Goal: Task Accomplishment & Management: Use online tool/utility

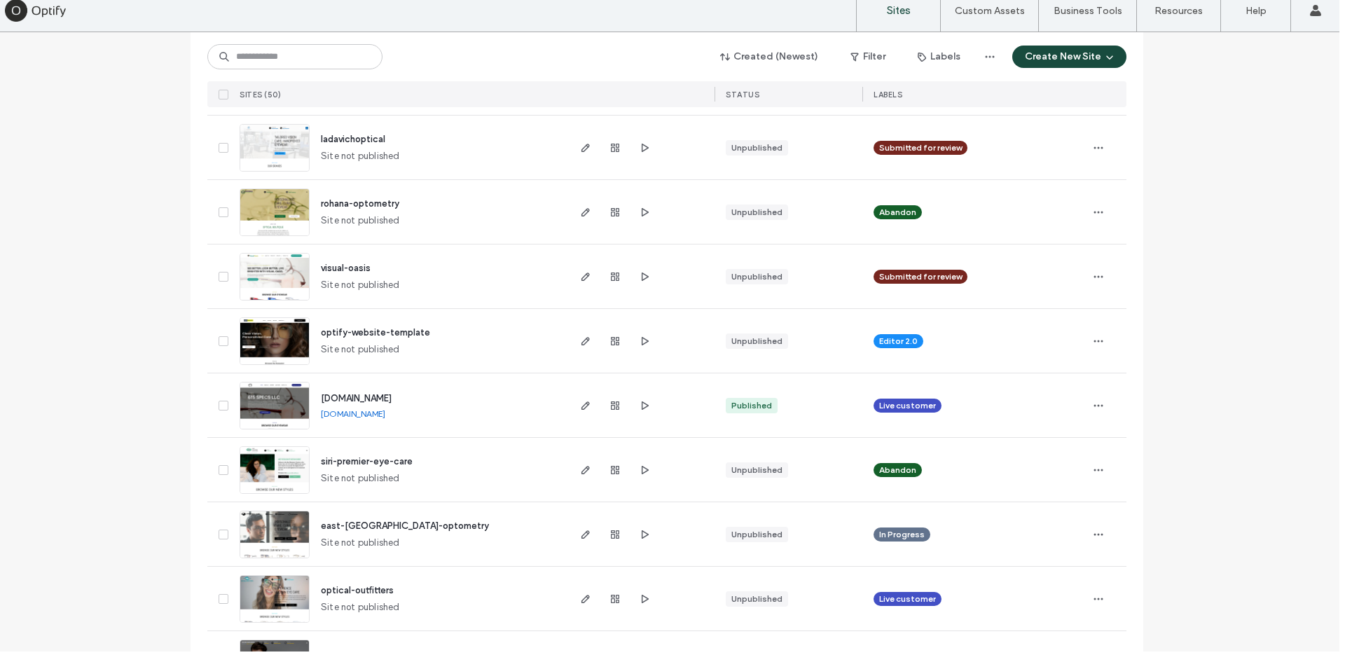
scroll to position [602, 0]
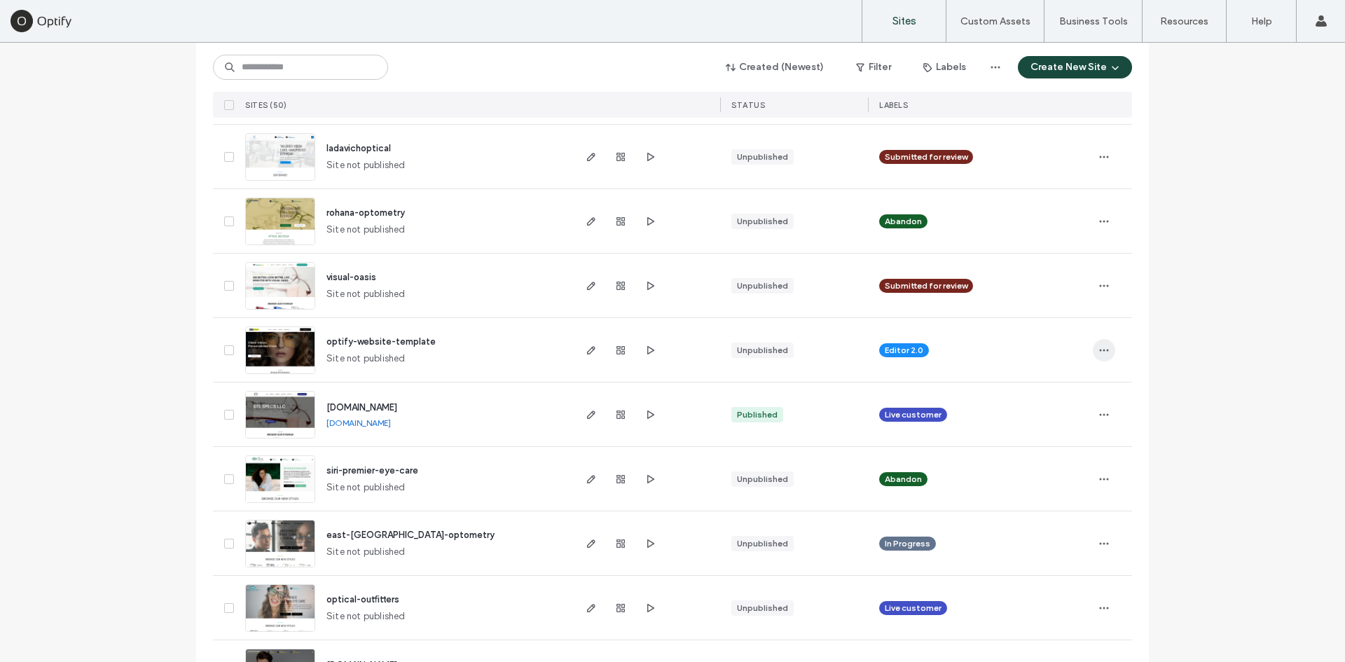
click at [1101, 352] on icon "button" at bounding box center [1103, 350] width 11 height 11
click at [1023, 379] on div "Duplicate Site" at bounding box center [1047, 386] width 125 height 27
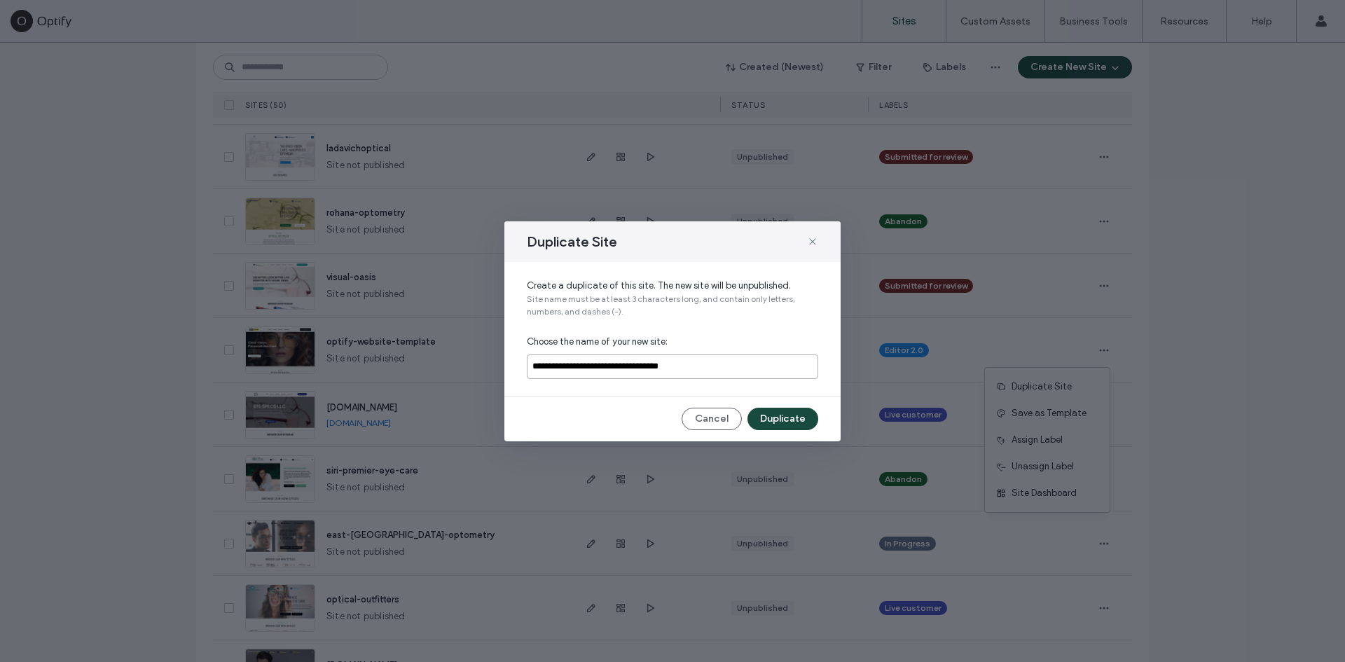
click at [691, 359] on input "**********" at bounding box center [672, 366] width 291 height 25
type input "**********"
click at [776, 411] on button "Duplicate" at bounding box center [782, 419] width 71 height 22
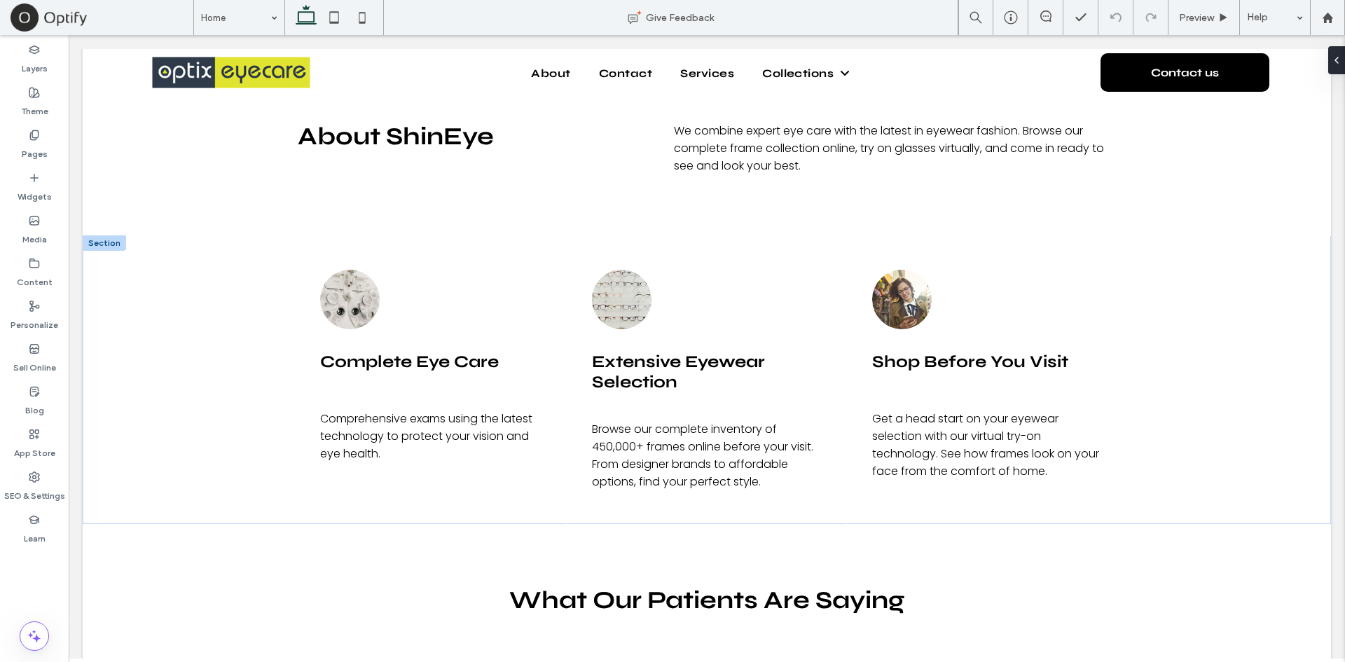
scroll to position [1926, 0]
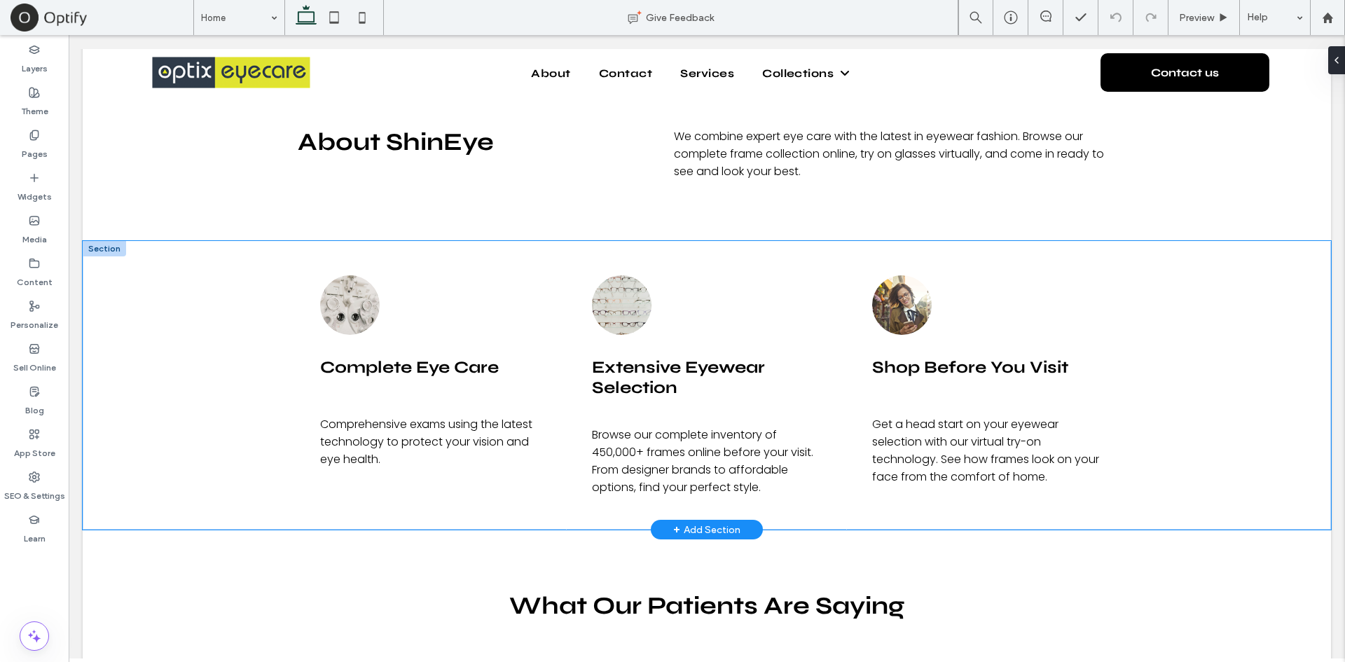
click at [202, 309] on div "Complete Eye Care Comprehensive exams using the latest technology to protect yo…" at bounding box center [707, 385] width 1248 height 289
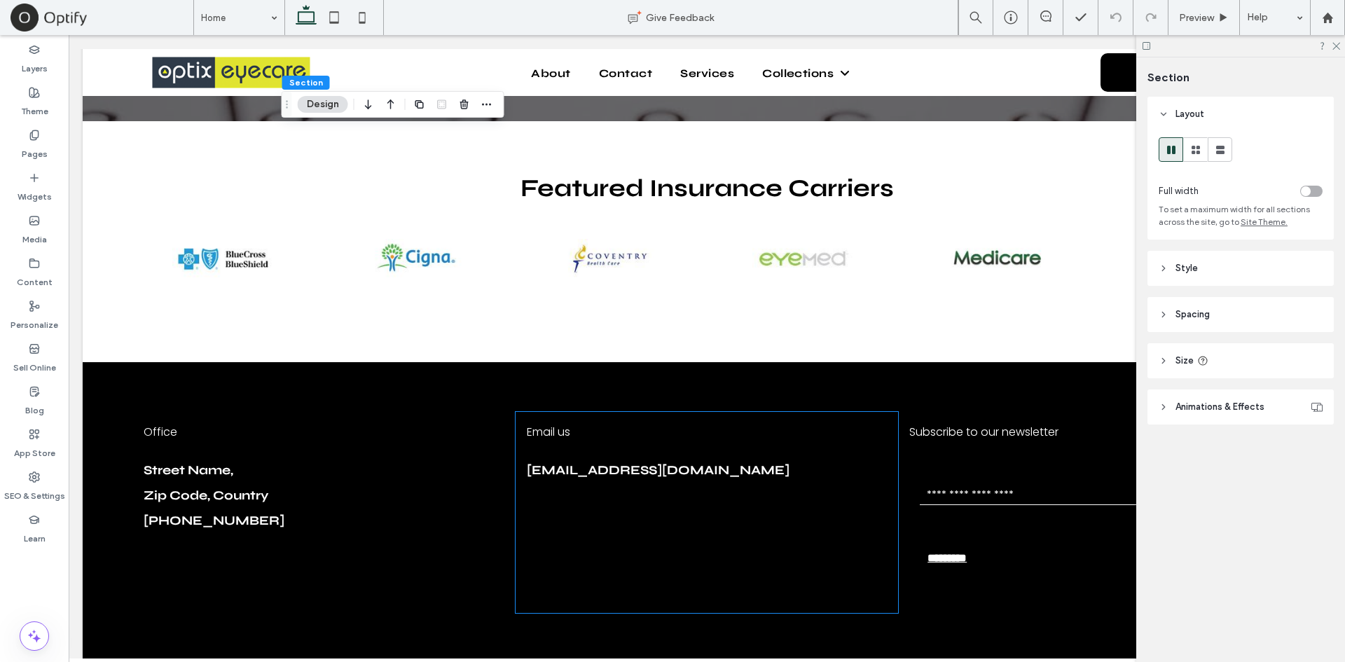
scroll to position [4773, 0]
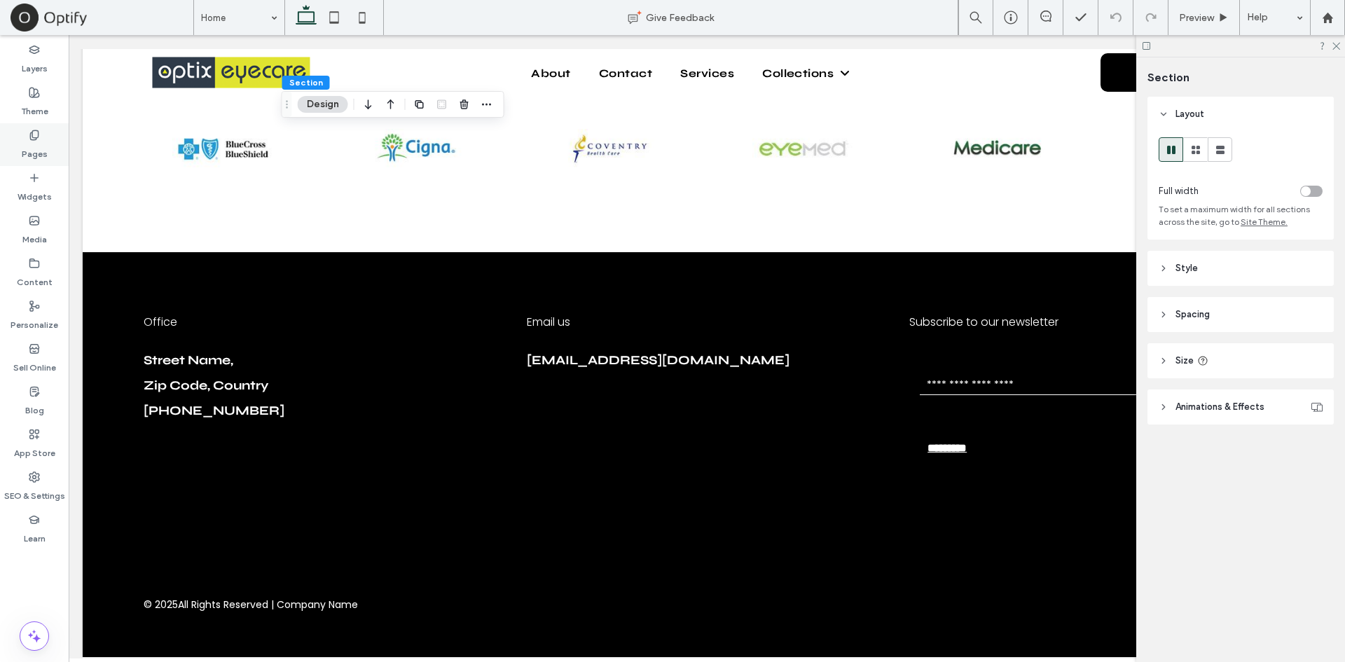
click at [33, 139] on use at bounding box center [34, 134] width 8 height 9
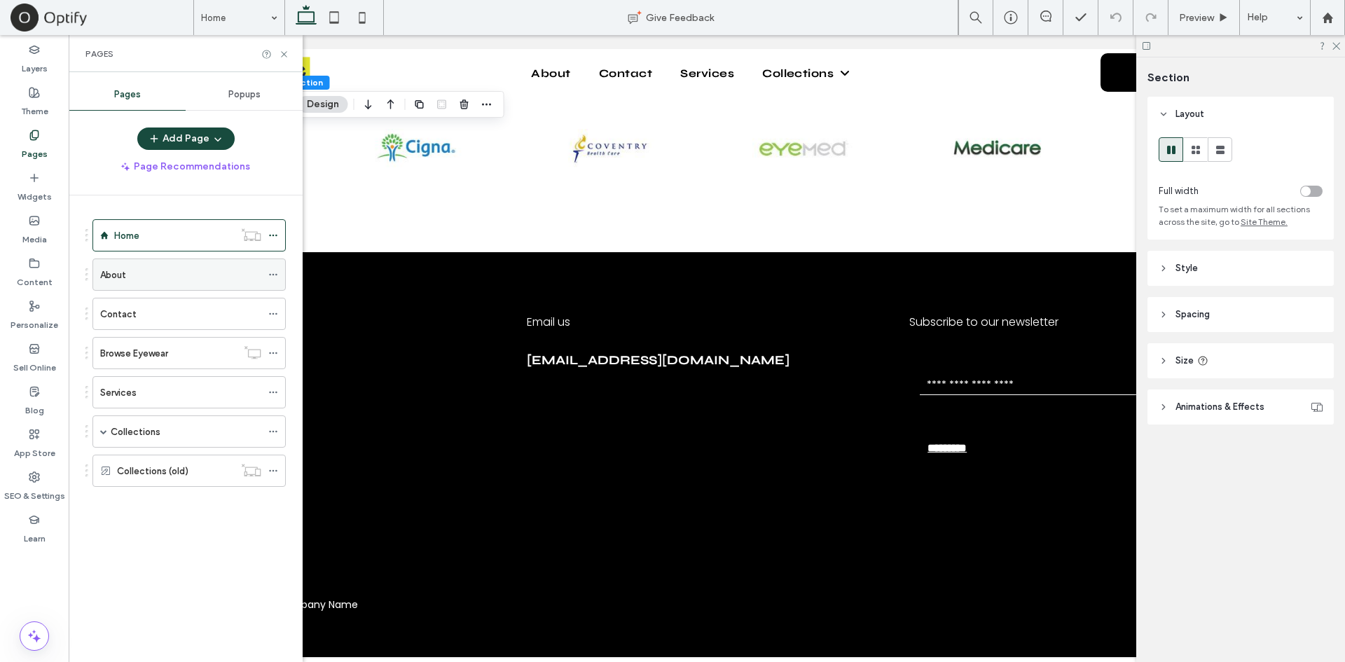
click at [137, 280] on div "About" at bounding box center [180, 275] width 161 height 15
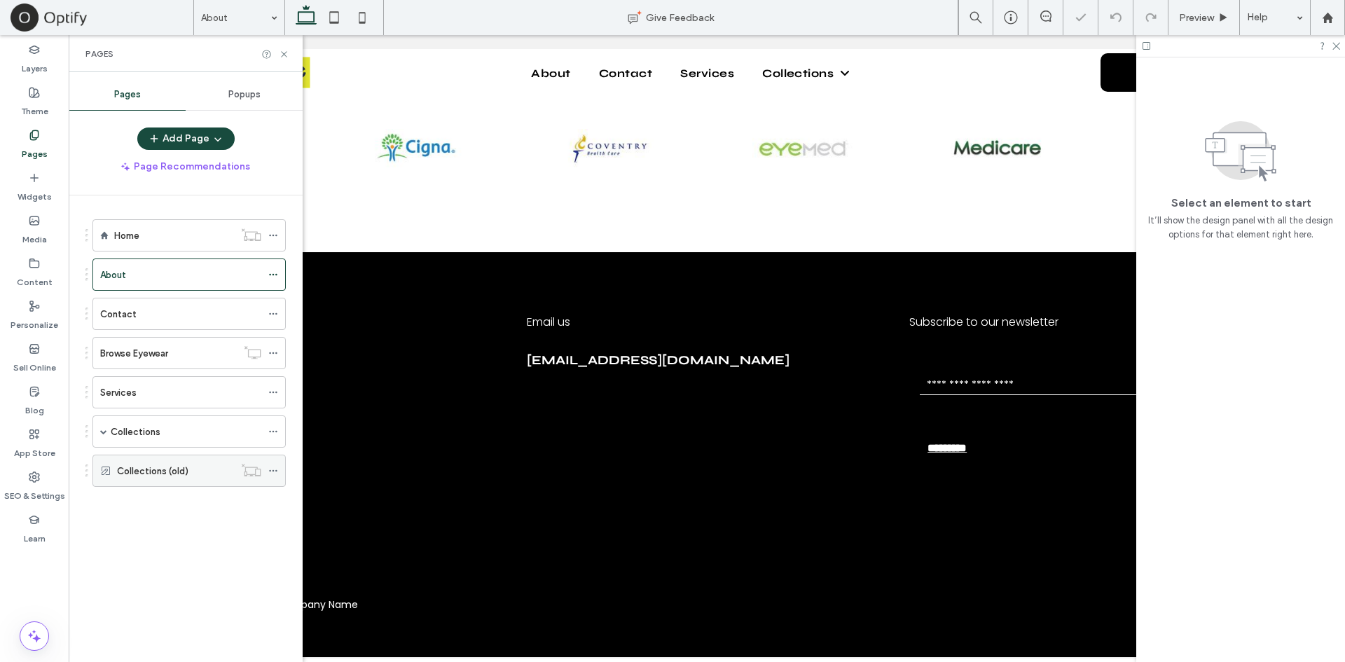
click at [191, 475] on div "Collections (old)" at bounding box center [175, 471] width 117 height 15
click at [161, 425] on div "Collections" at bounding box center [186, 432] width 151 height 15
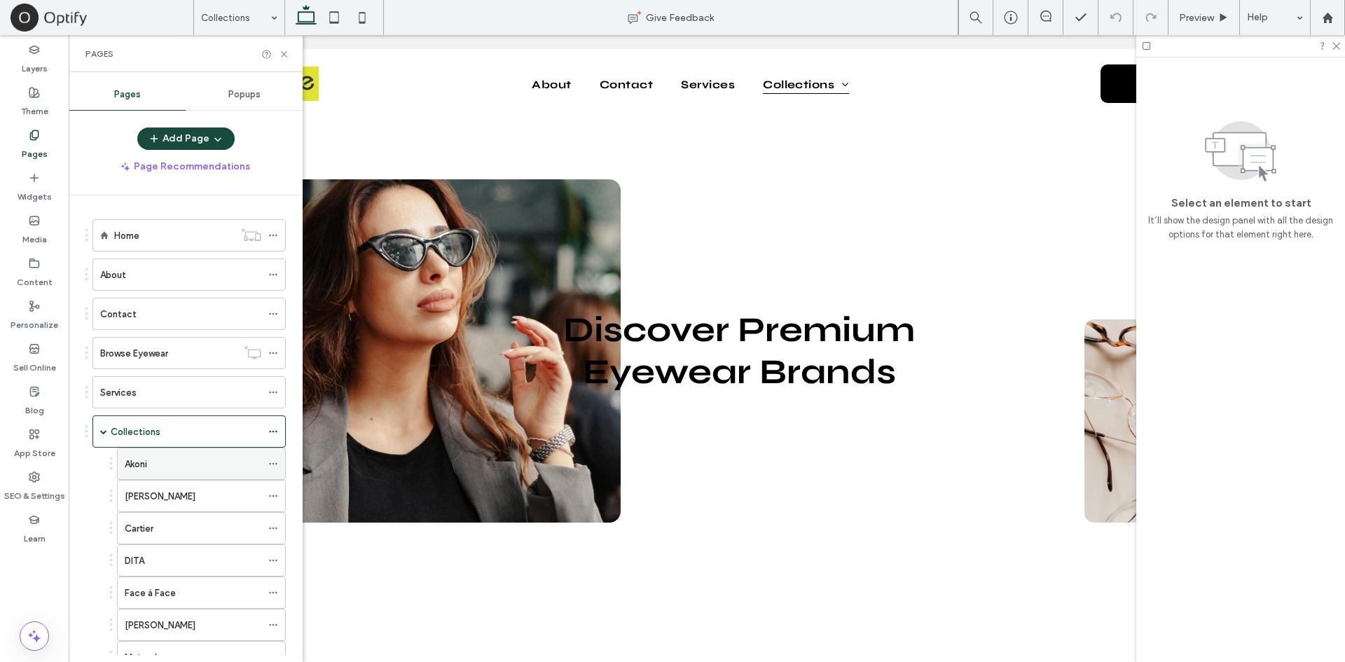
click at [204, 460] on div "Akoni" at bounding box center [193, 464] width 137 height 15
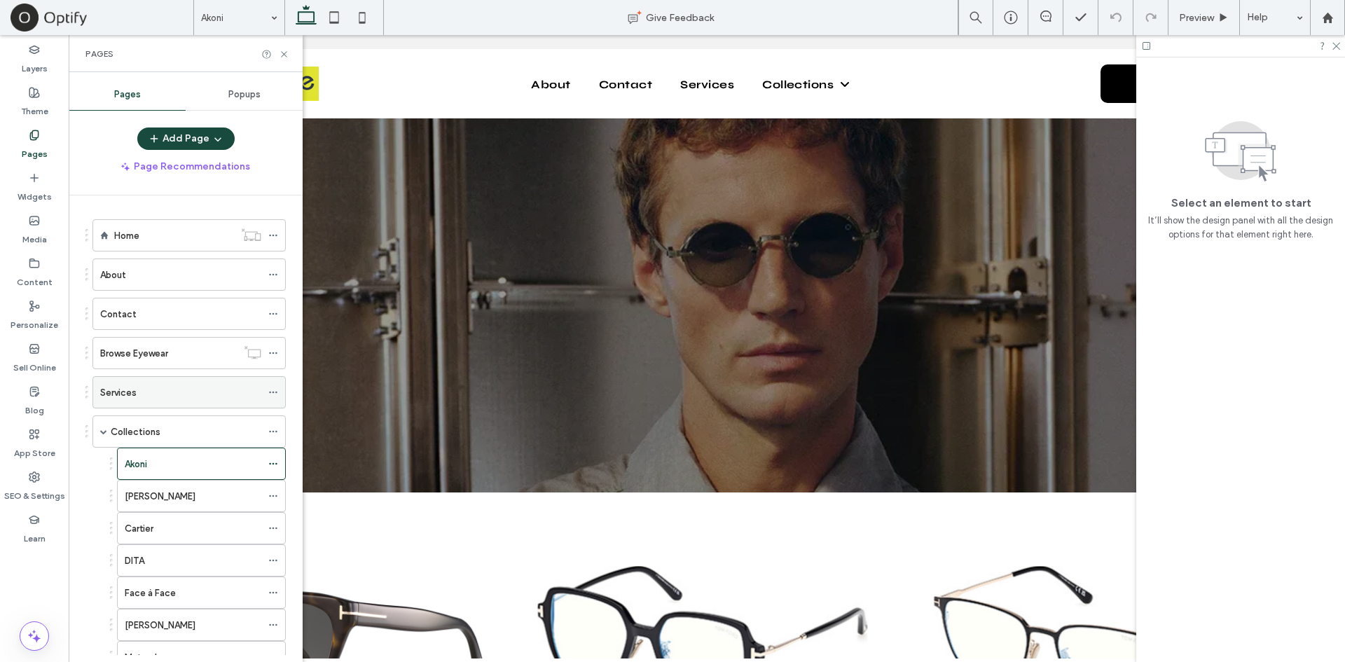
click at [177, 389] on div "Services" at bounding box center [180, 392] width 161 height 15
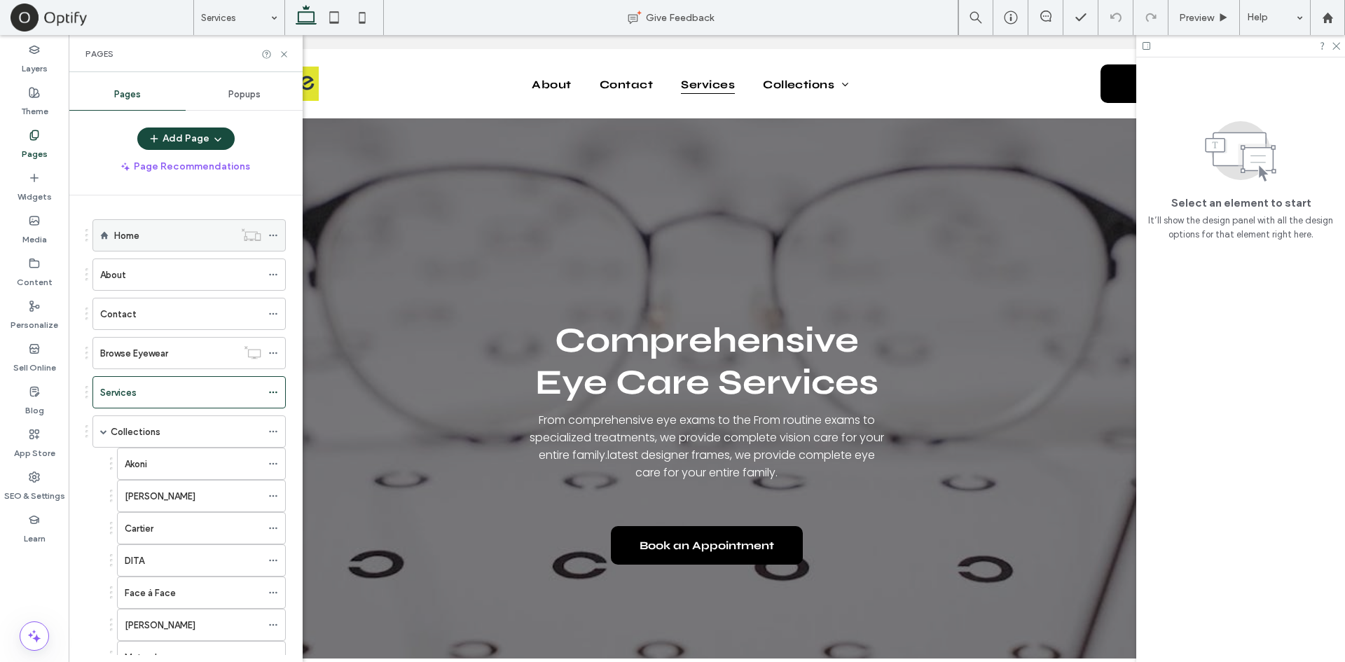
click at [162, 244] on div "Home" at bounding box center [174, 235] width 120 height 31
click at [285, 56] on icon at bounding box center [284, 54] width 11 height 11
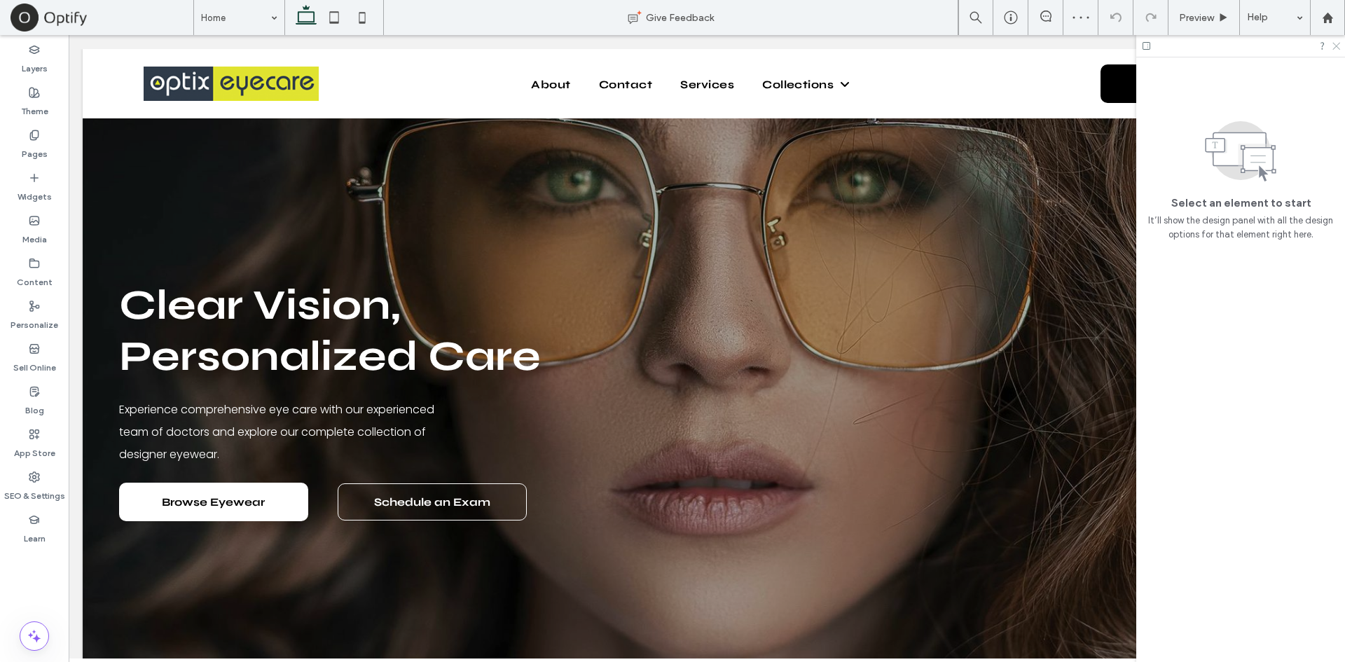
click at [1338, 46] on icon at bounding box center [1335, 45] width 9 height 9
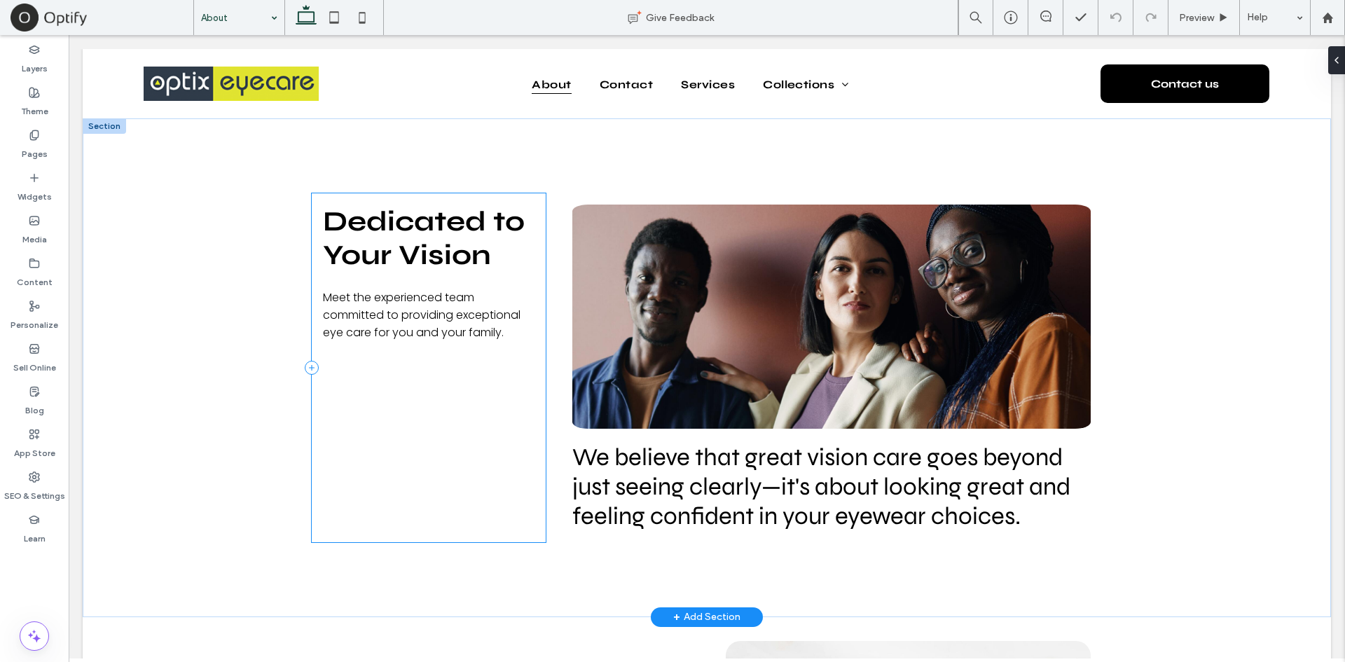
click at [415, 392] on div "Dedicated to Your Vision Meet the experienced team committed to providing excep…" at bounding box center [429, 367] width 234 height 349
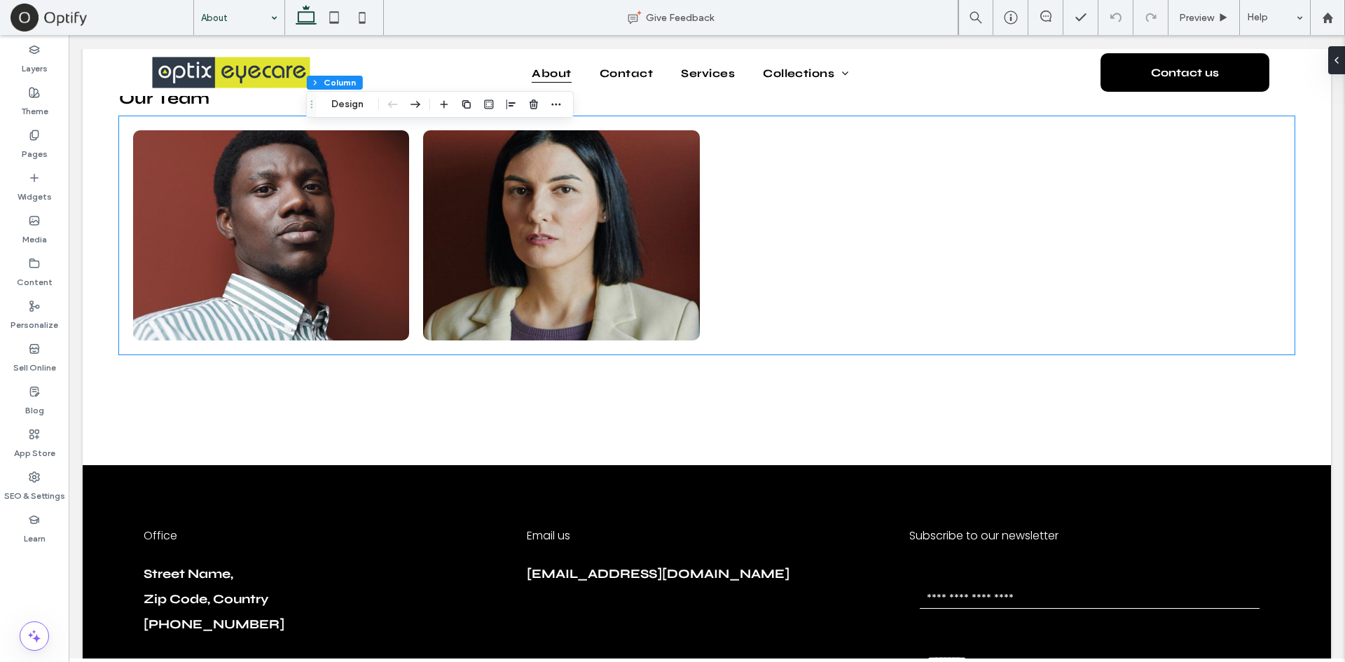
scroll to position [1606, 0]
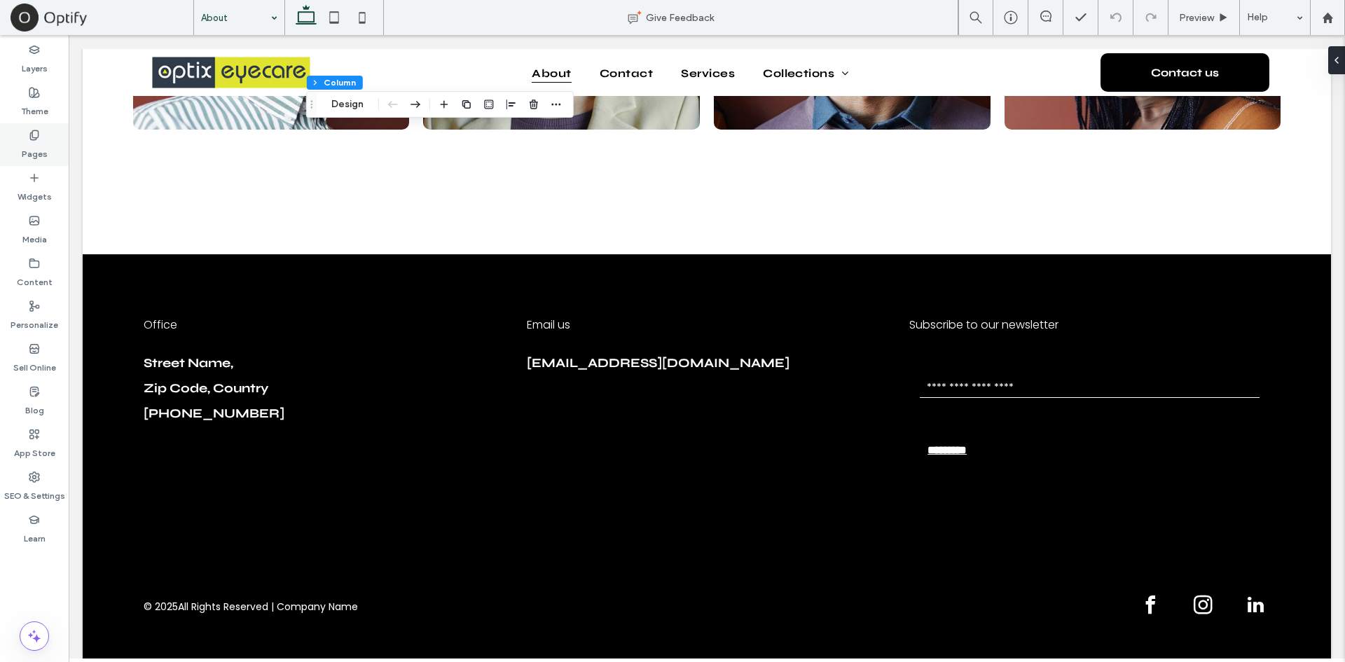
click at [34, 139] on icon at bounding box center [34, 135] width 11 height 11
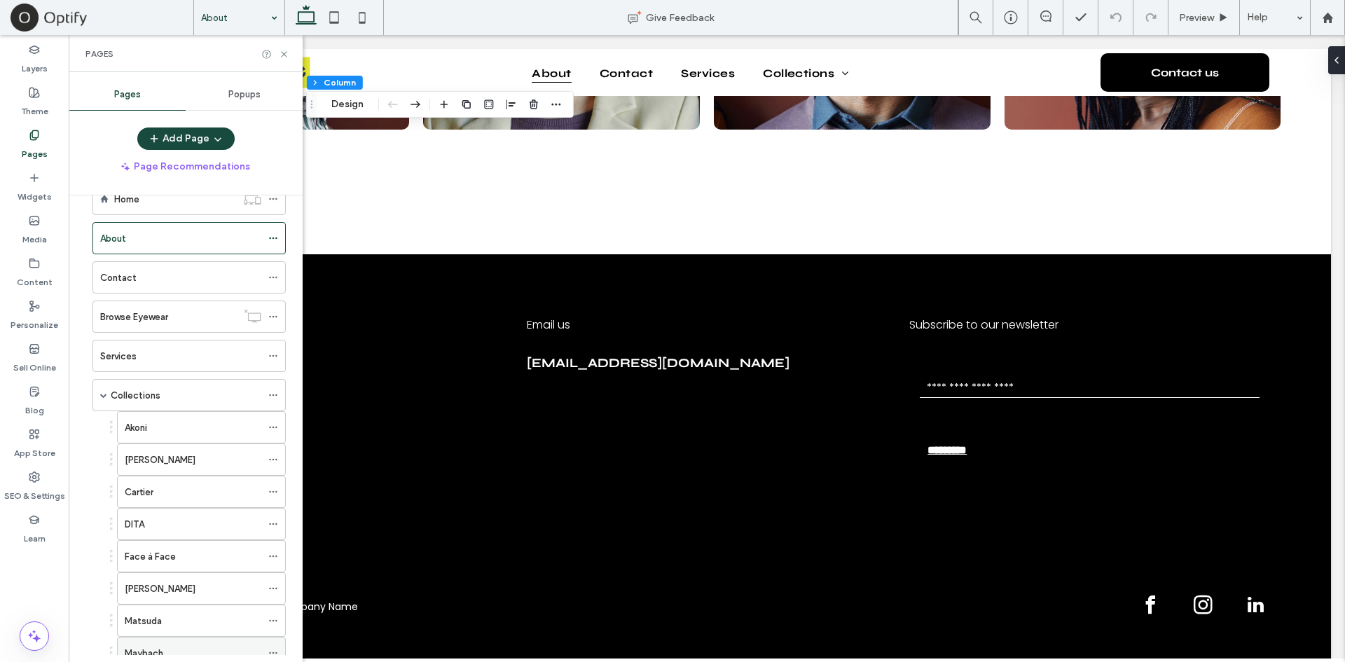
scroll to position [0, 0]
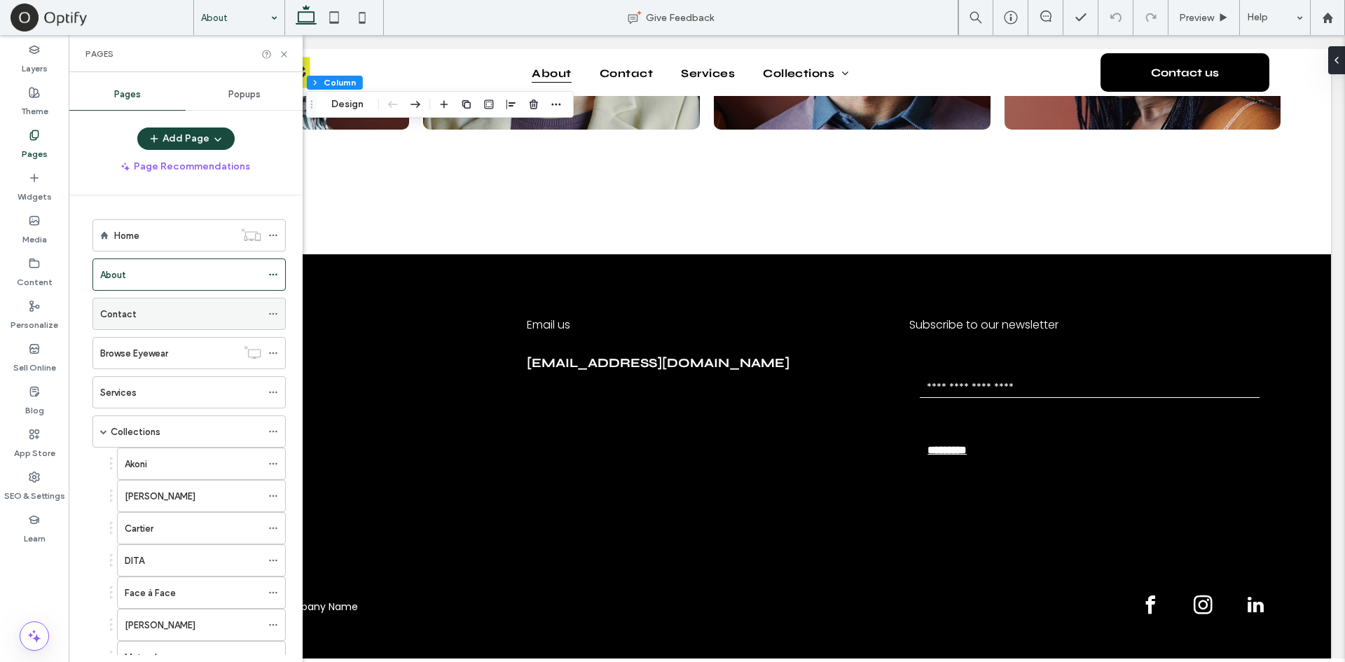
click at [192, 322] on div "Contact" at bounding box center [180, 313] width 161 height 31
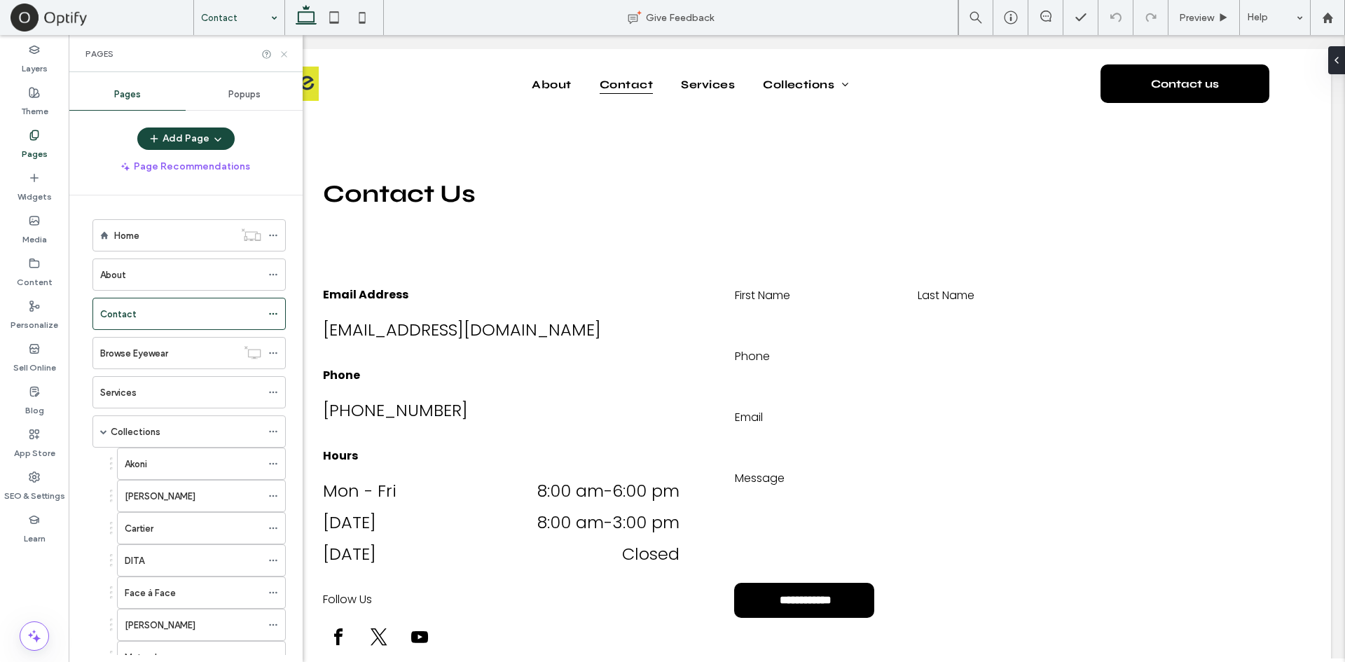
click at [287, 57] on icon at bounding box center [284, 54] width 11 height 11
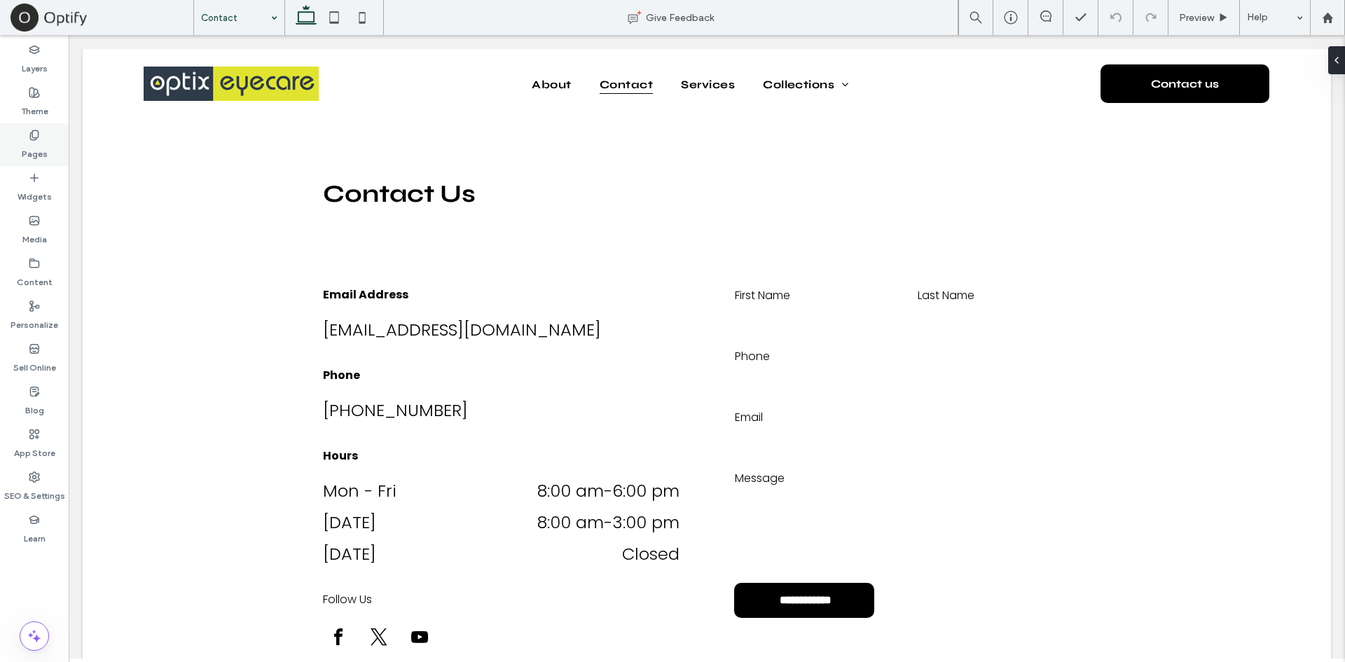
click at [25, 138] on div "Pages" at bounding box center [34, 144] width 69 height 43
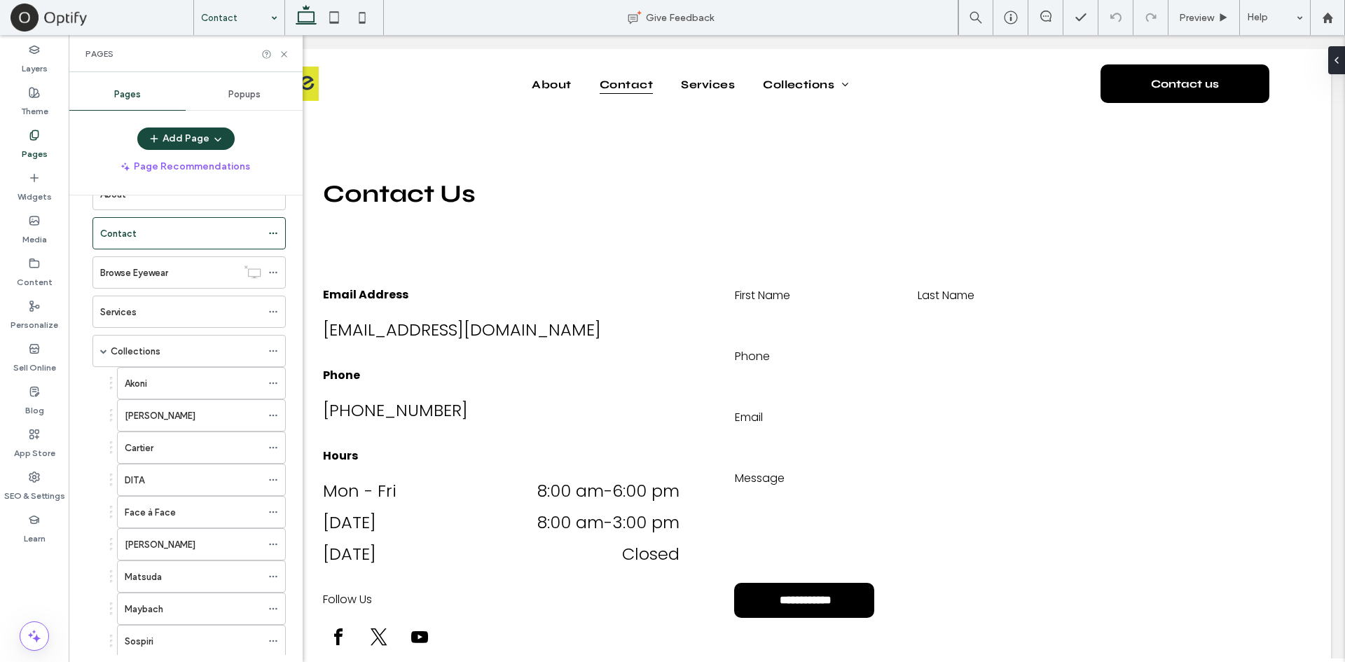
scroll to position [81, 0]
click at [169, 345] on div "Collections" at bounding box center [186, 351] width 151 height 15
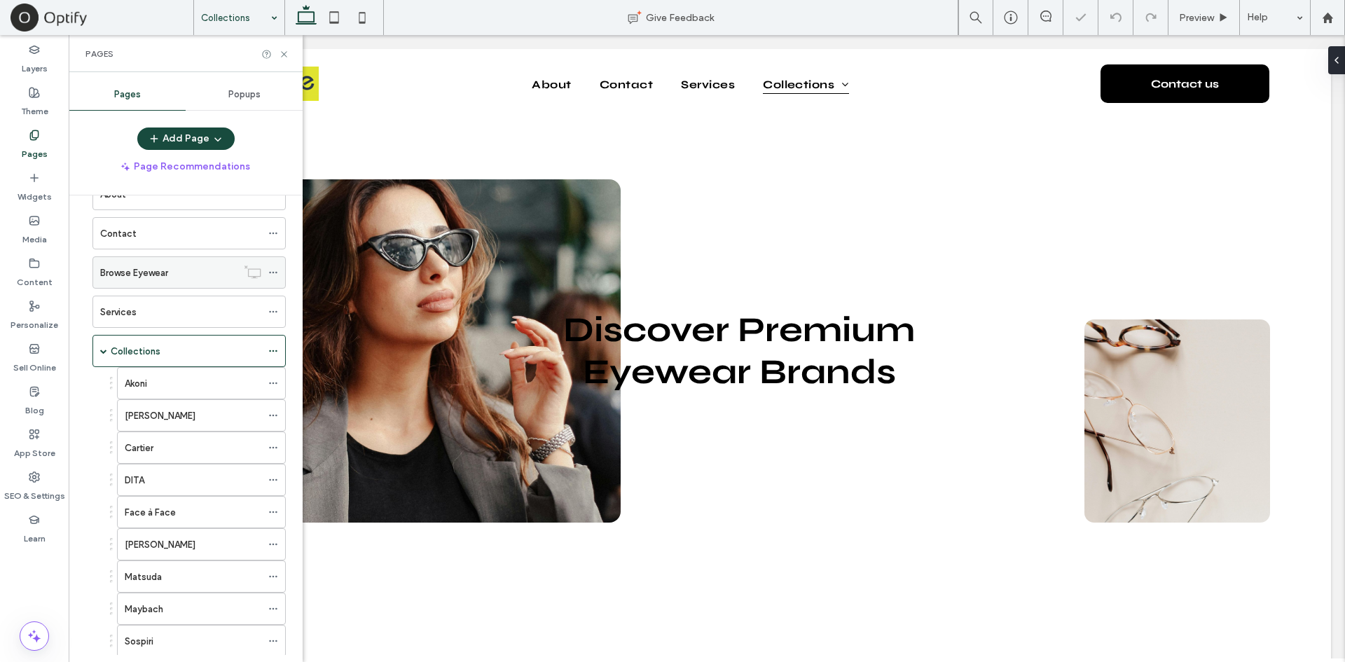
click at [197, 279] on div "Browse Eyewear" at bounding box center [168, 272] width 137 height 15
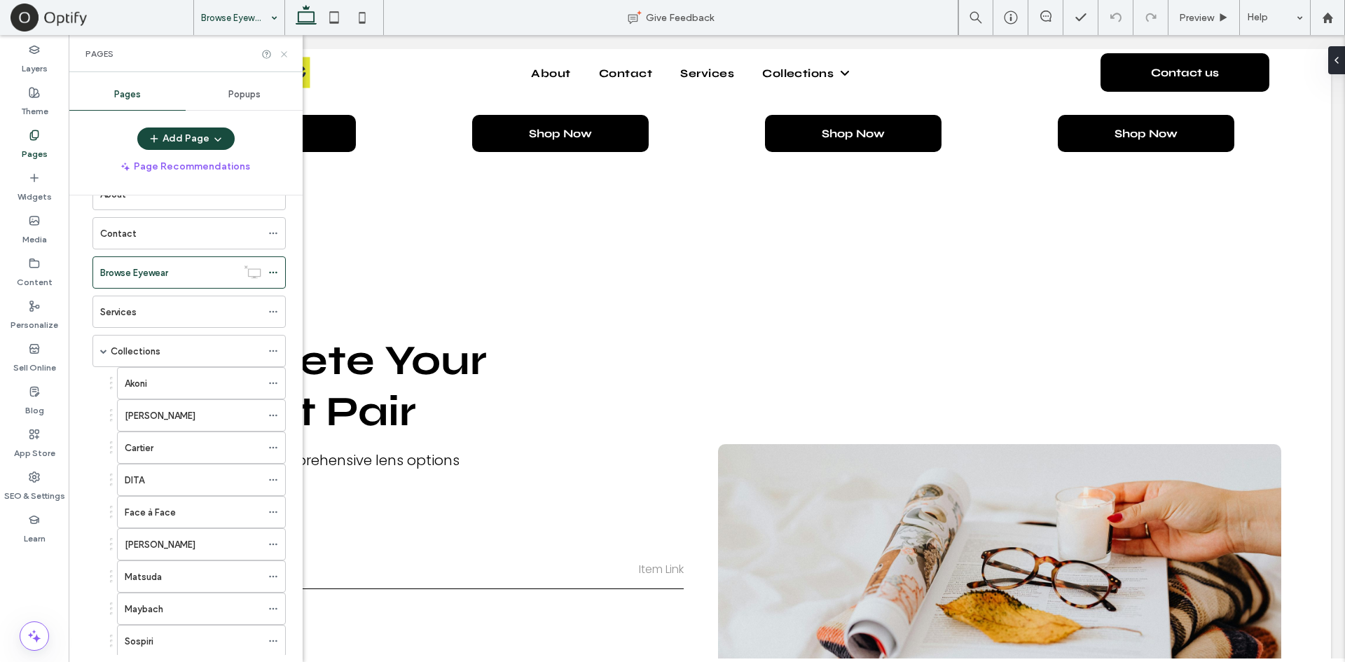
click at [285, 57] on icon at bounding box center [284, 54] width 11 height 11
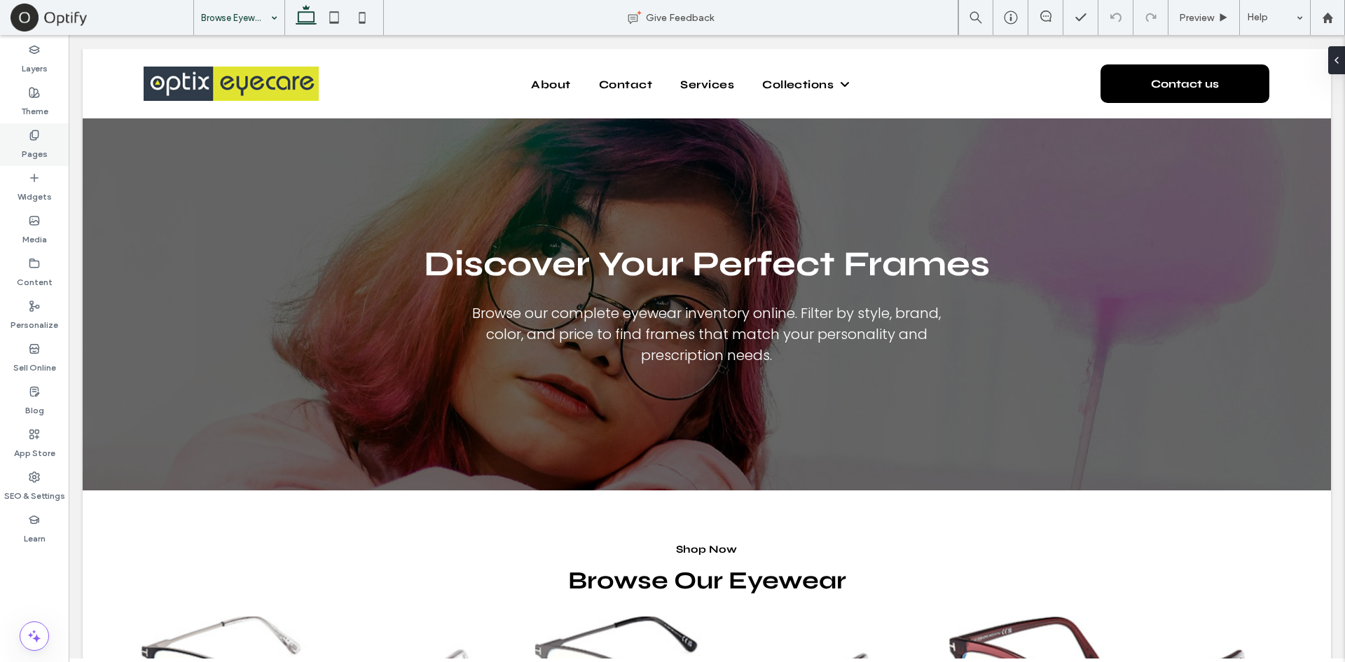
click at [37, 132] on icon at bounding box center [34, 135] width 11 height 11
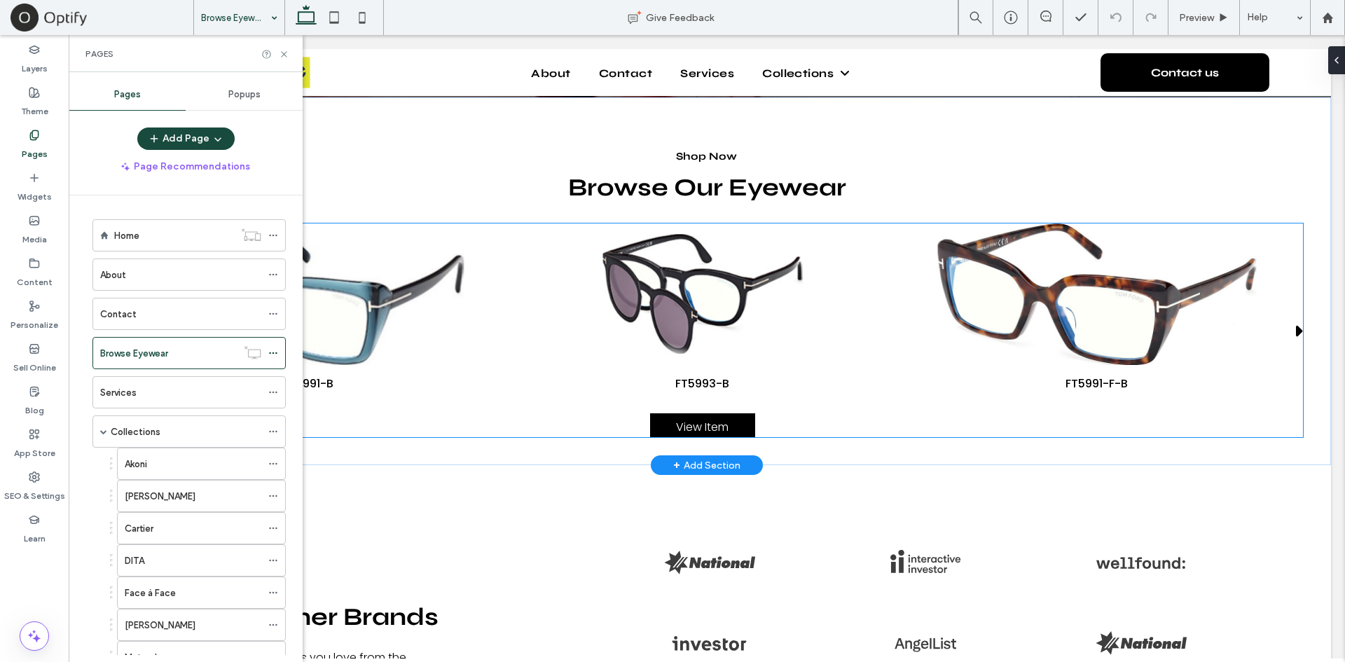
scroll to position [371, 0]
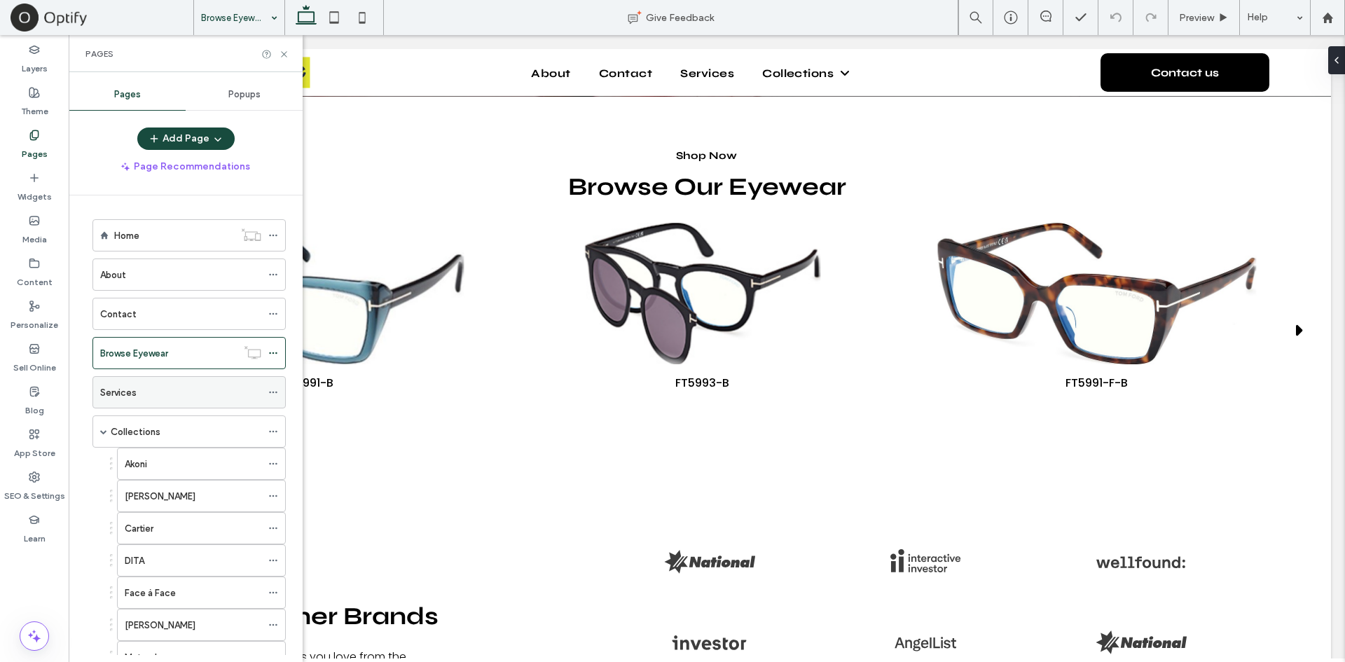
click at [150, 395] on div "Services" at bounding box center [180, 392] width 161 height 15
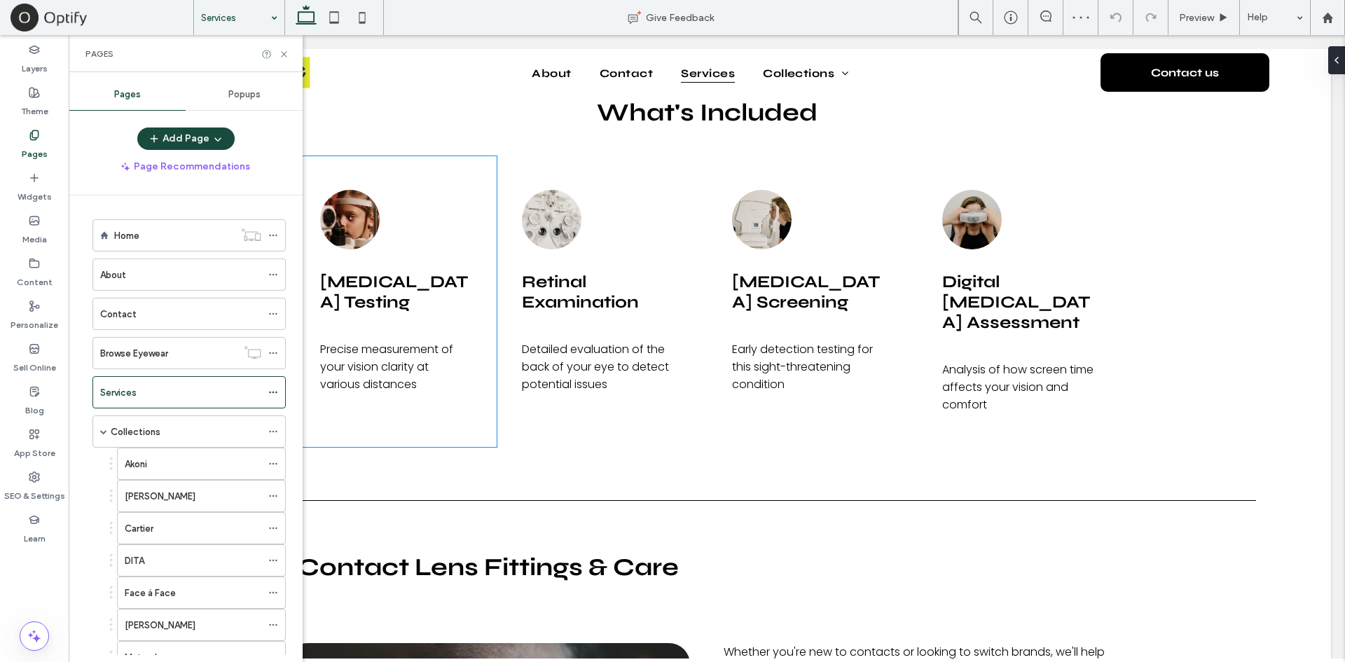
scroll to position [1207, 0]
click at [288, 54] on icon at bounding box center [284, 54] width 11 height 11
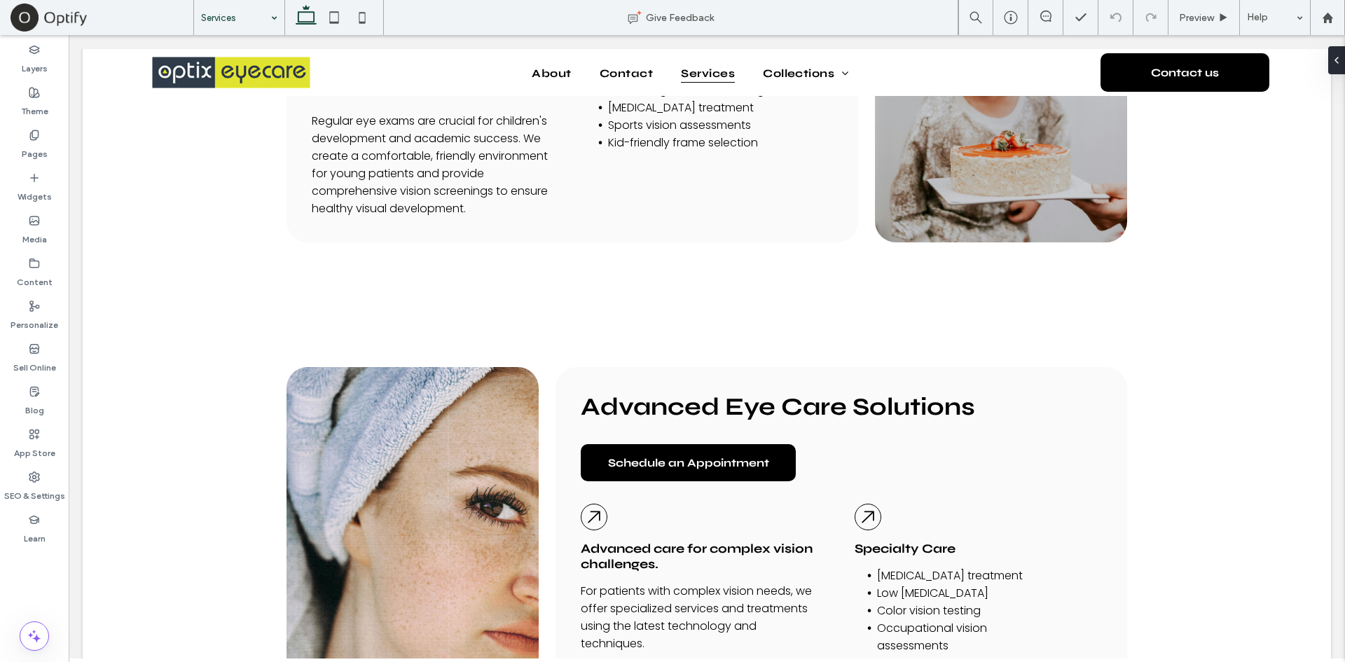
scroll to position [2230, 0]
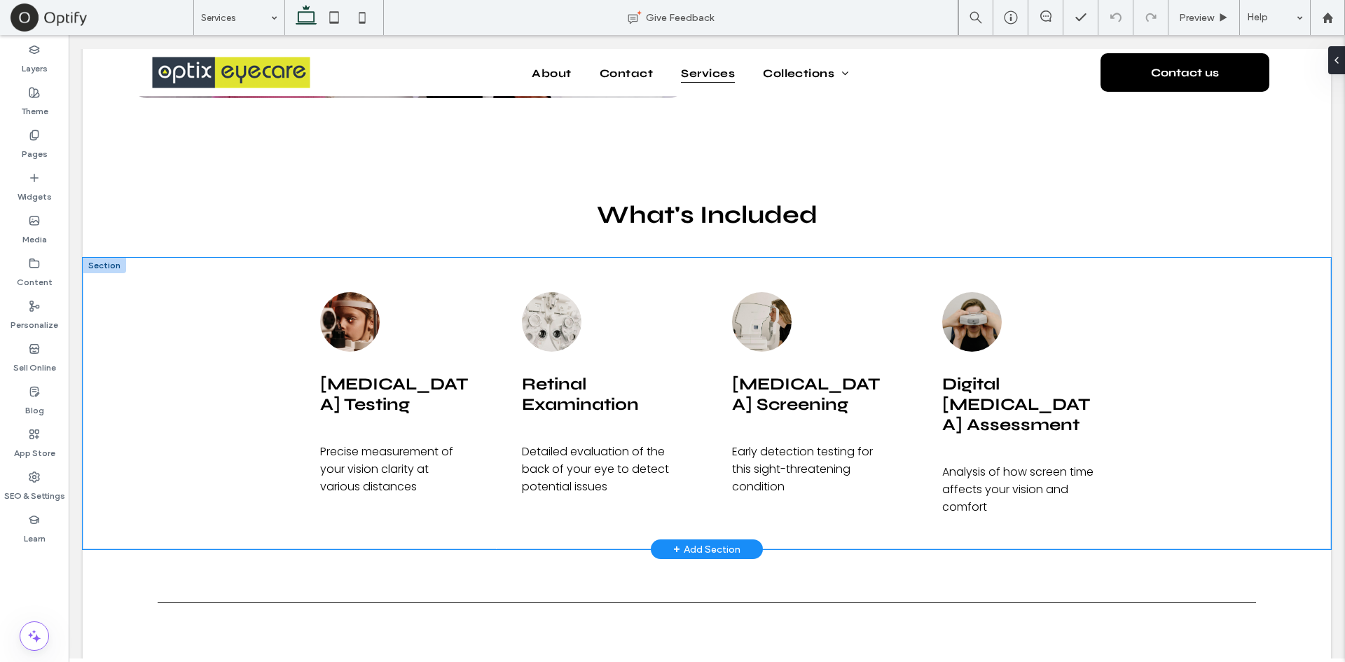
scroll to position [1106, 0]
click at [346, 338] on img at bounding box center [350, 321] width 60 height 60
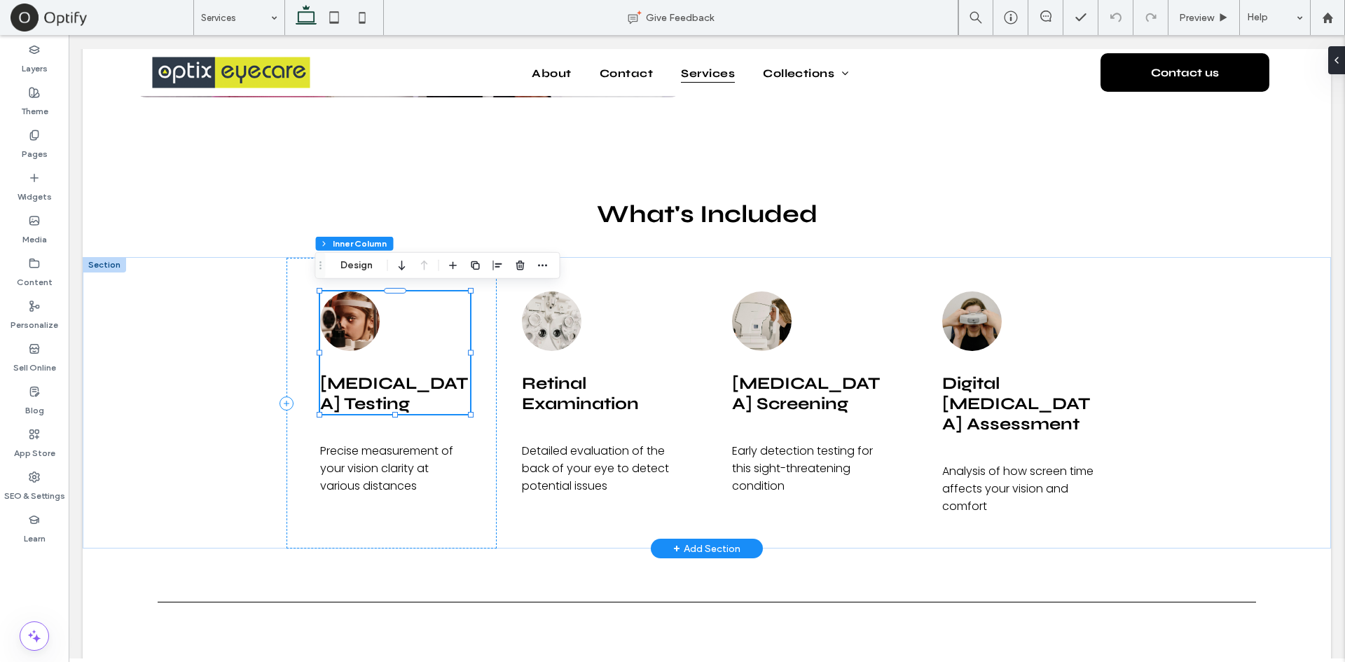
click at [354, 326] on img at bounding box center [350, 321] width 60 height 60
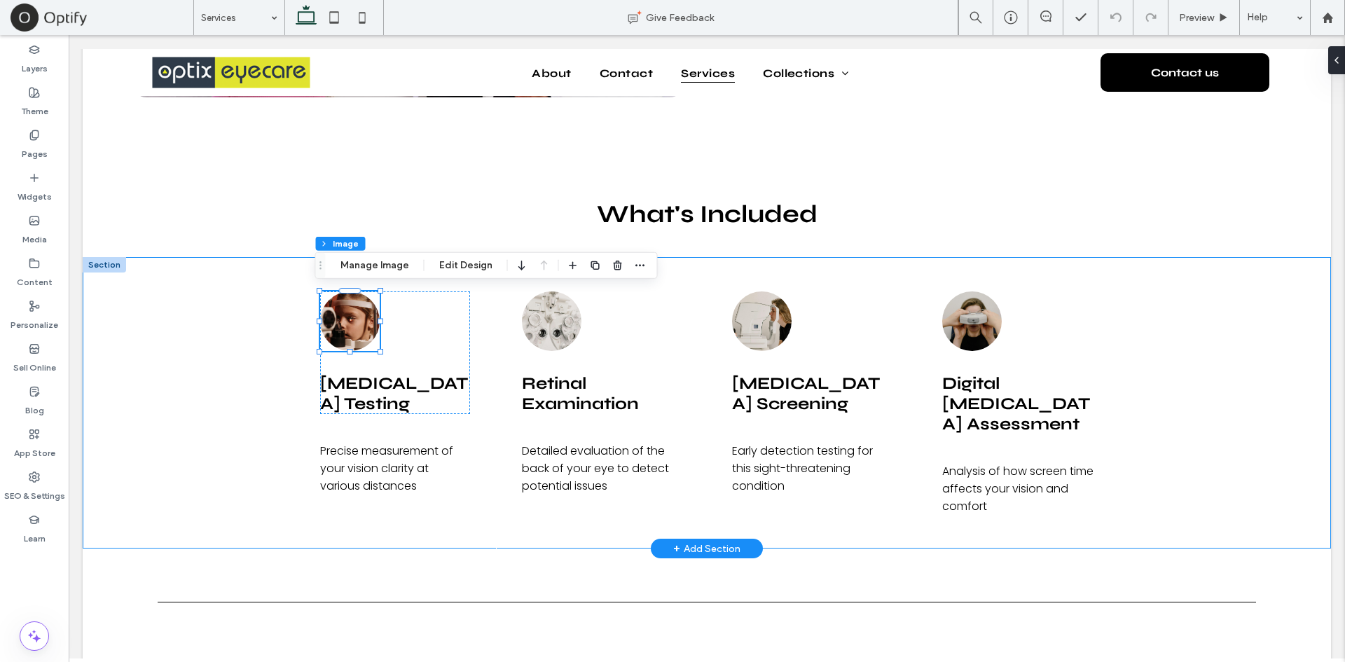
click at [198, 325] on div "Visual Acuity Testing Precise measurement of your vision clarity at various dis…" at bounding box center [707, 402] width 1248 height 291
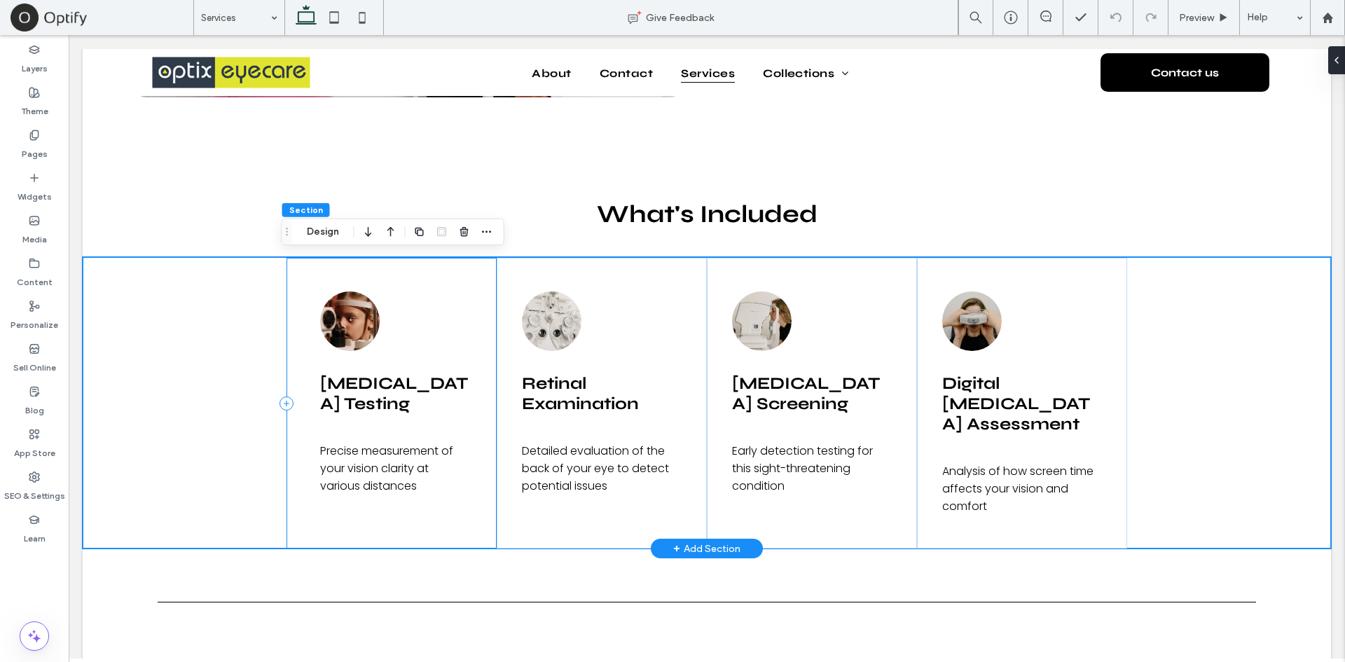
click at [401, 427] on div "Visual Acuity Testing Precise measurement of your vision clarity at various dis…" at bounding box center [392, 403] width 210 height 291
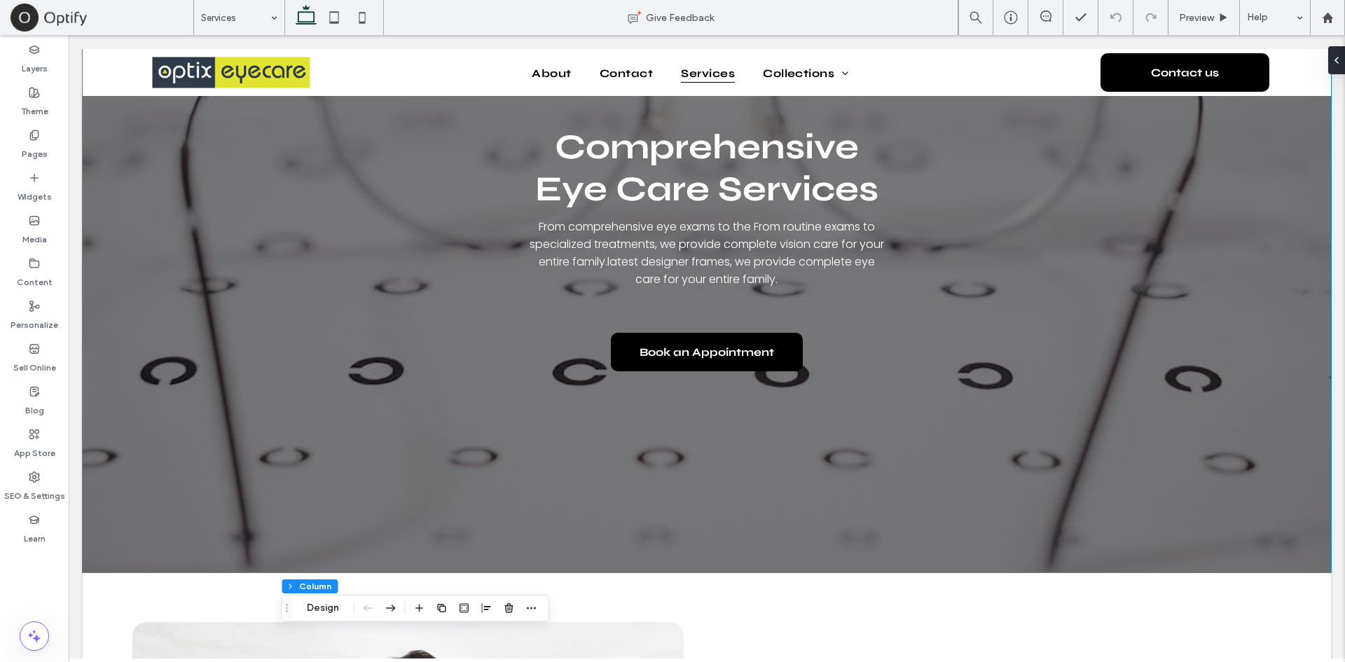
scroll to position [0, 0]
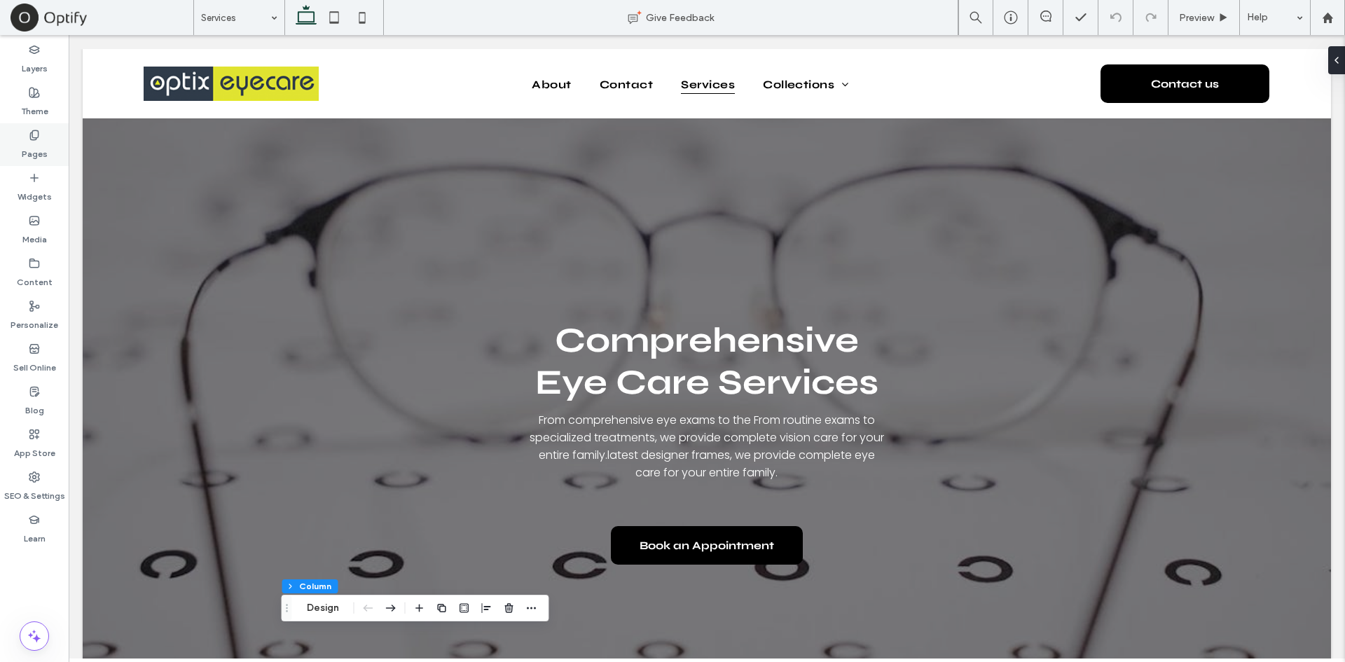
click at [29, 137] on icon at bounding box center [34, 135] width 11 height 11
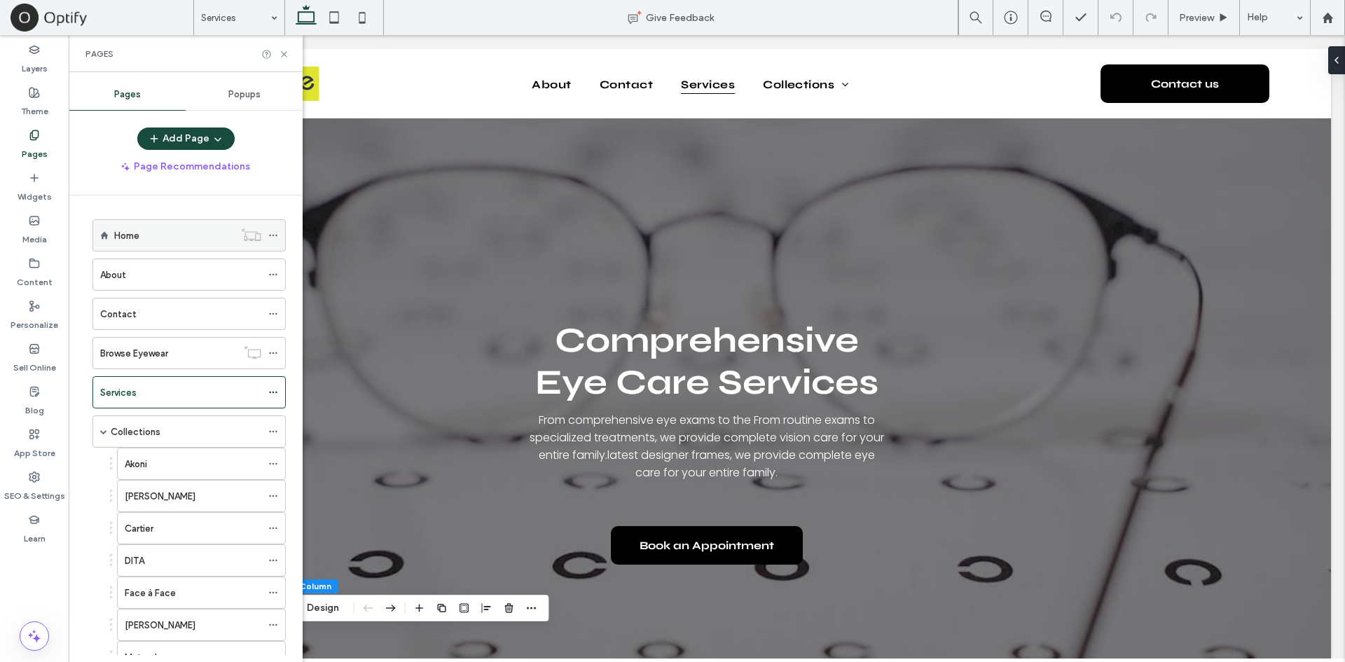
click at [176, 233] on div "Home" at bounding box center [174, 235] width 120 height 15
click at [282, 53] on icon at bounding box center [284, 54] width 11 height 11
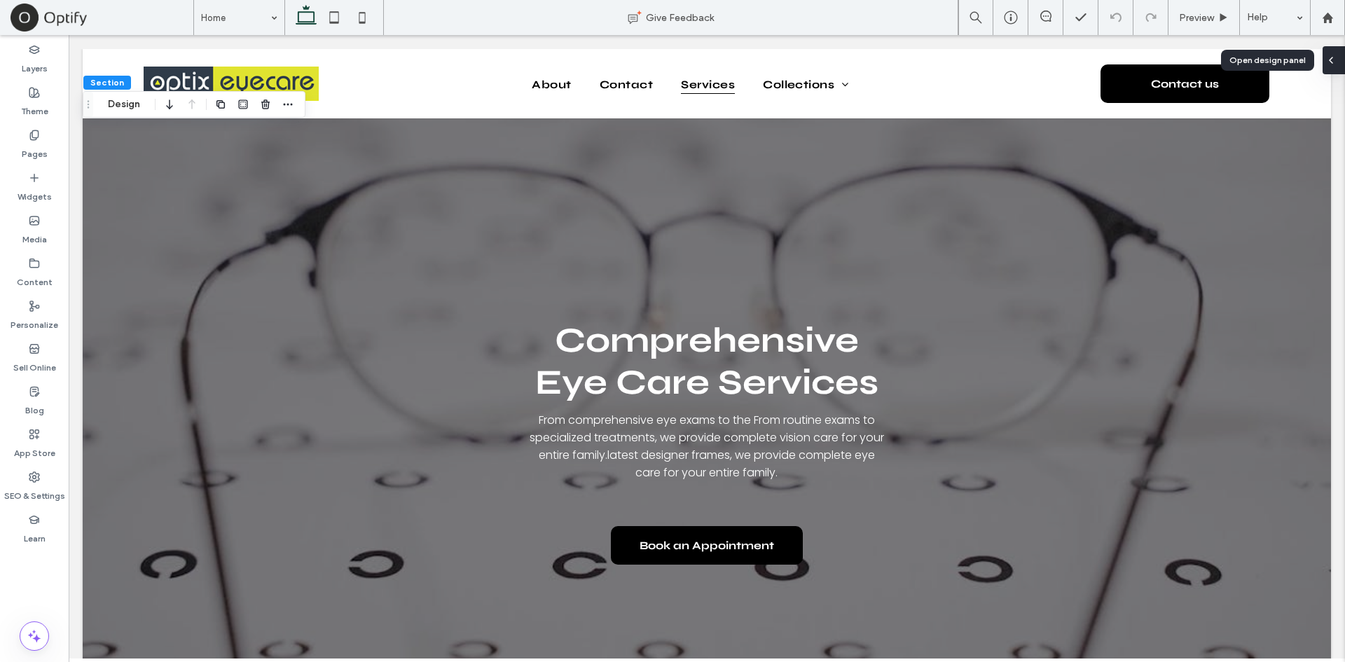
click at [1337, 62] on div at bounding box center [1334, 60] width 22 height 28
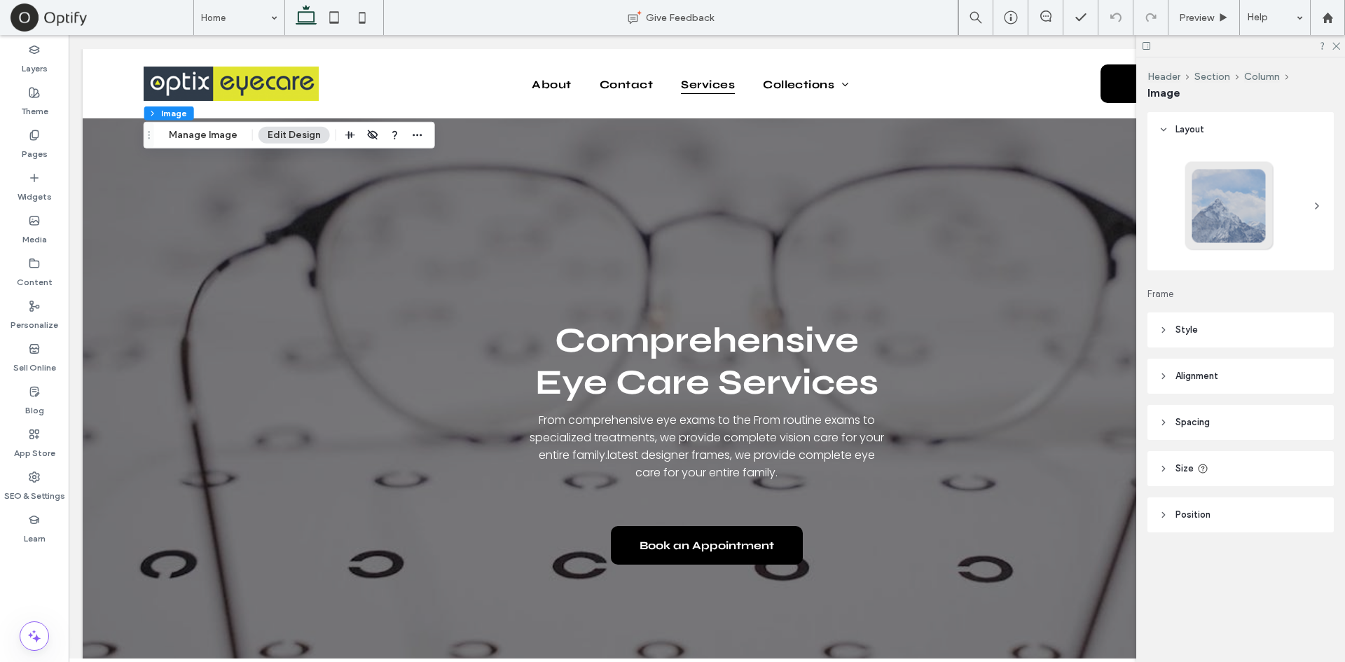
click at [1227, 506] on header "Position" at bounding box center [1240, 514] width 186 height 35
click at [181, 137] on button "Manage Image" at bounding box center [203, 135] width 87 height 17
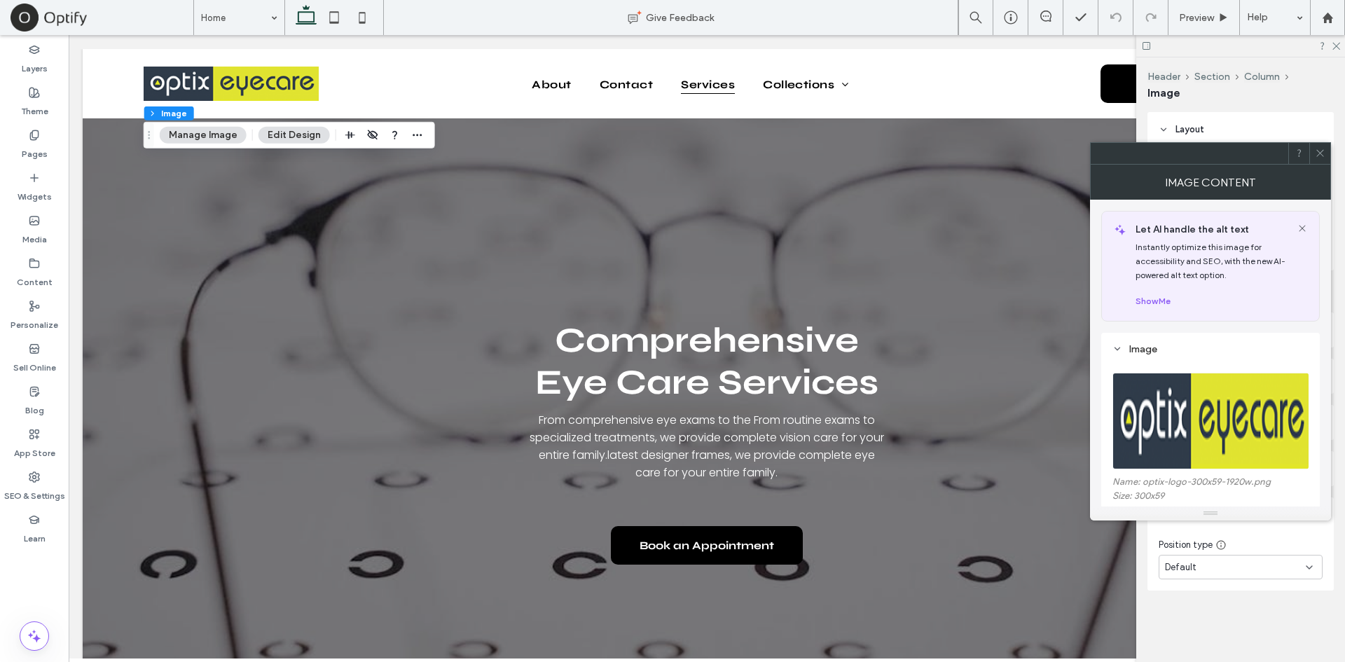
click at [1220, 395] on img at bounding box center [1211, 421] width 198 height 97
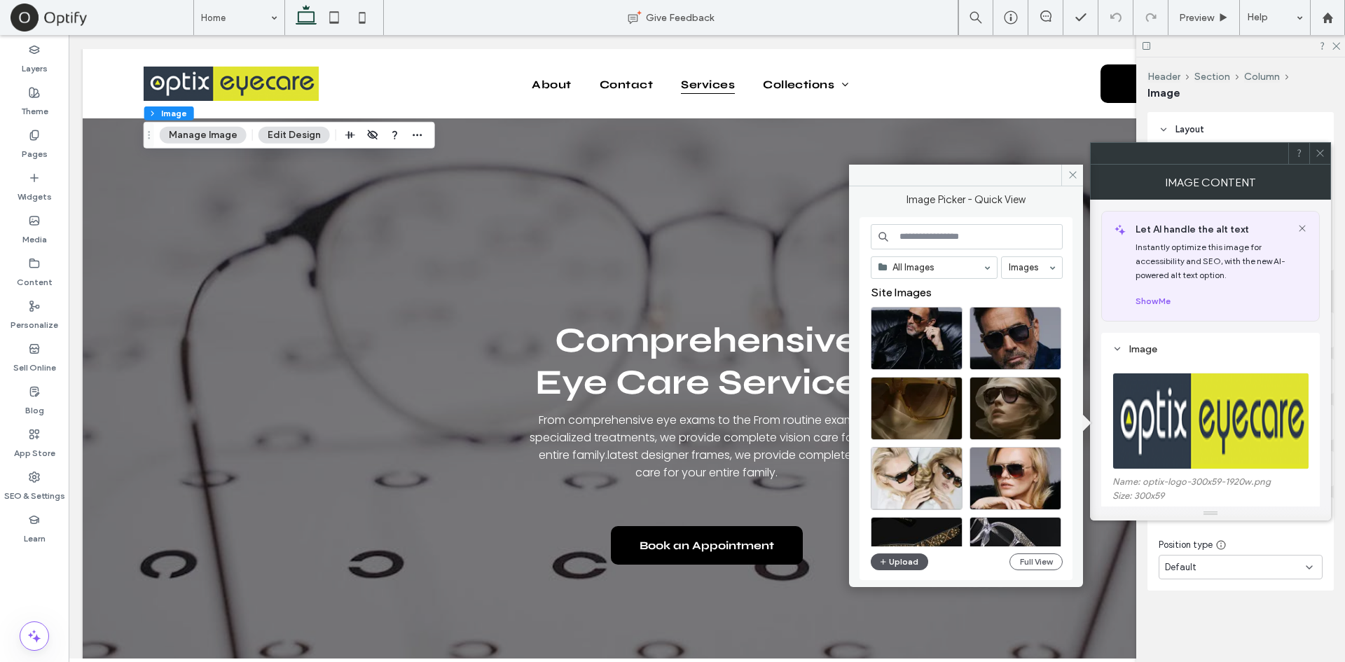
click at [902, 564] on button "Upload" at bounding box center [899, 561] width 57 height 17
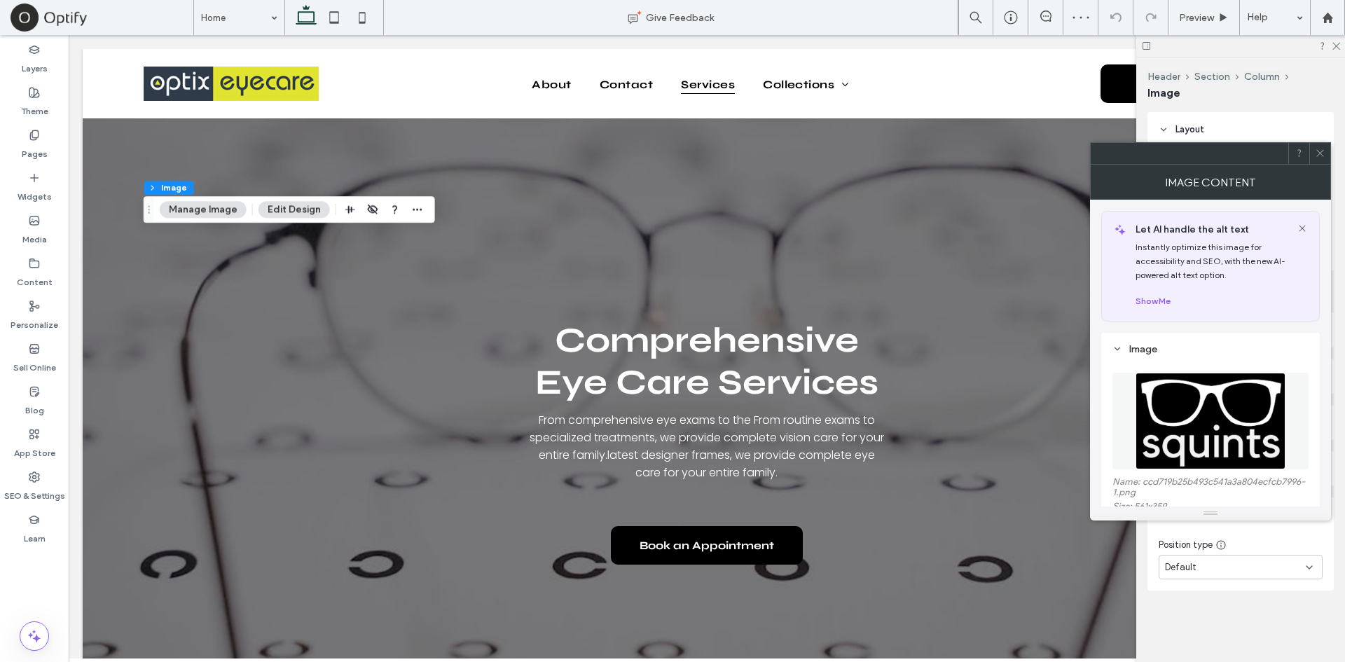
click at [1323, 156] on icon at bounding box center [1320, 153] width 11 height 11
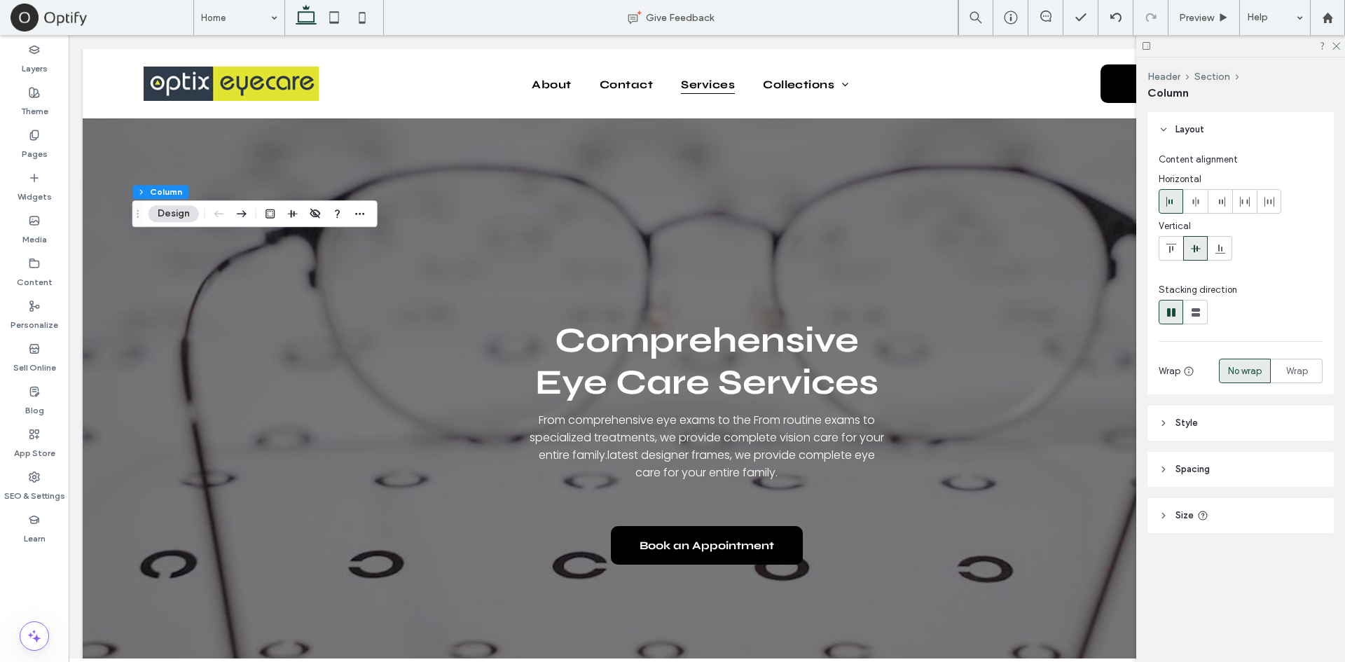
click at [1205, 467] on span "Spacing" at bounding box center [1192, 469] width 34 height 14
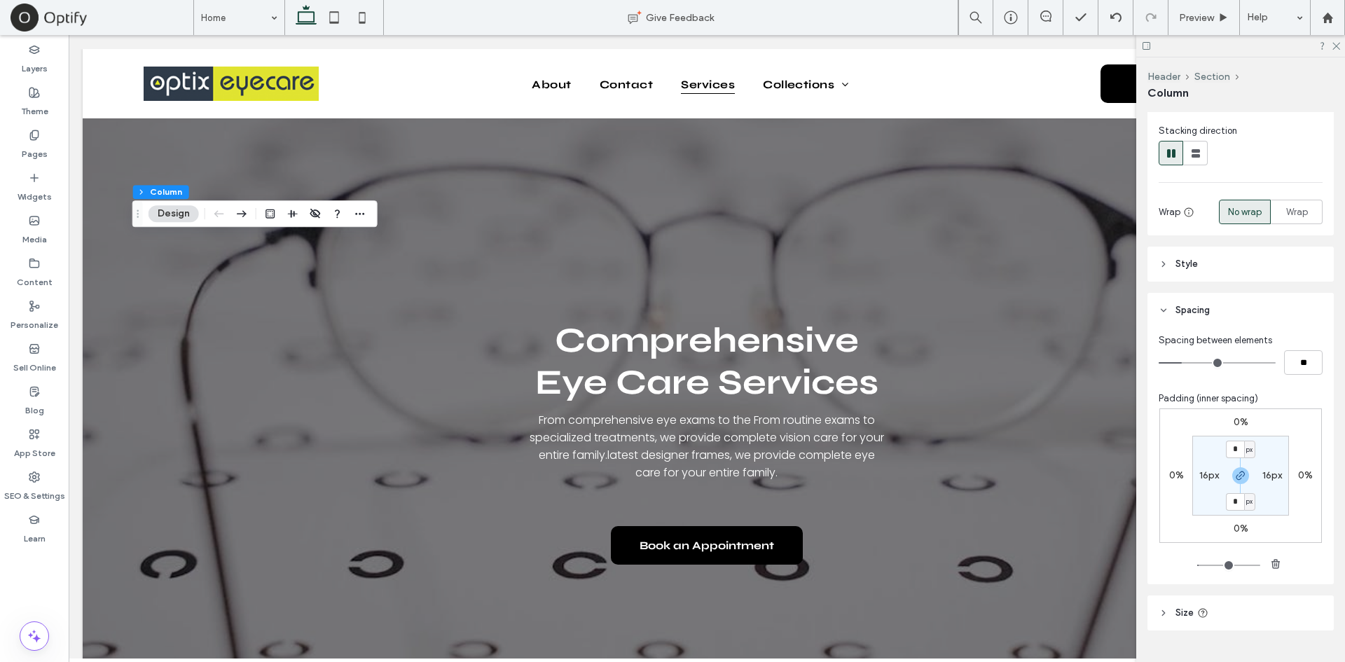
scroll to position [160, 0]
click at [1201, 475] on label "16px" at bounding box center [1209, 474] width 20 height 12
type input "**"
click at [1201, 475] on input "**" at bounding box center [1203, 474] width 18 height 18
type input "*"
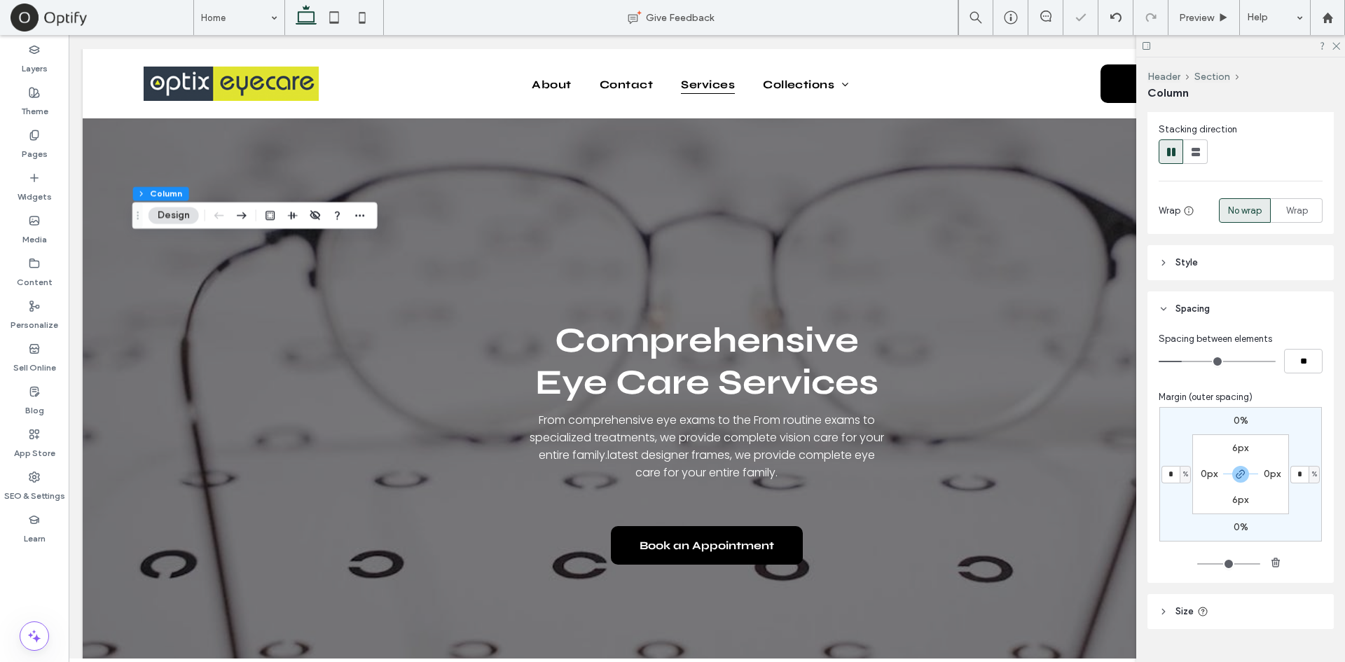
type input "*"
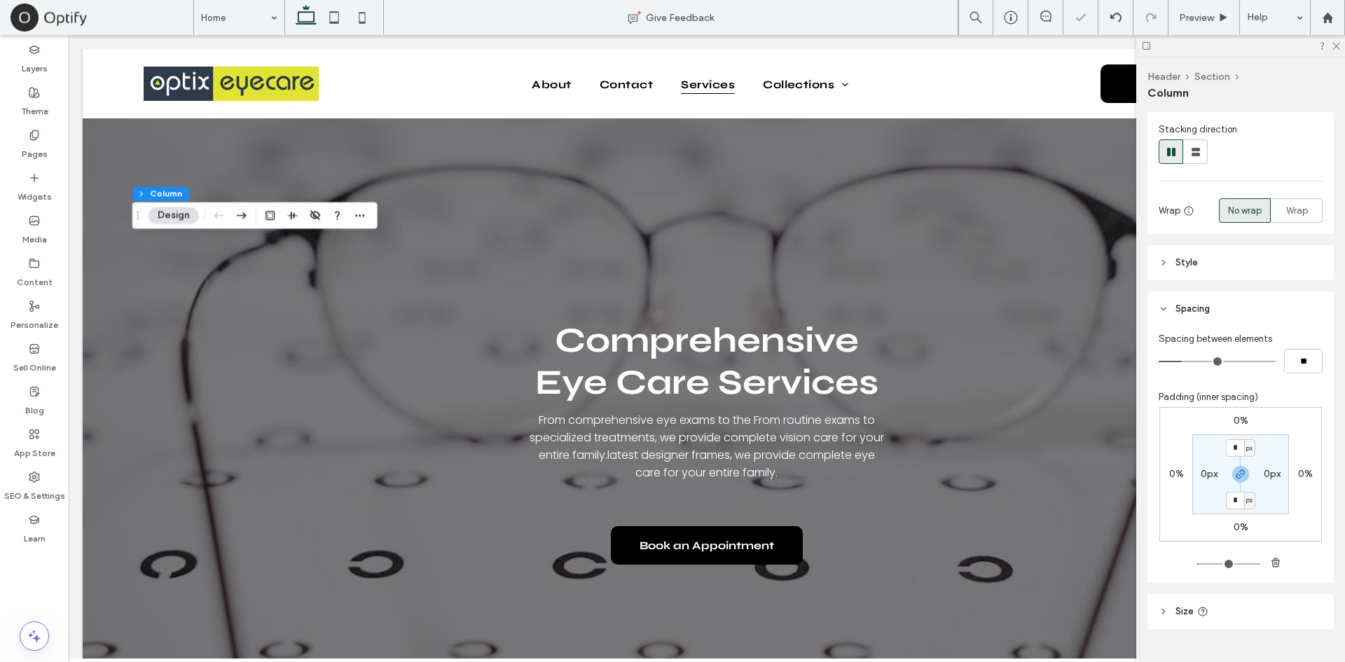
type input "**"
type input "*"
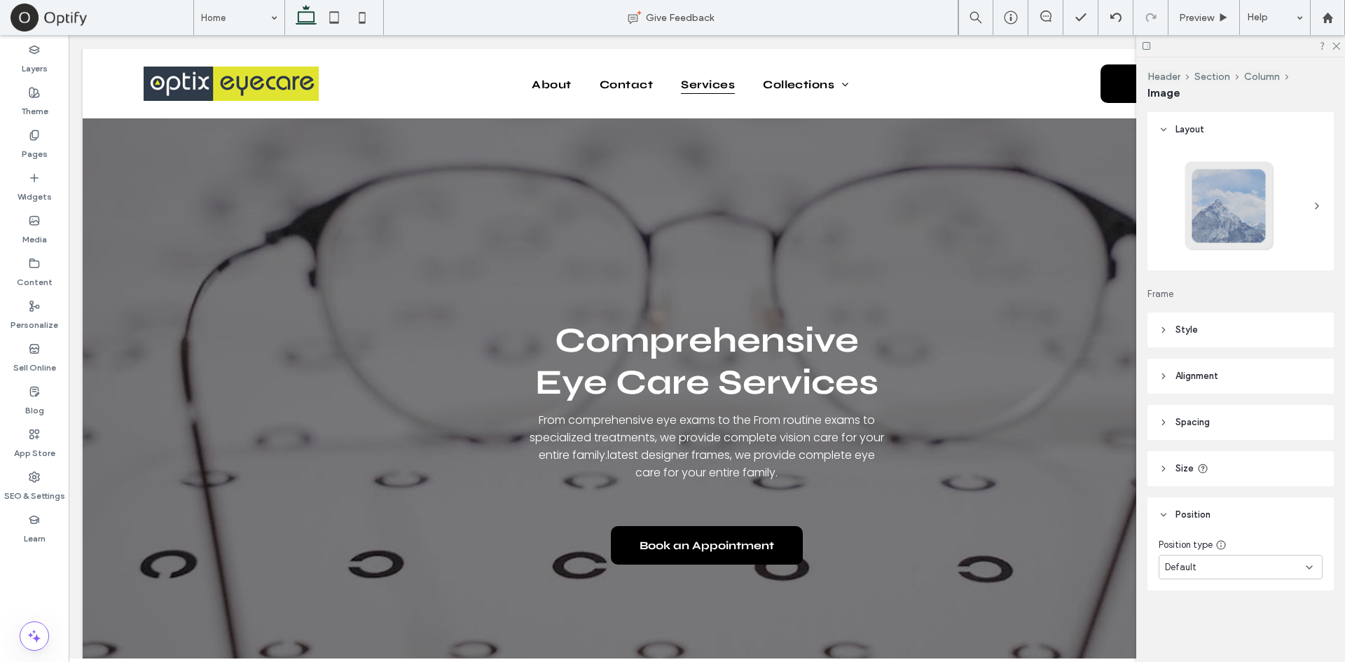
type input "***"
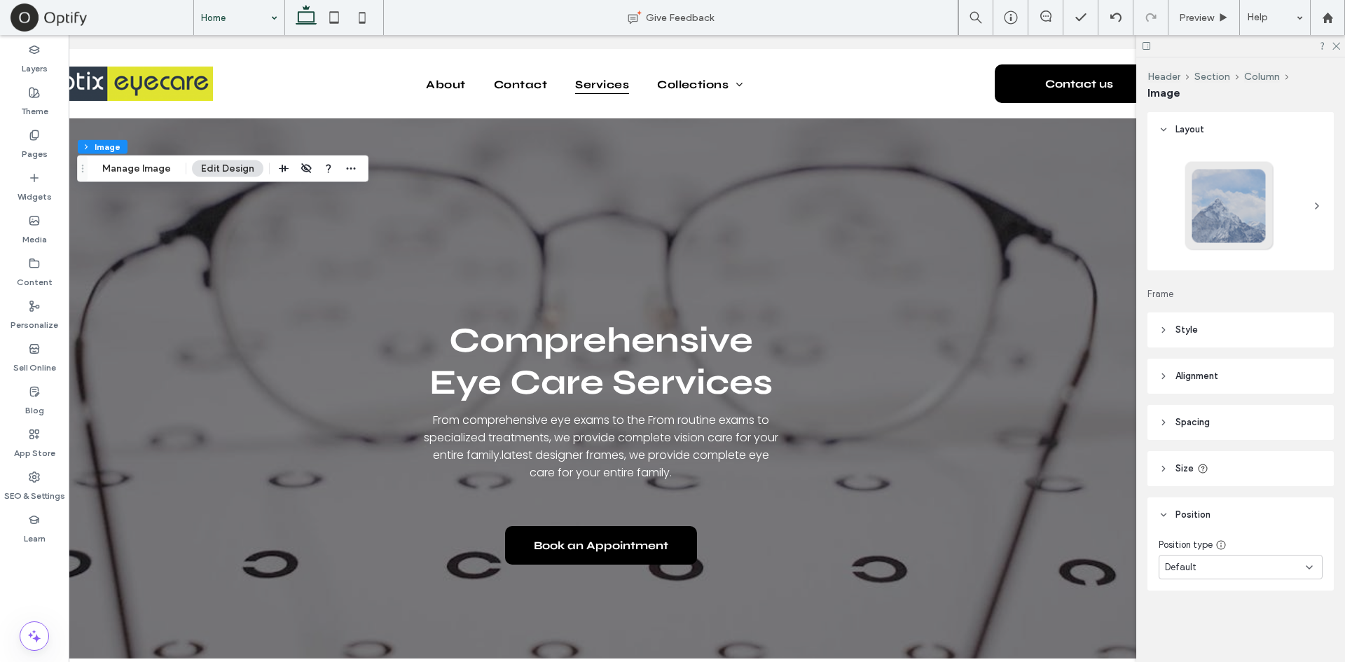
scroll to position [0, 0]
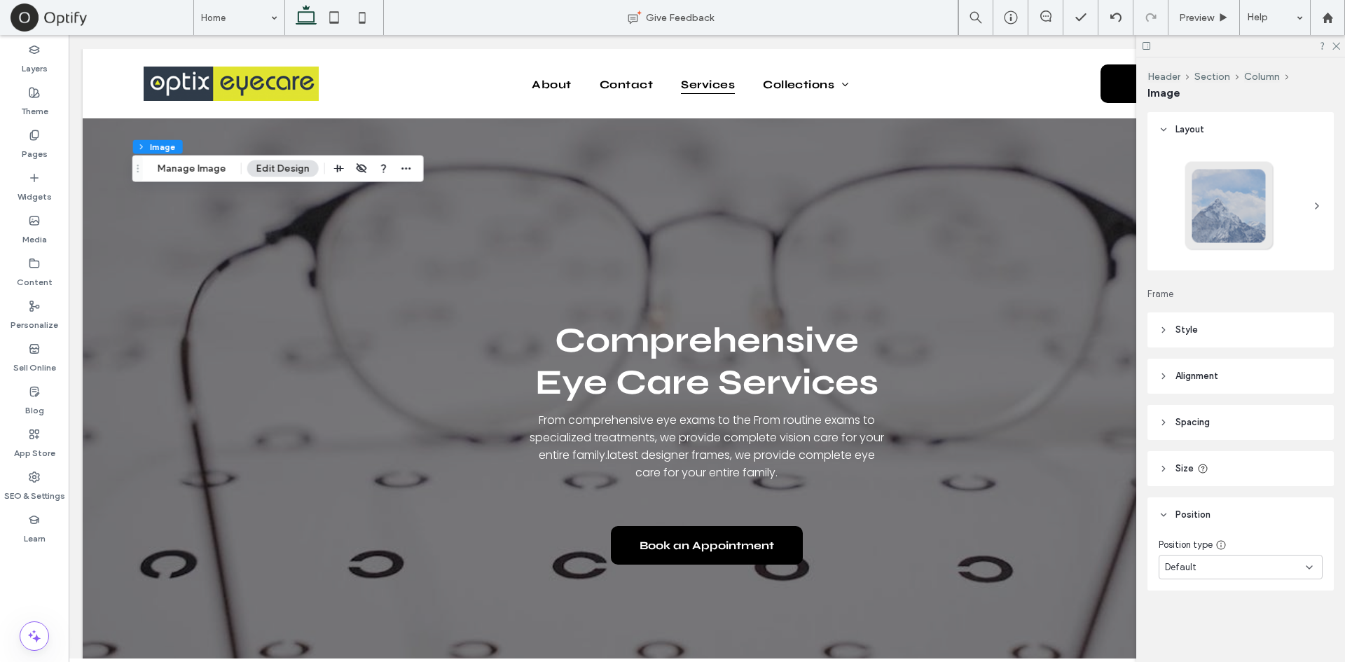
click at [1254, 371] on header "Alignment" at bounding box center [1240, 376] width 186 height 35
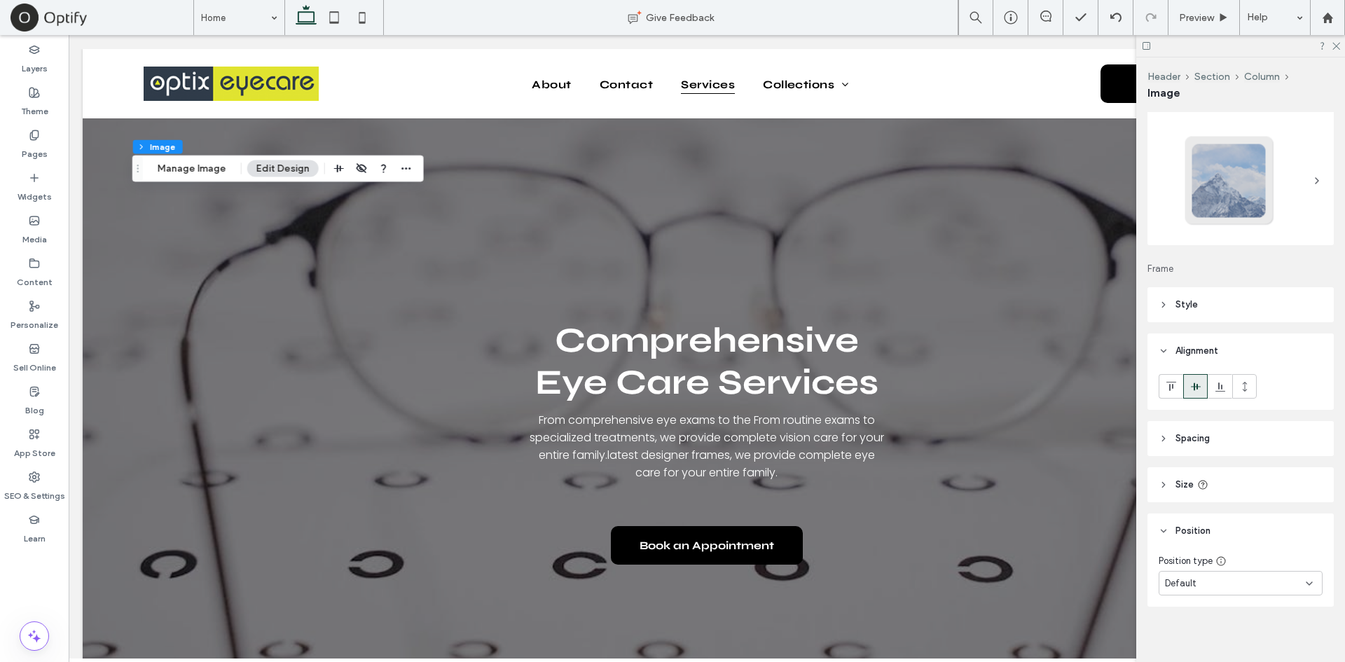
click at [1221, 492] on header "Size" at bounding box center [1240, 484] width 186 height 35
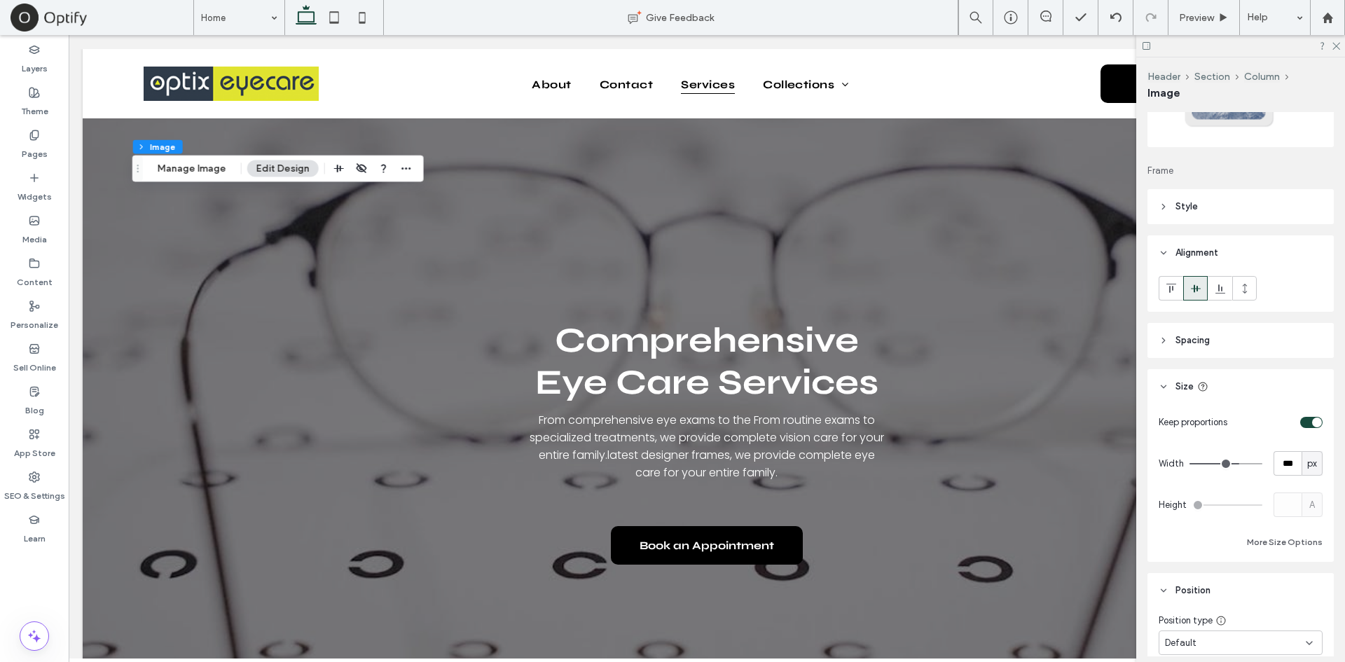
scroll to position [125, 0]
click at [1227, 336] on header "Spacing" at bounding box center [1240, 339] width 186 height 35
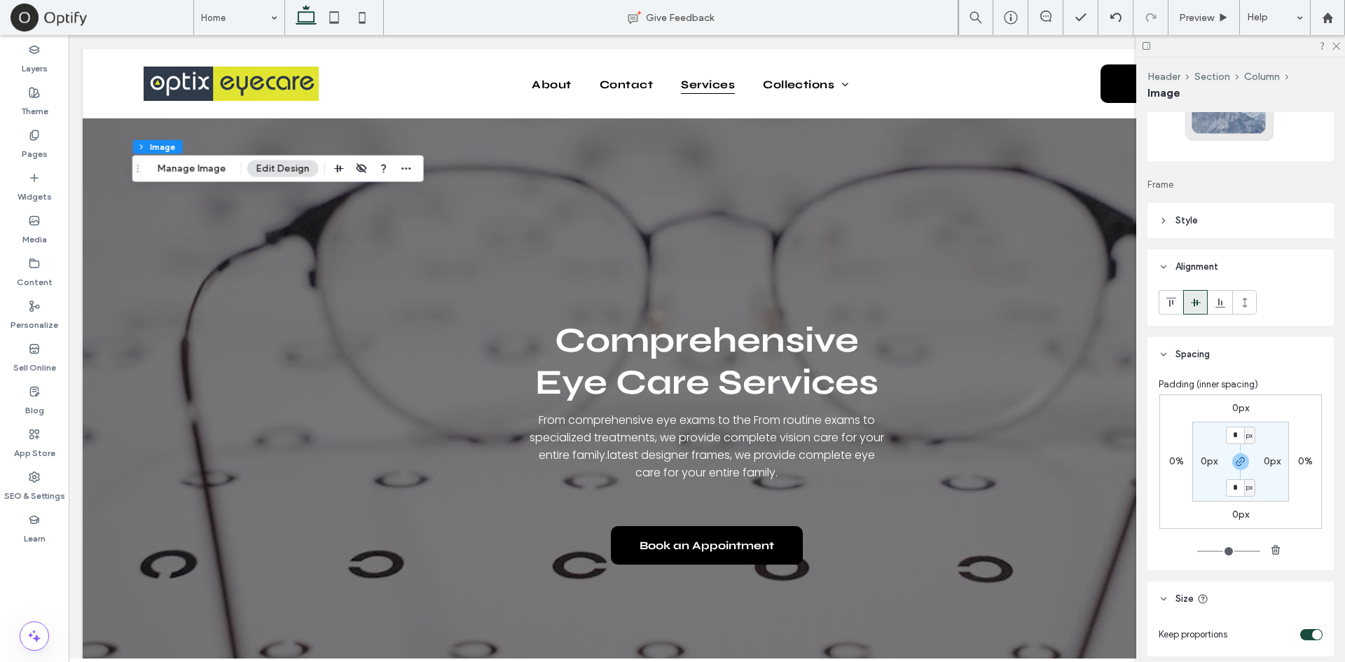
scroll to position [0, 0]
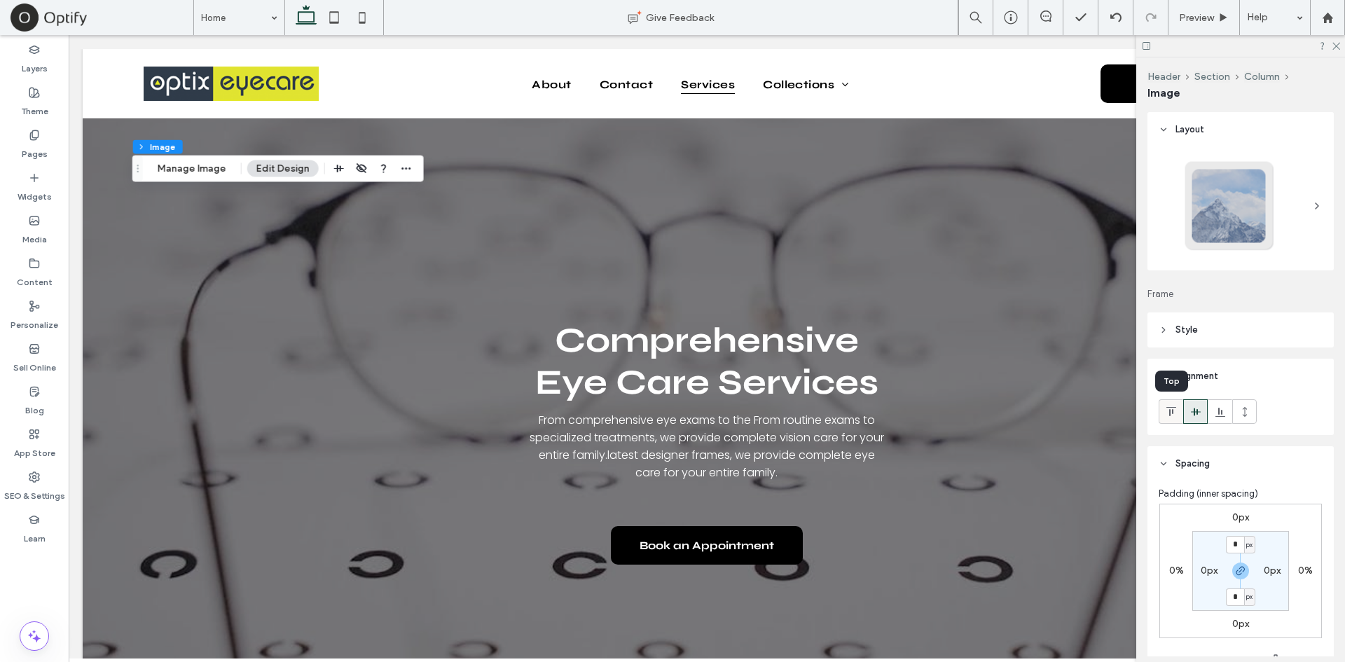
click at [1172, 407] on use at bounding box center [1171, 411] width 10 height 9
click at [1199, 323] on header "Style" at bounding box center [1240, 329] width 186 height 35
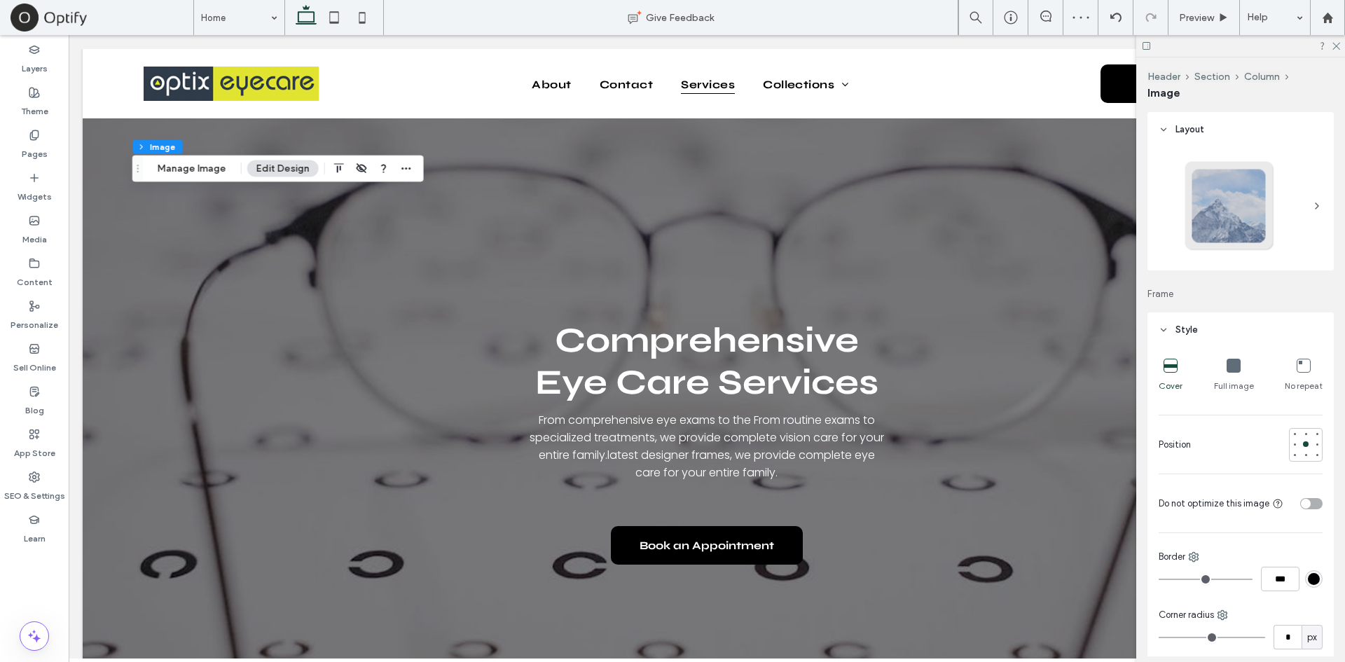
click at [1169, 368] on icon at bounding box center [1171, 366] width 14 height 14
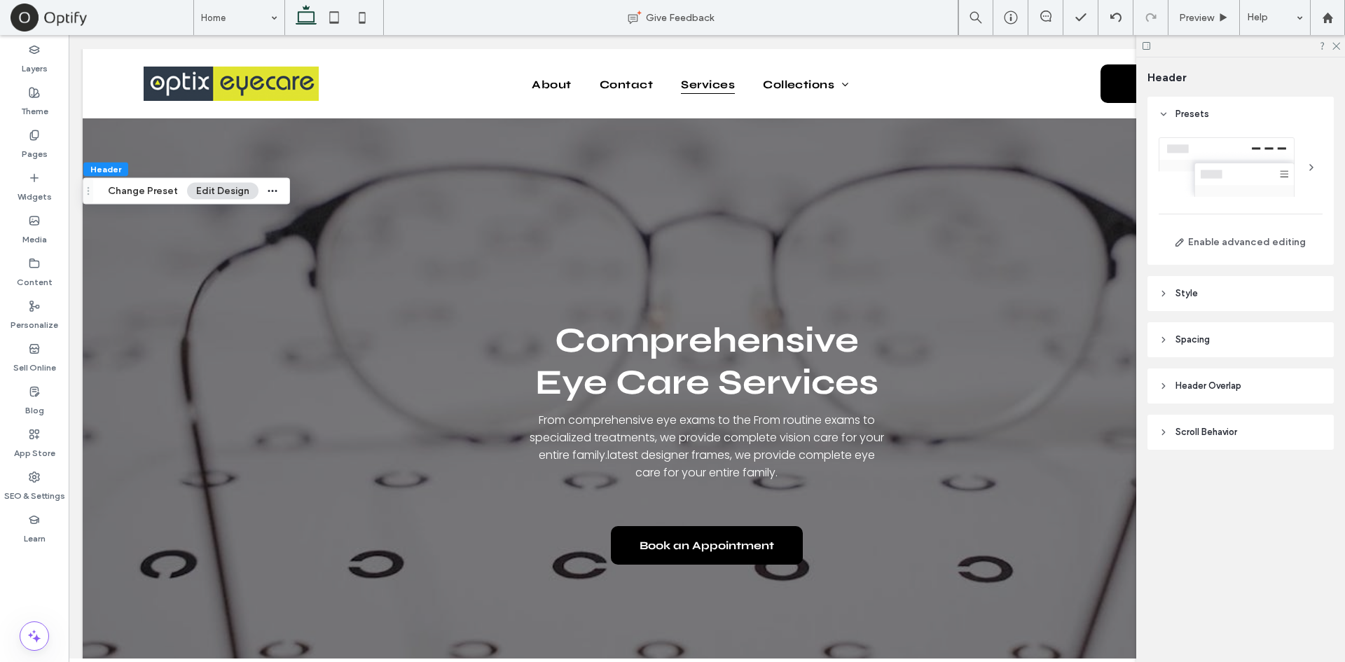
click at [1236, 435] on span "Scroll Behavior" at bounding box center [1206, 432] width 62 height 14
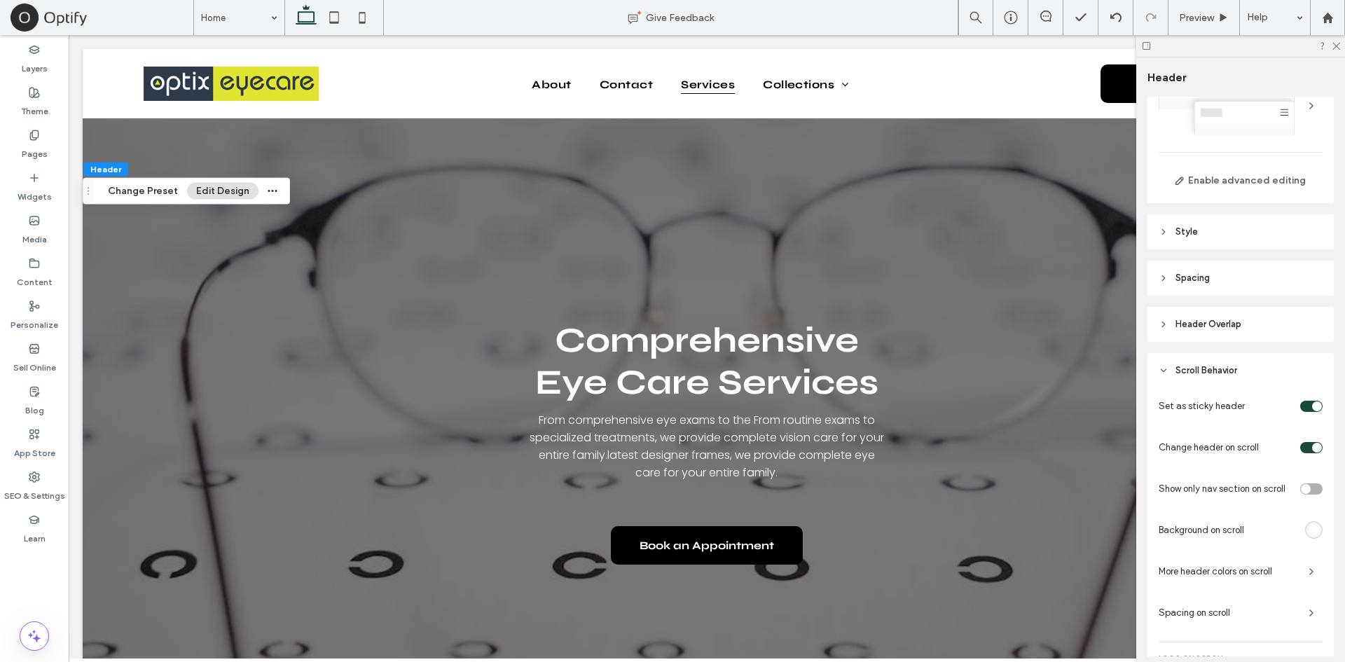
scroll to position [248, 0]
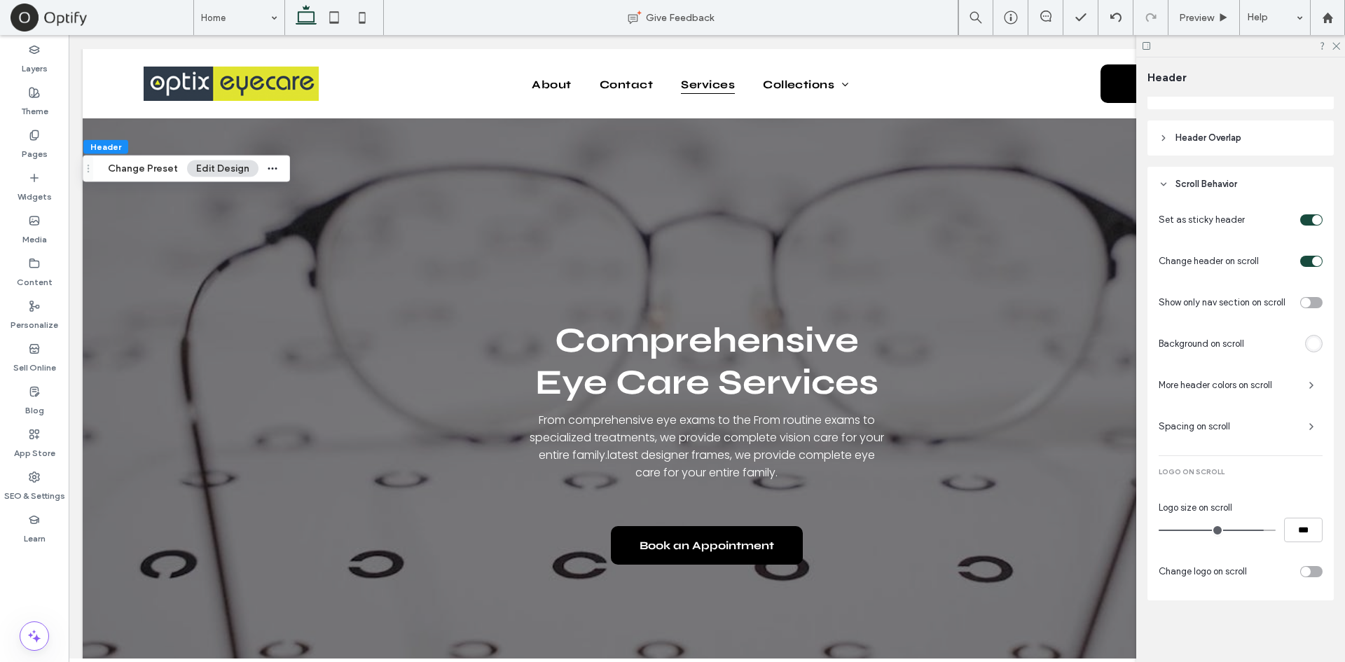
type input "**"
type input "***"
type input "****"
drag, startPoint x: 1252, startPoint y: 528, endPoint x: 1344, endPoint y: 509, distance: 94.5
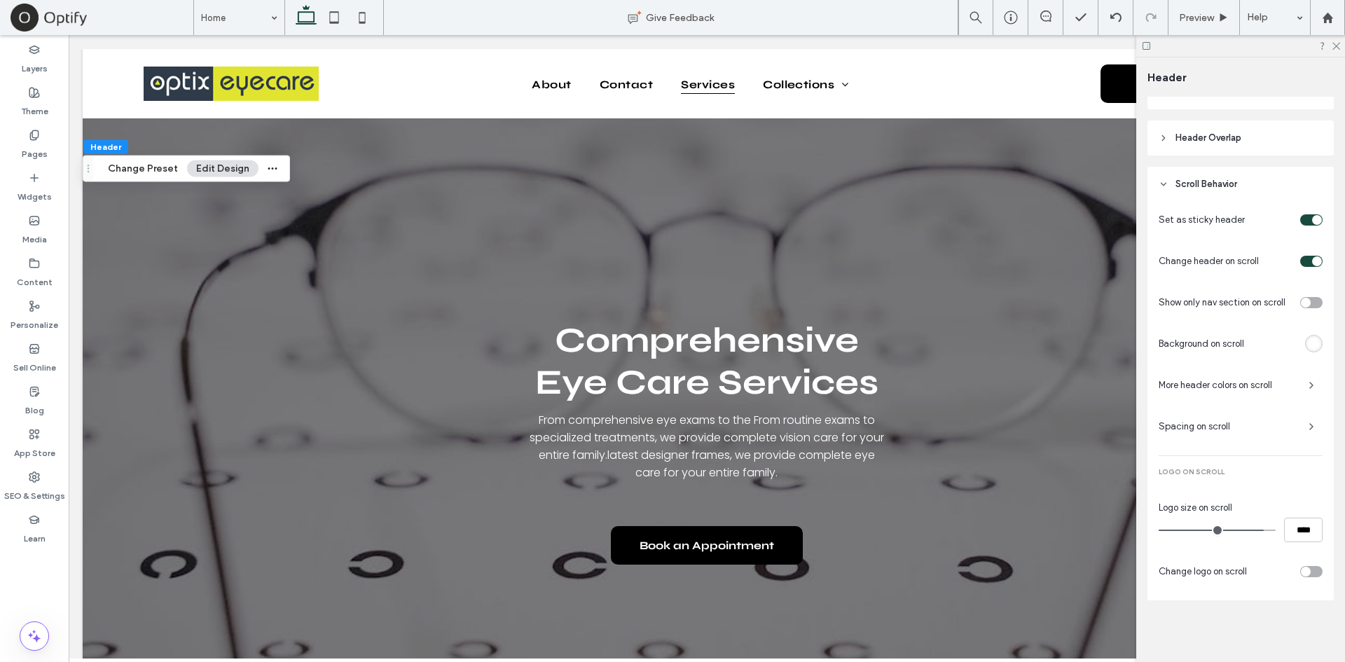
type input "***"
click at [1276, 530] on input "range" at bounding box center [1217, 530] width 117 height 1
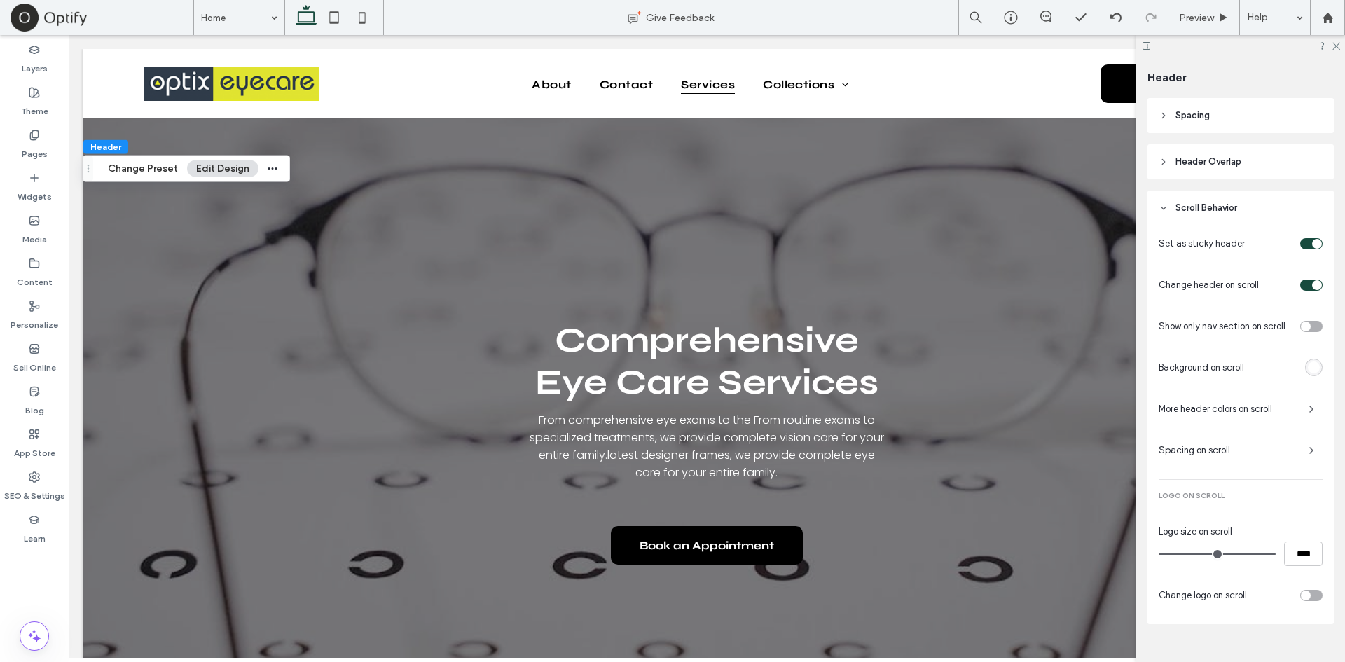
scroll to position [220, 0]
click at [1302, 464] on span "button" at bounding box center [1311, 454] width 22 height 22
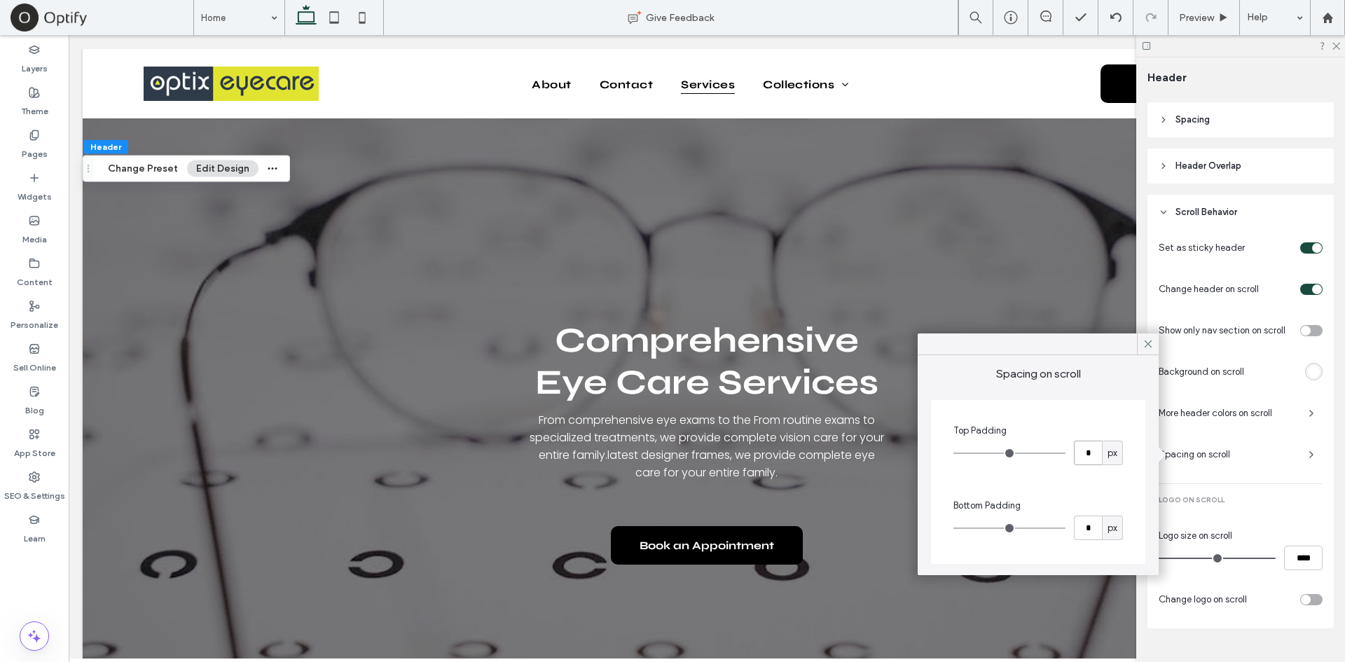
click at [1075, 448] on input "*" at bounding box center [1088, 453] width 28 height 25
type input "**"
click at [1093, 524] on input "*" at bounding box center [1088, 528] width 28 height 25
type input "**"
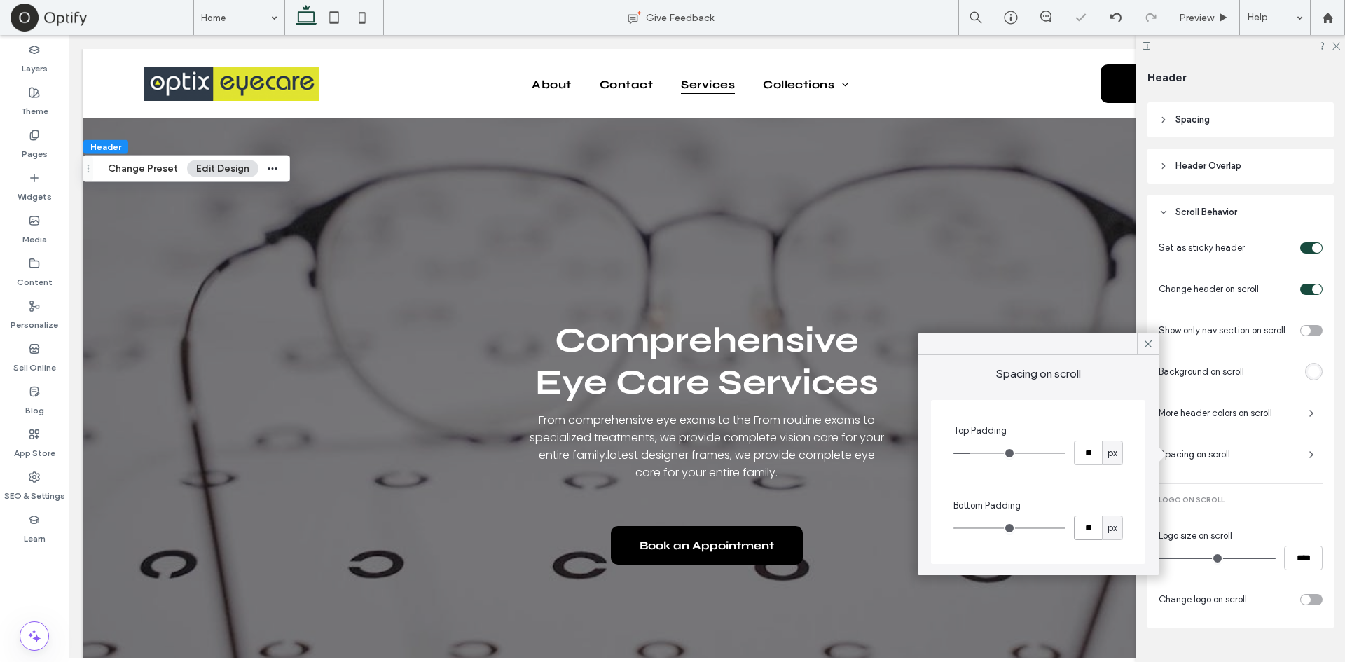
type input "**"
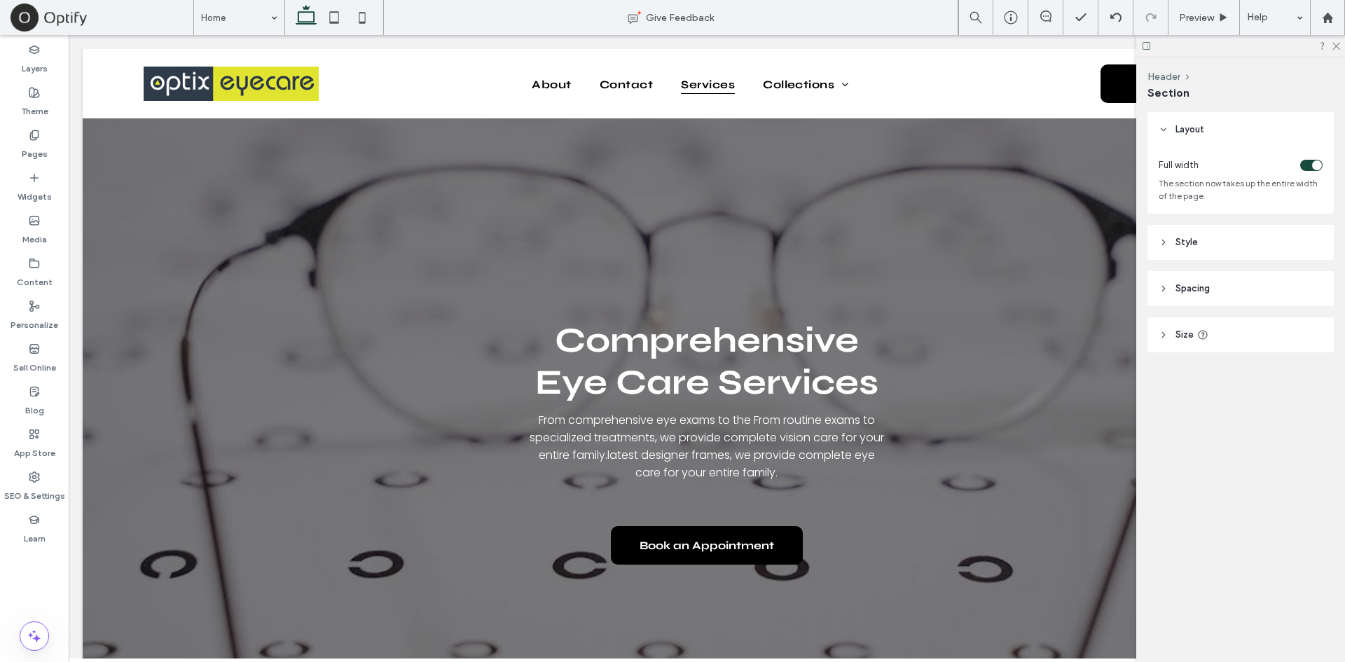
type input "***"
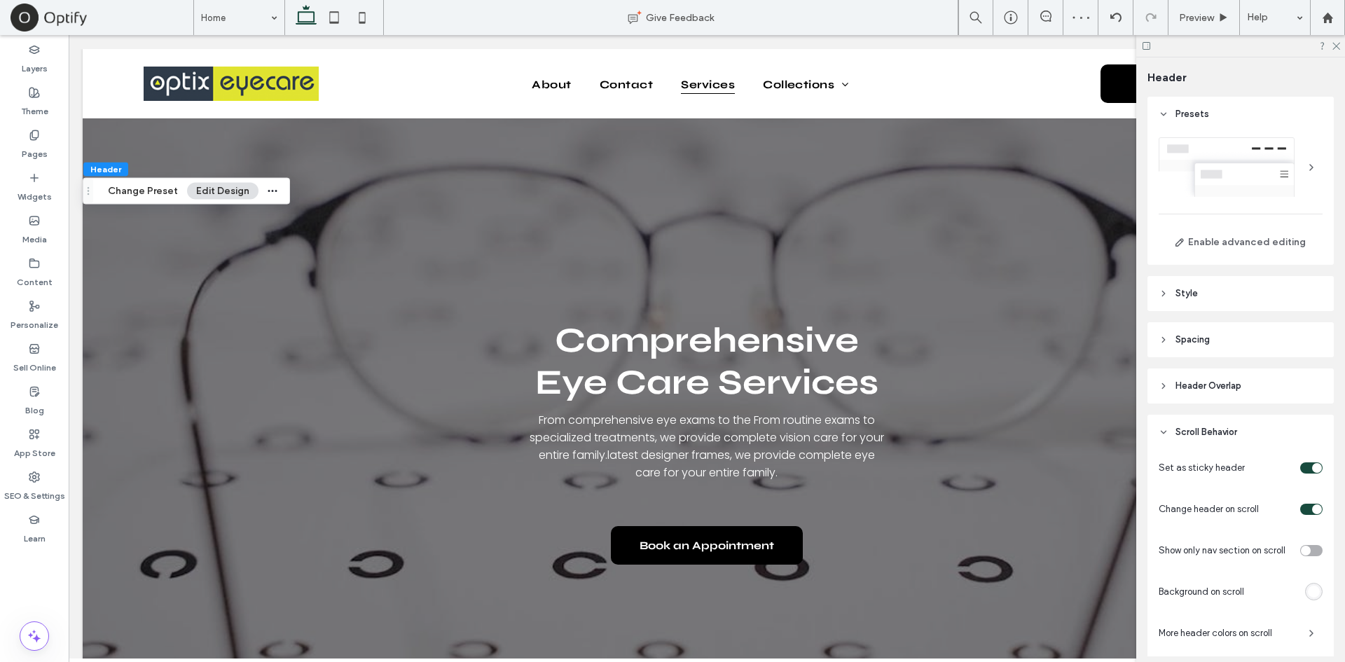
scroll to position [98, 0]
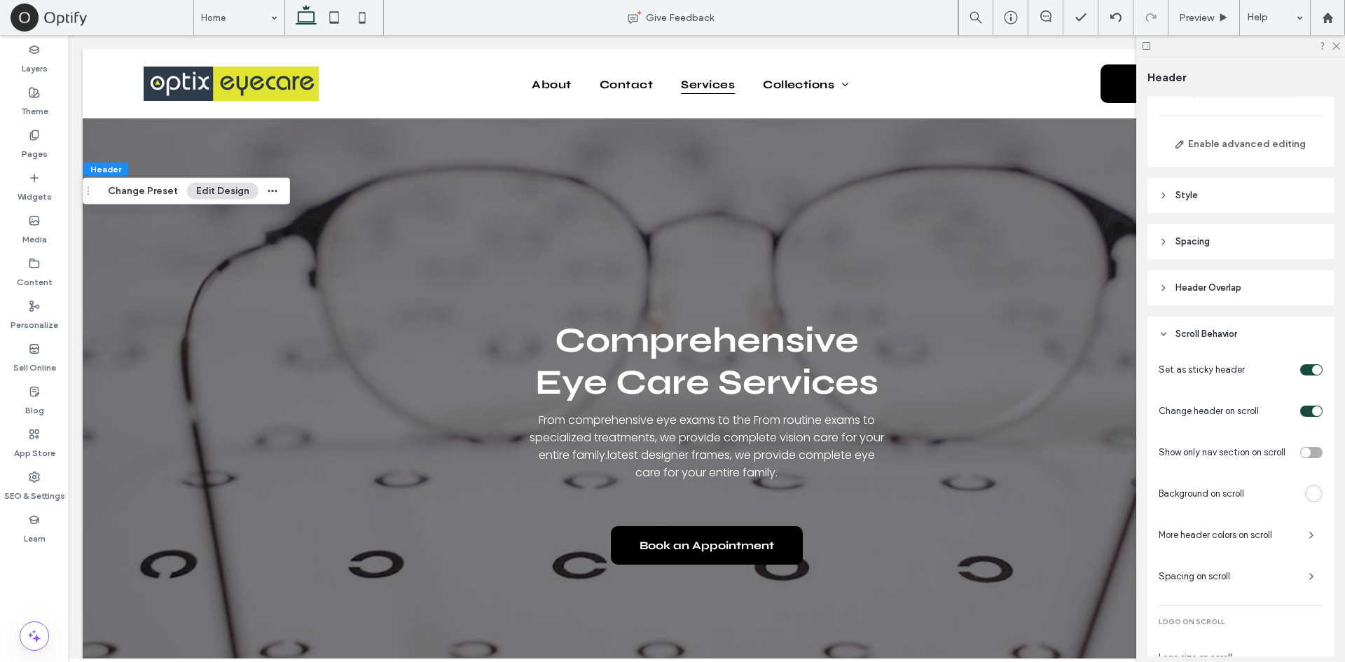
click at [1220, 244] on header "Spacing" at bounding box center [1240, 241] width 186 height 35
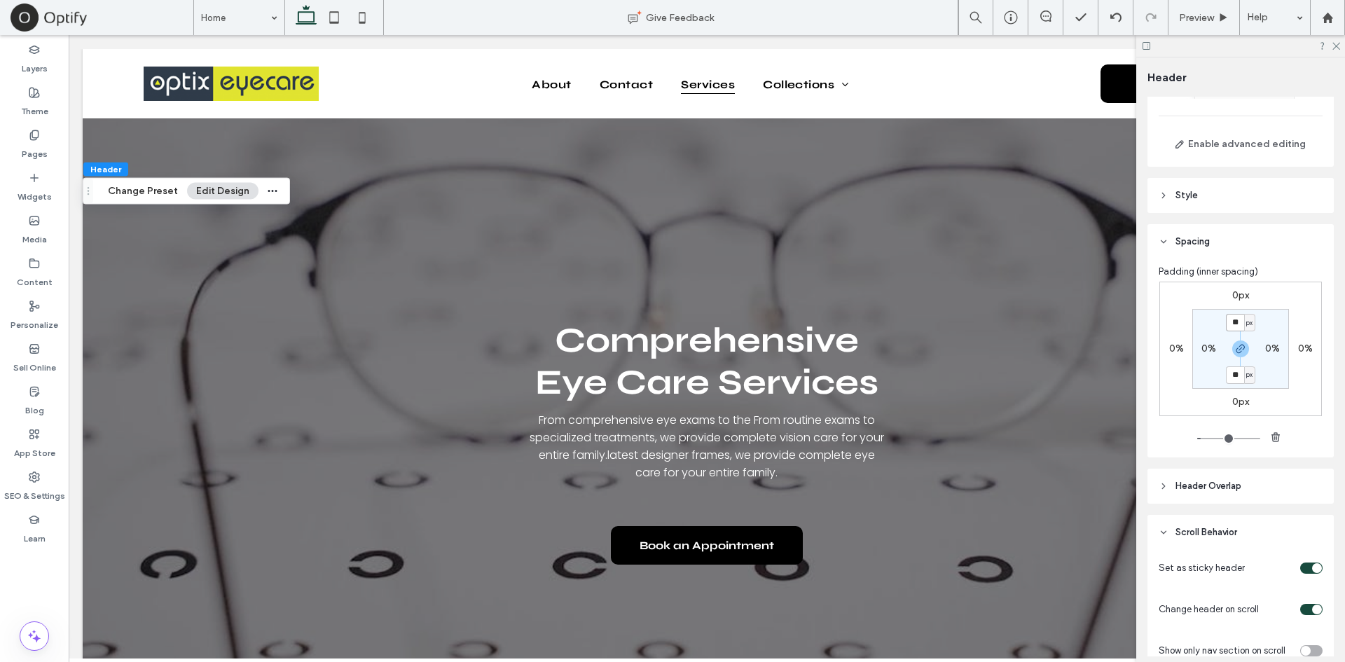
click at [1236, 319] on input "**" at bounding box center [1235, 323] width 18 height 18
type input "*"
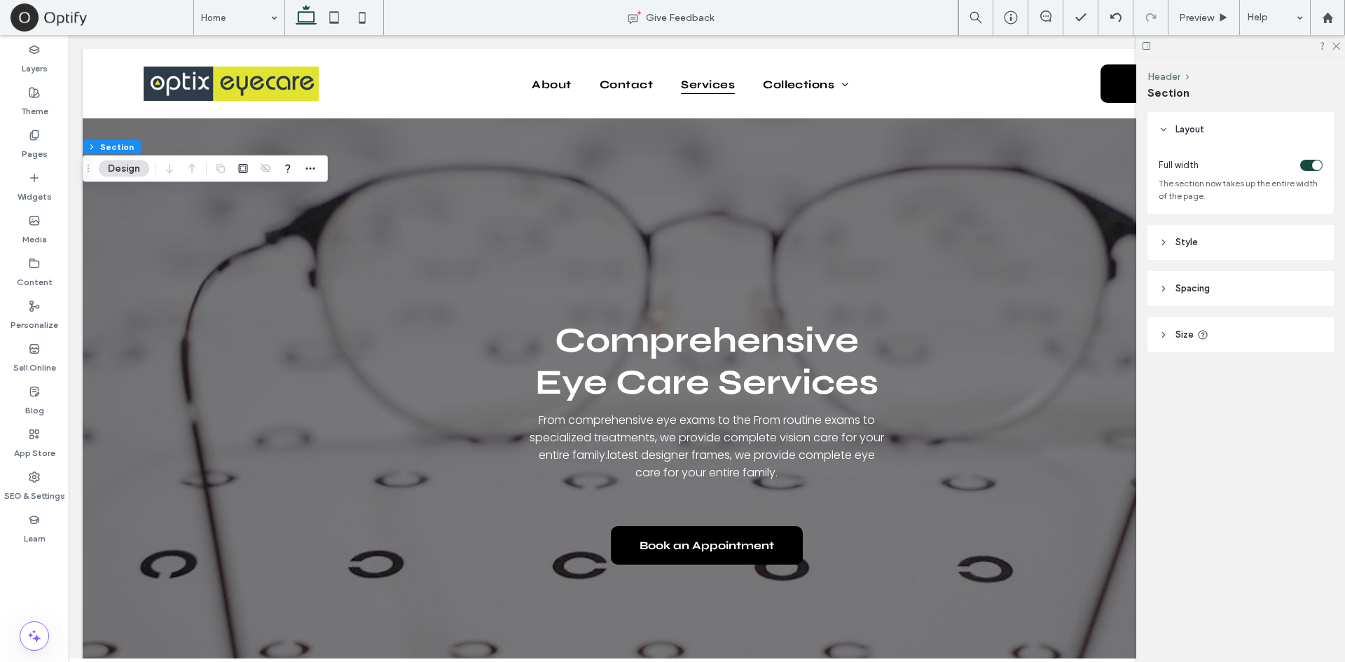
click at [1222, 274] on header "Spacing" at bounding box center [1240, 288] width 186 height 35
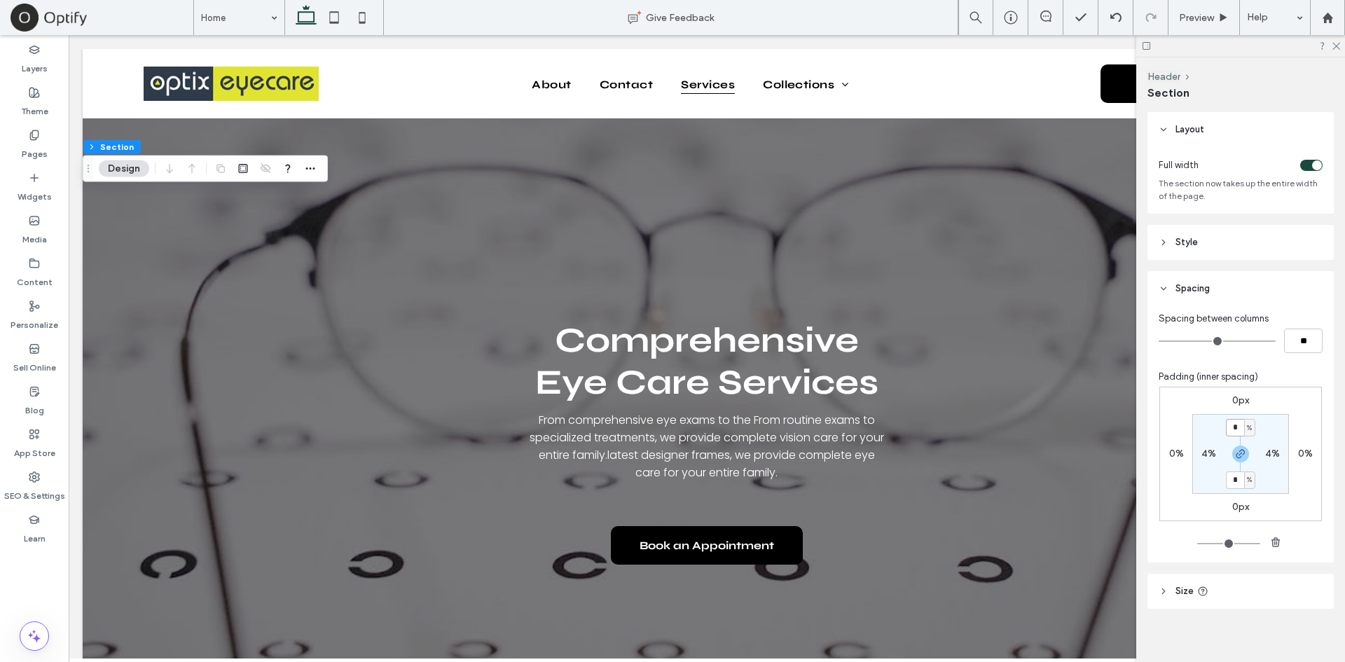
click at [1236, 433] on input "*" at bounding box center [1235, 428] width 18 height 18
click at [1248, 429] on span "%" at bounding box center [1249, 428] width 5 height 14
click at [1248, 448] on div "px" at bounding box center [1241, 448] width 20 height 25
click at [1232, 429] on input "*" at bounding box center [1235, 428] width 18 height 18
type input "**"
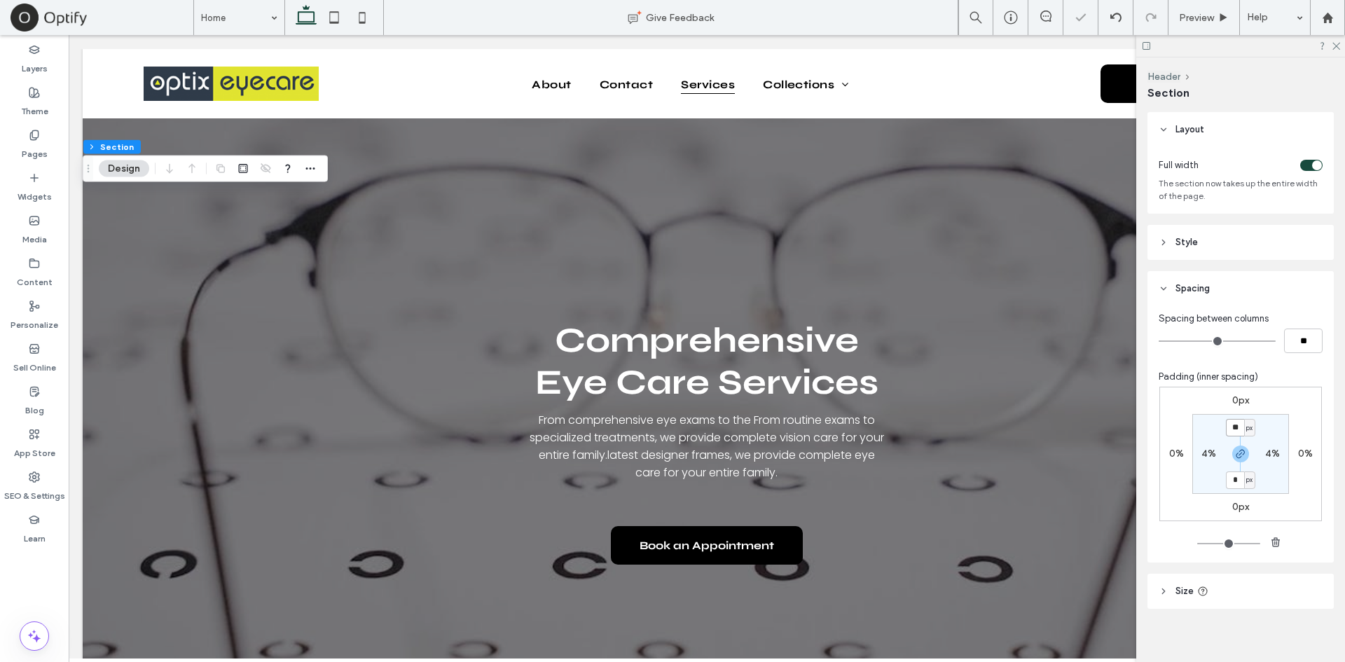
type input "**"
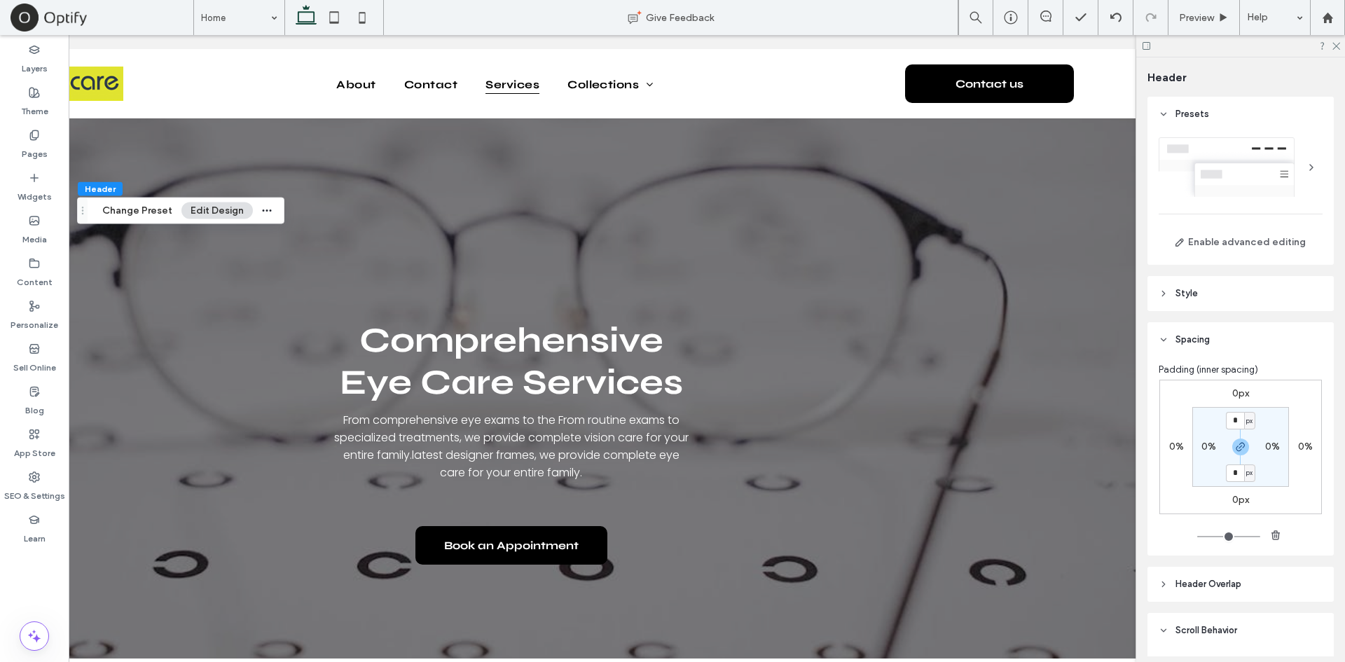
scroll to position [0, 201]
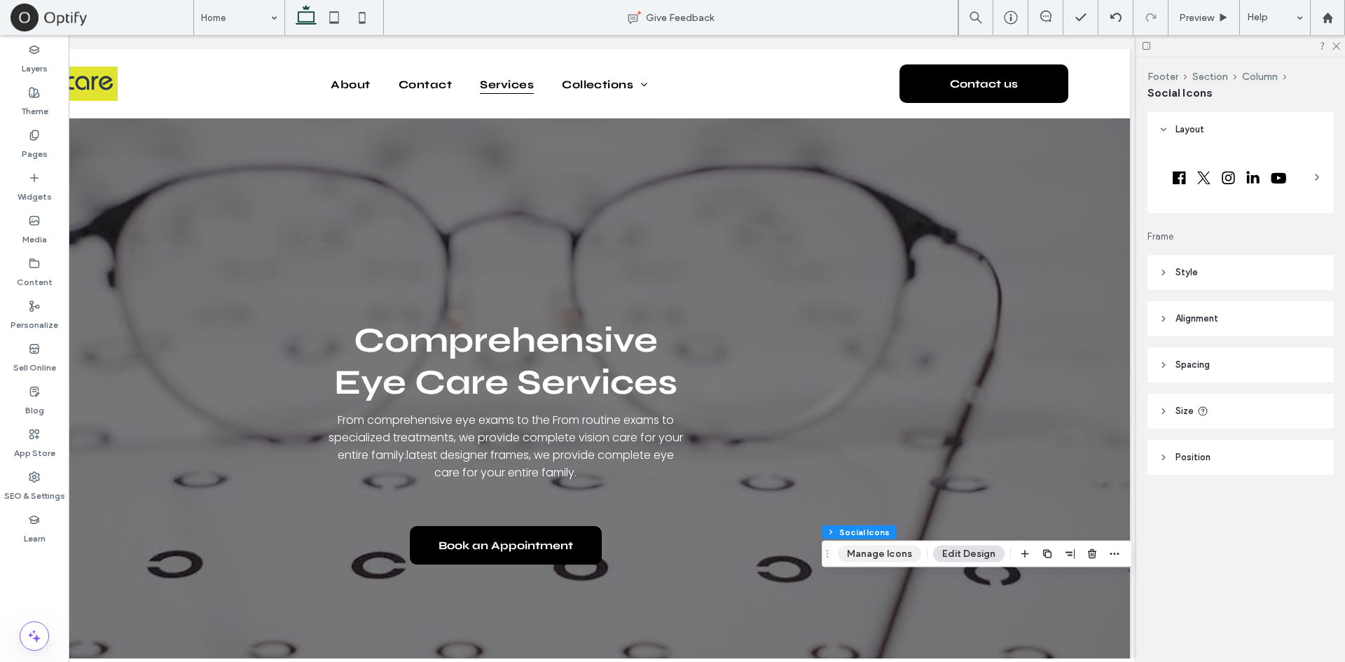
click at [897, 557] on button "Manage Icons" at bounding box center [879, 554] width 83 height 17
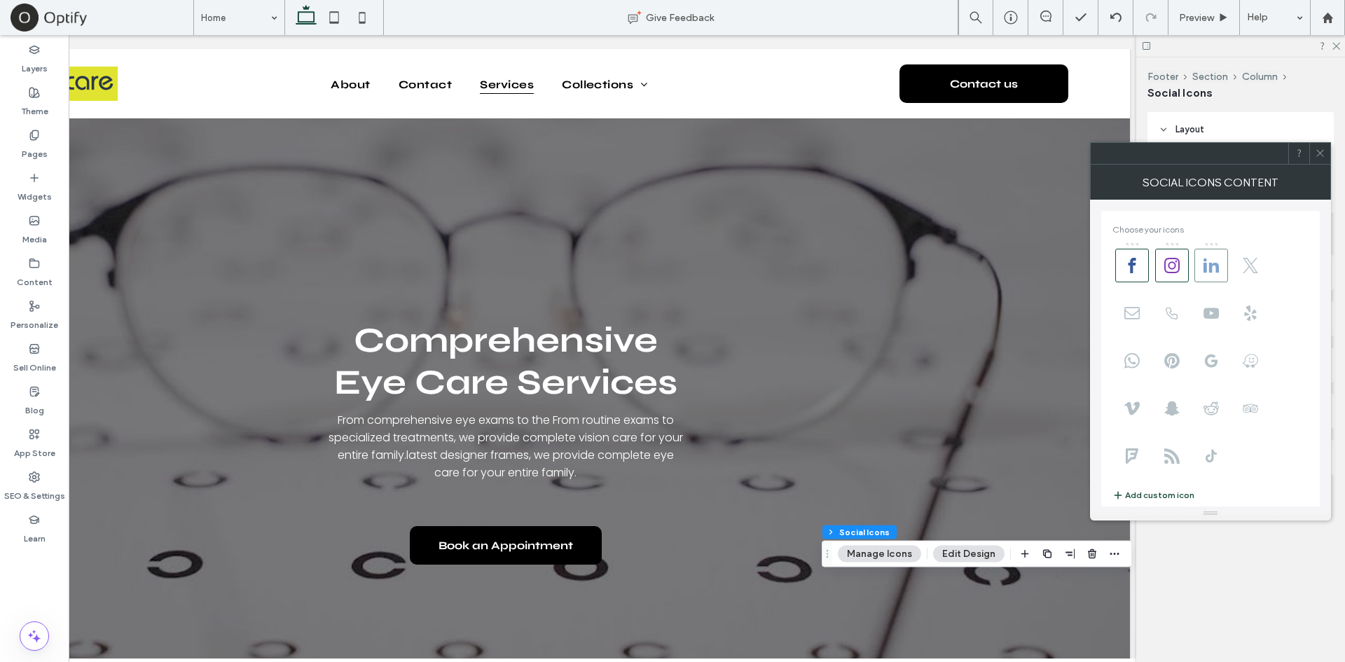
click at [1217, 277] on span at bounding box center [1211, 266] width 34 height 34
click at [1323, 150] on icon at bounding box center [1320, 153] width 11 height 11
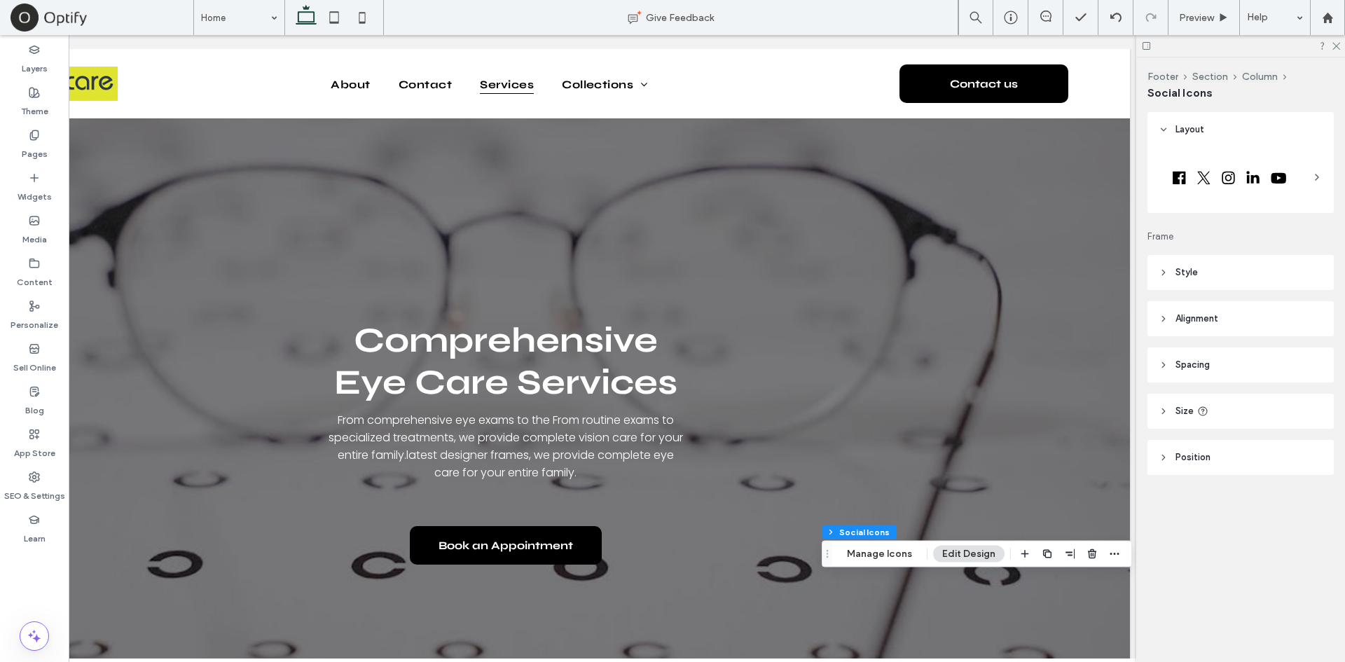
click at [1233, 266] on header "Style" at bounding box center [1240, 272] width 186 height 35
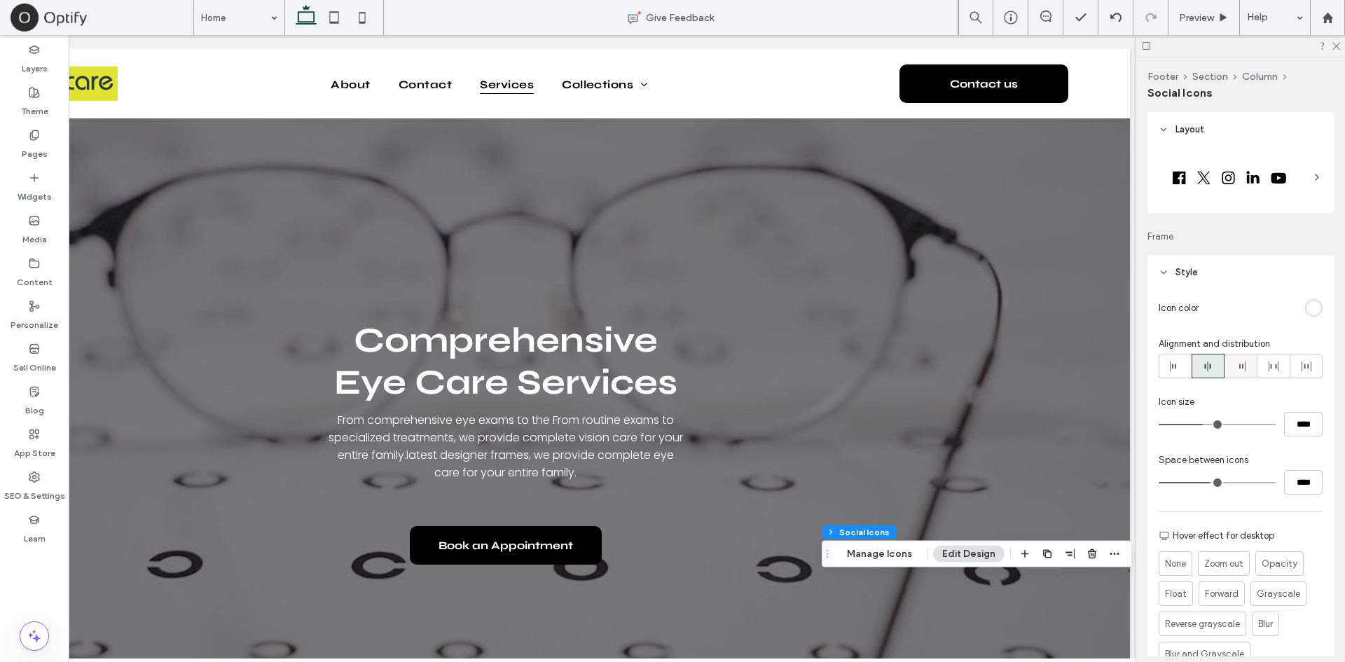
click at [1230, 364] on div at bounding box center [1241, 365] width 32 height 23
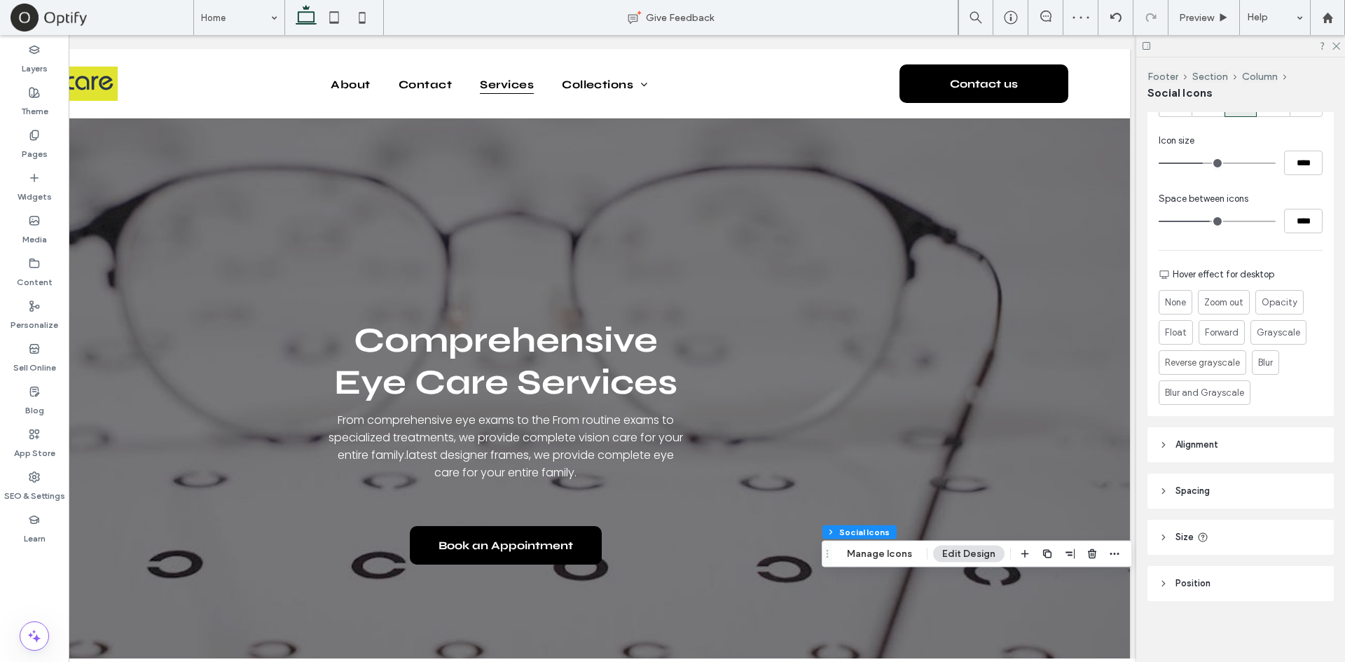
click at [1230, 449] on header "Alignment" at bounding box center [1240, 444] width 186 height 35
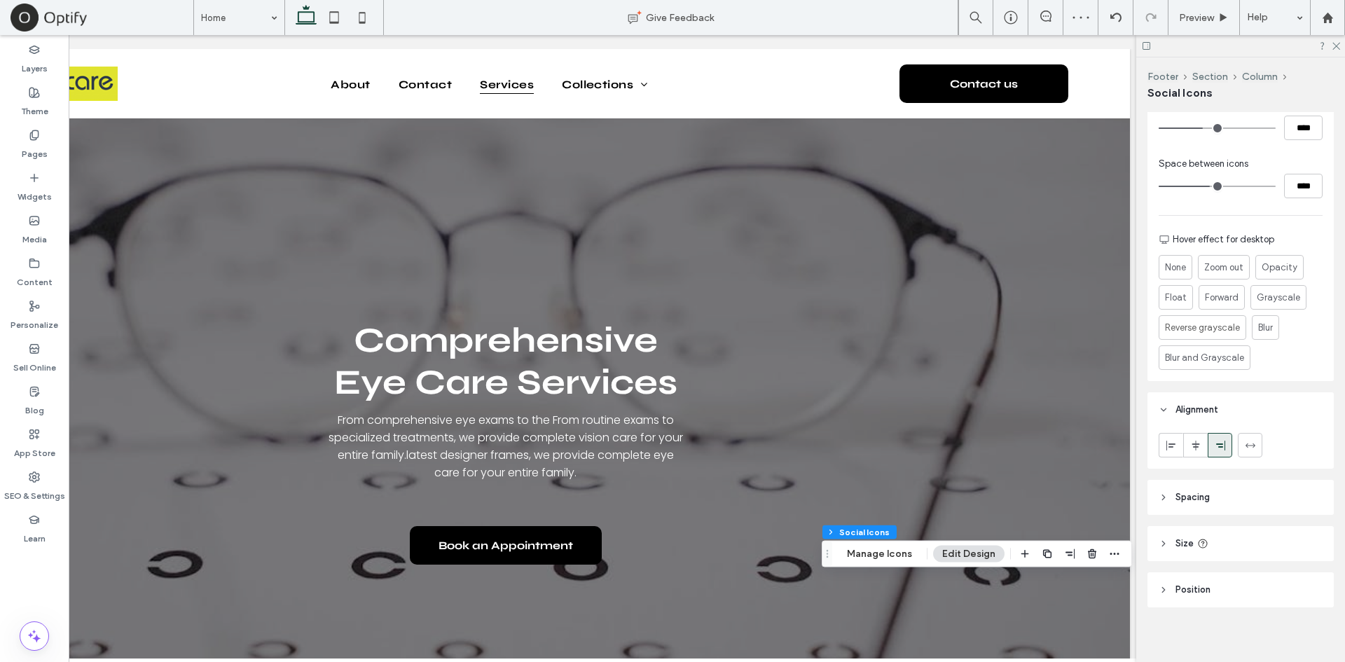
scroll to position [296, 0]
click at [1195, 441] on use at bounding box center [1196, 446] width 8 height 10
click at [1224, 446] on icon at bounding box center [1220, 446] width 11 height 11
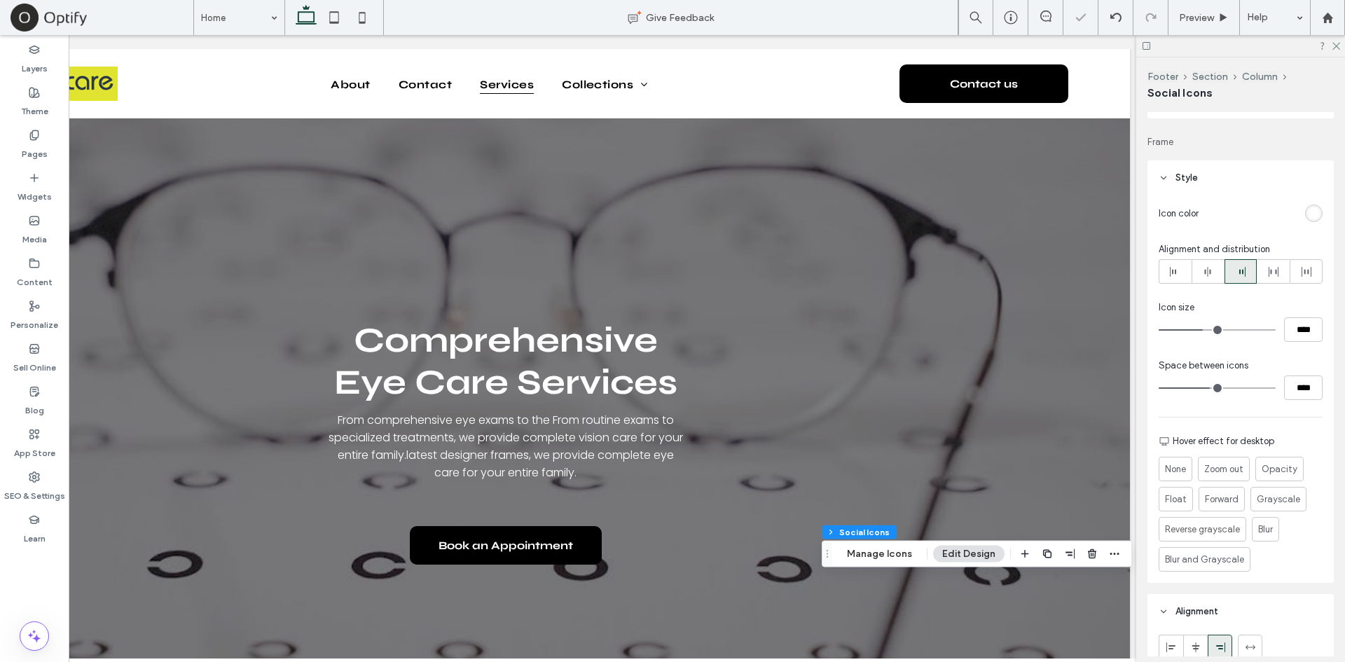
scroll to position [2, 0]
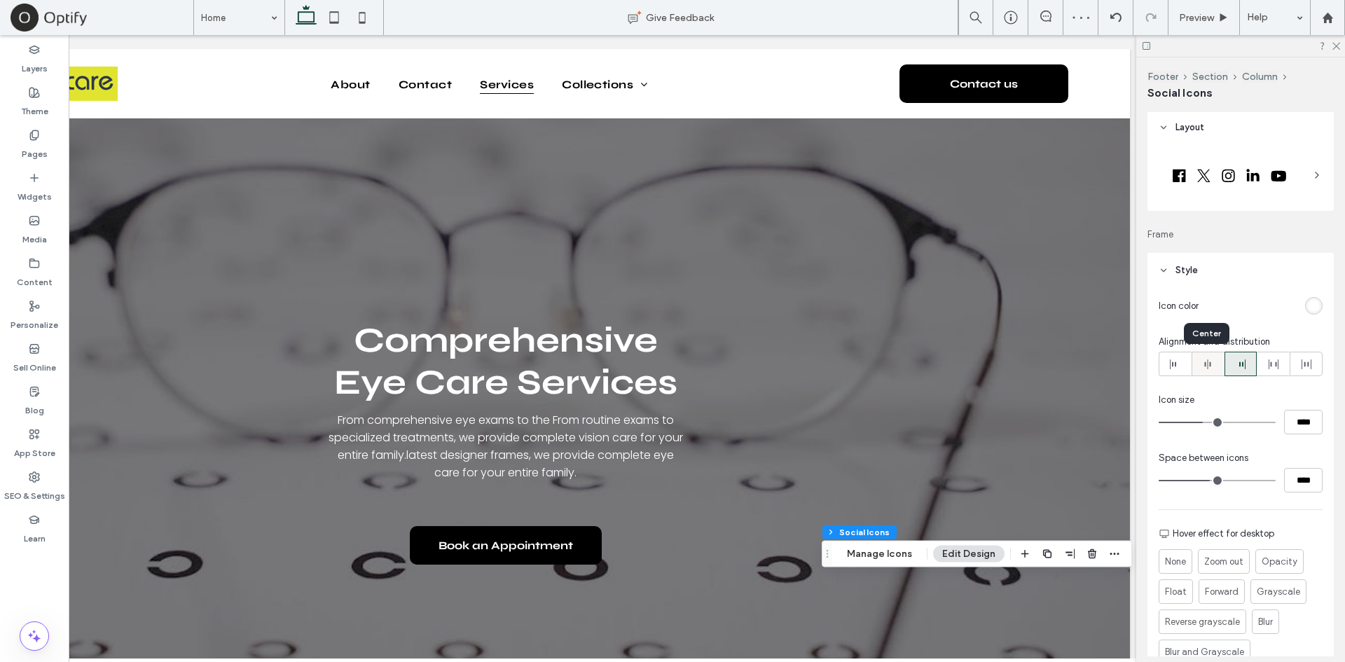
click at [1216, 368] on div at bounding box center [1208, 363] width 32 height 23
click at [1179, 364] on icon at bounding box center [1174, 364] width 11 height 11
click at [1240, 361] on icon at bounding box center [1240, 364] width 11 height 11
click at [1065, 554] on icon "button" at bounding box center [1069, 553] width 11 height 11
click at [1073, 577] on icon "flex-end" at bounding box center [1077, 581] width 11 height 11
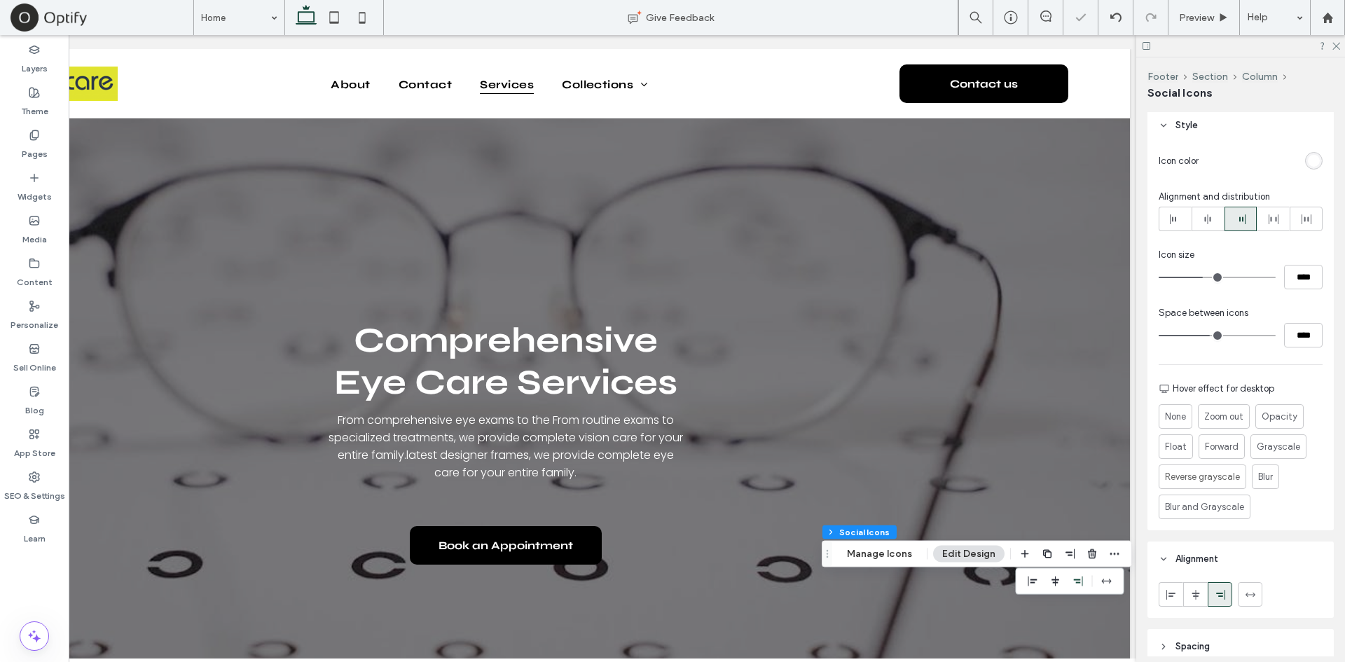
scroll to position [170, 0]
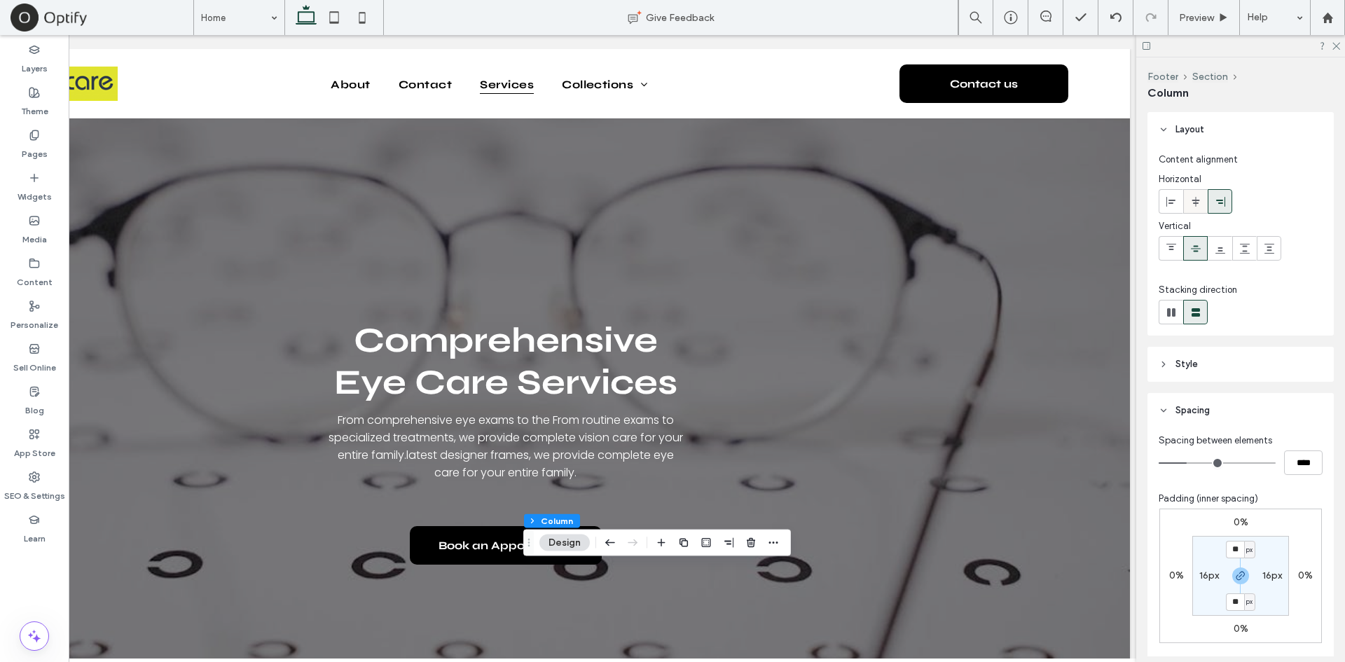
click at [1186, 211] on div at bounding box center [1195, 201] width 23 height 23
click at [1210, 205] on div at bounding box center [1219, 201] width 23 height 23
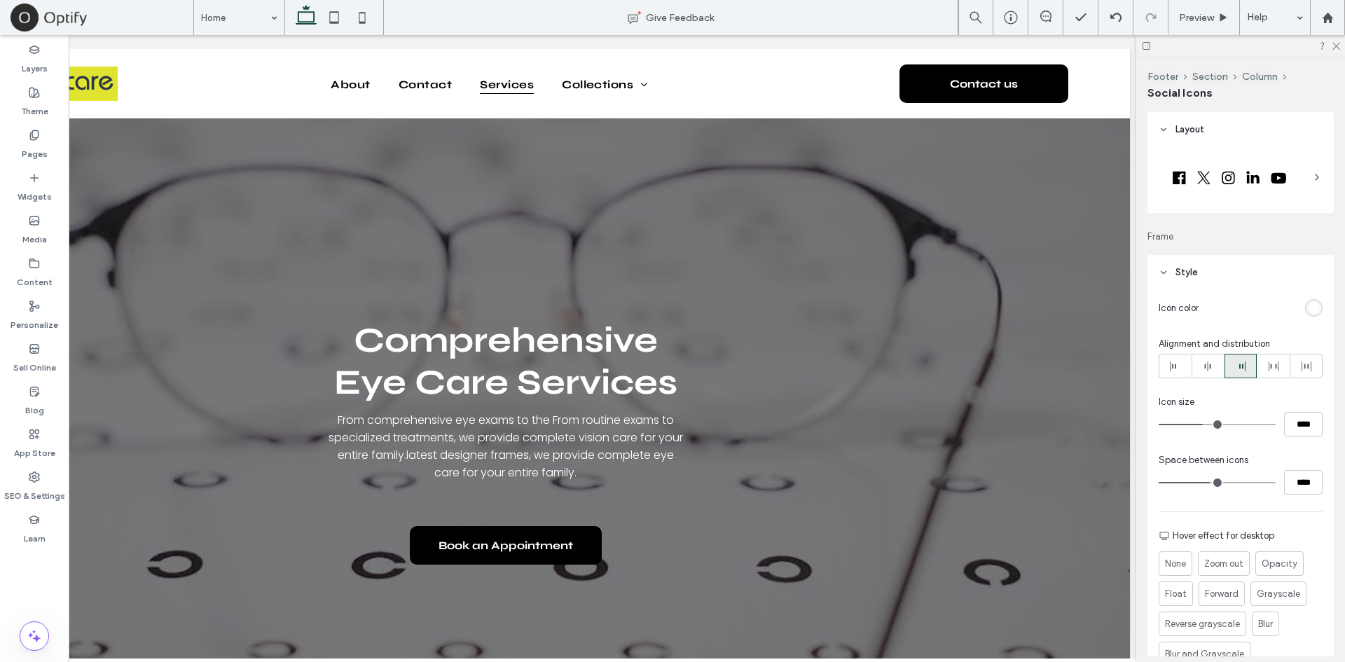
type input "**"
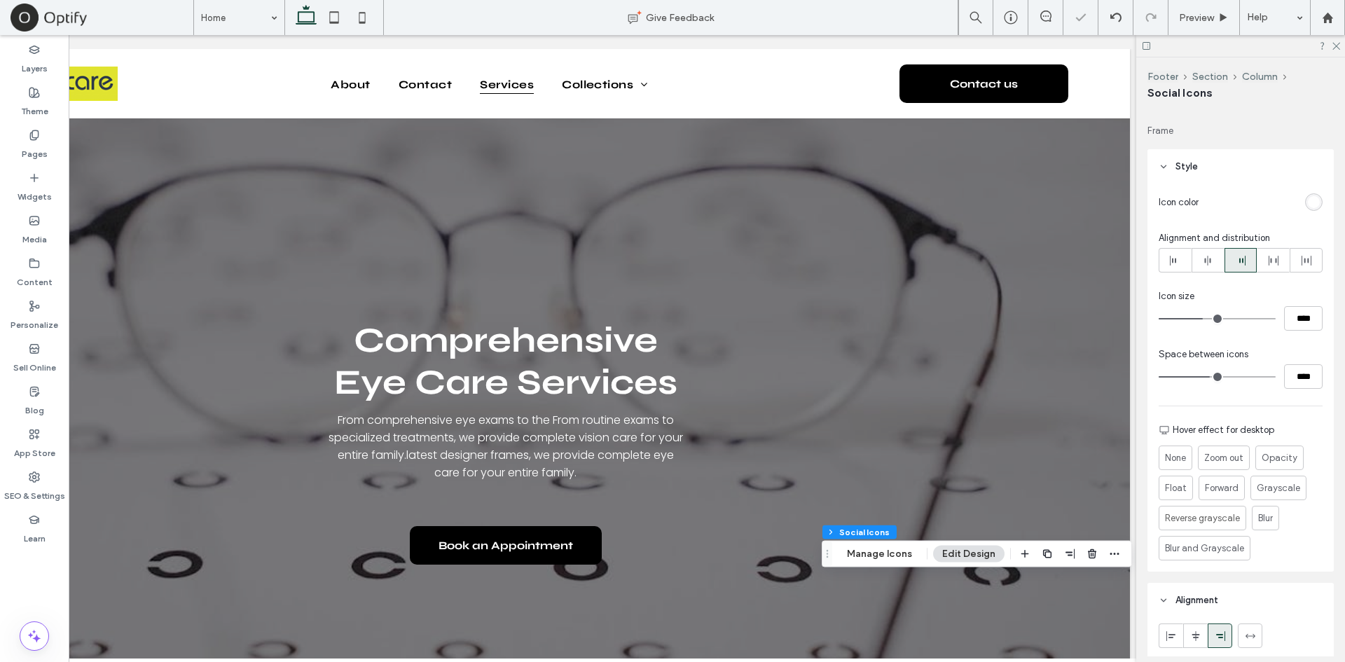
scroll to position [106, 0]
type input "**"
type input "****"
click at [1182, 375] on input "range" at bounding box center [1217, 375] width 117 height 1
type input "**"
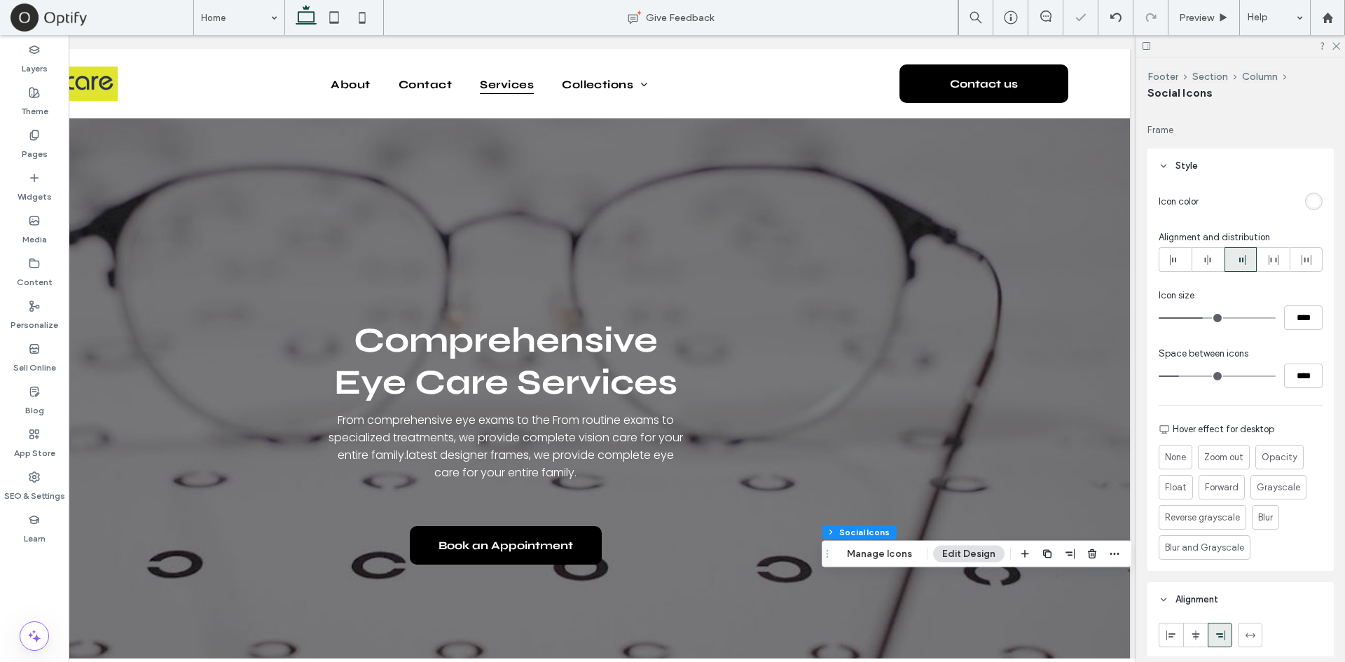
type input "****"
type input "**"
type input "****"
type input "*"
type input "***"
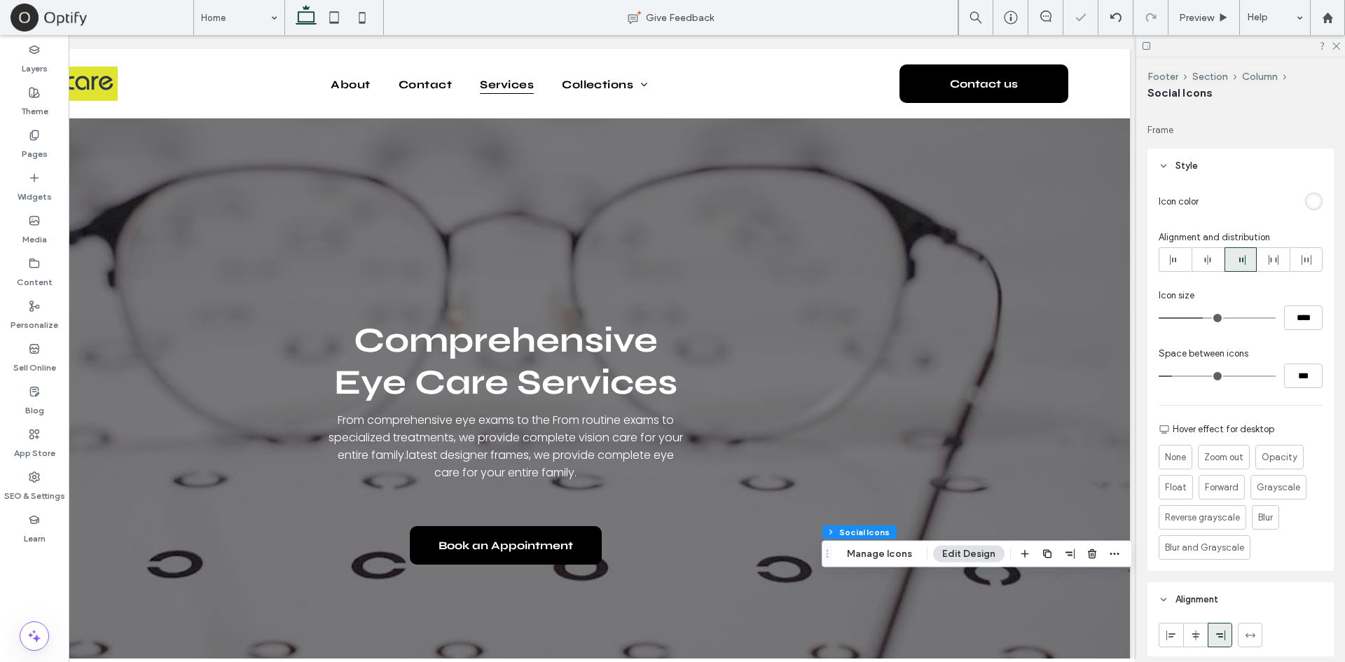
click at [1175, 375] on input "range" at bounding box center [1217, 375] width 117 height 1
type input "*"
type input "***"
type input "*"
type input "***"
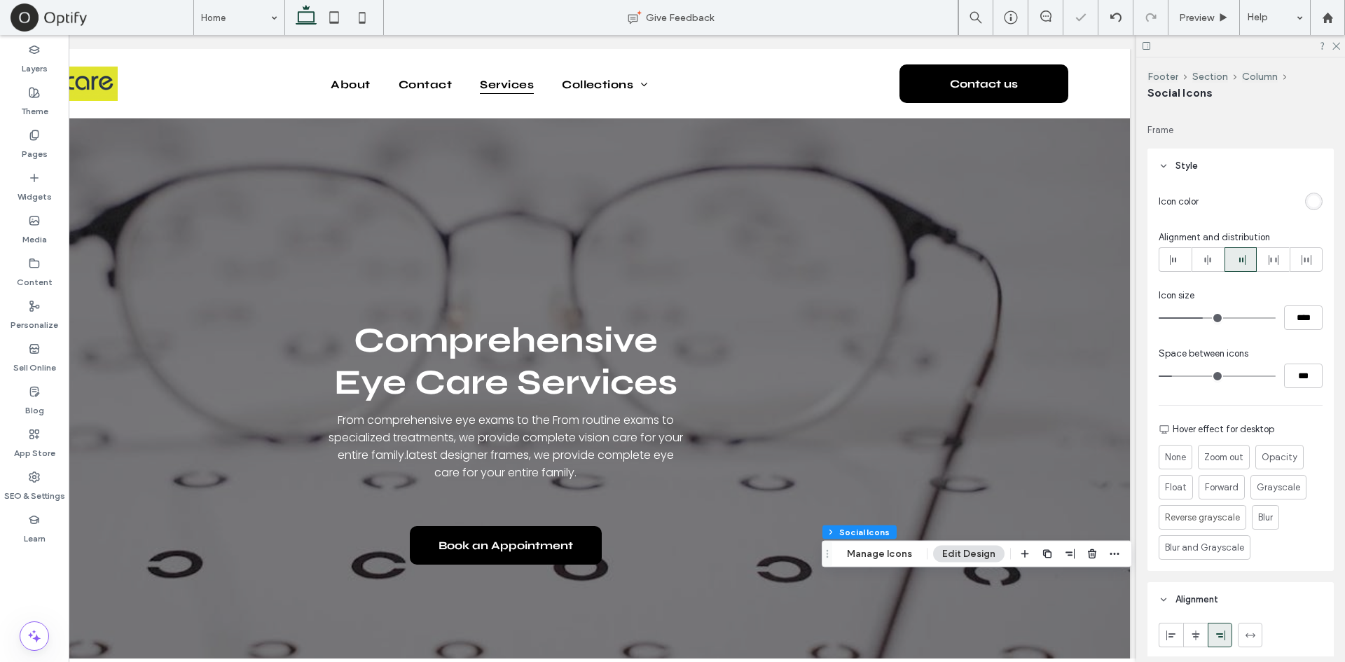
type input "*"
type input "***"
type input "*"
type input "***"
type input "*"
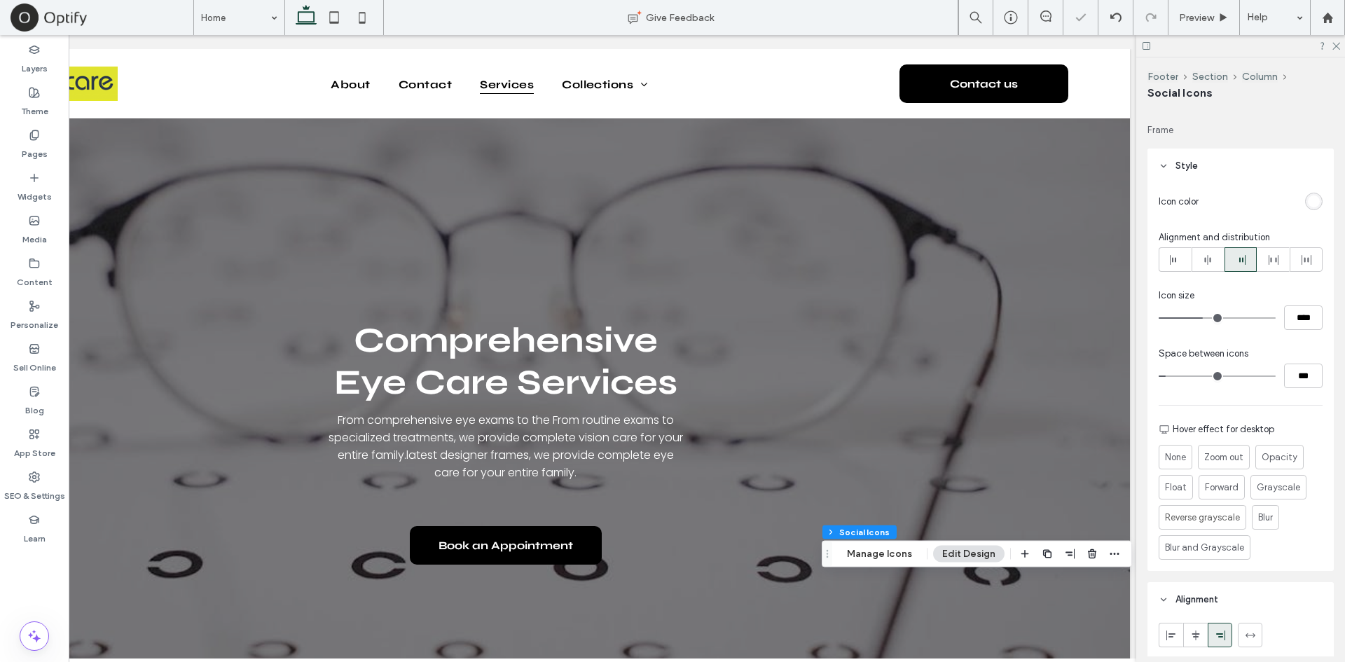
type input "***"
type input "*"
type input "***"
type input "*"
type input "***"
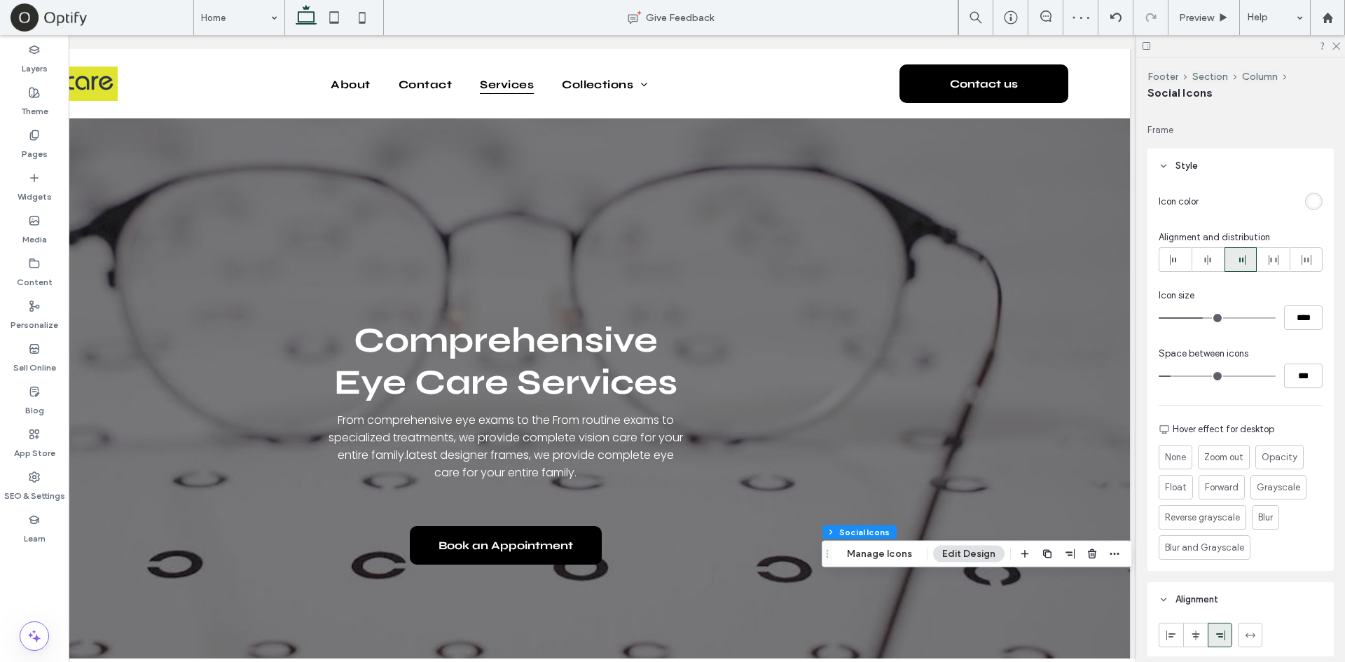
type input "*"
click at [1174, 375] on input "range" at bounding box center [1217, 375] width 117 height 1
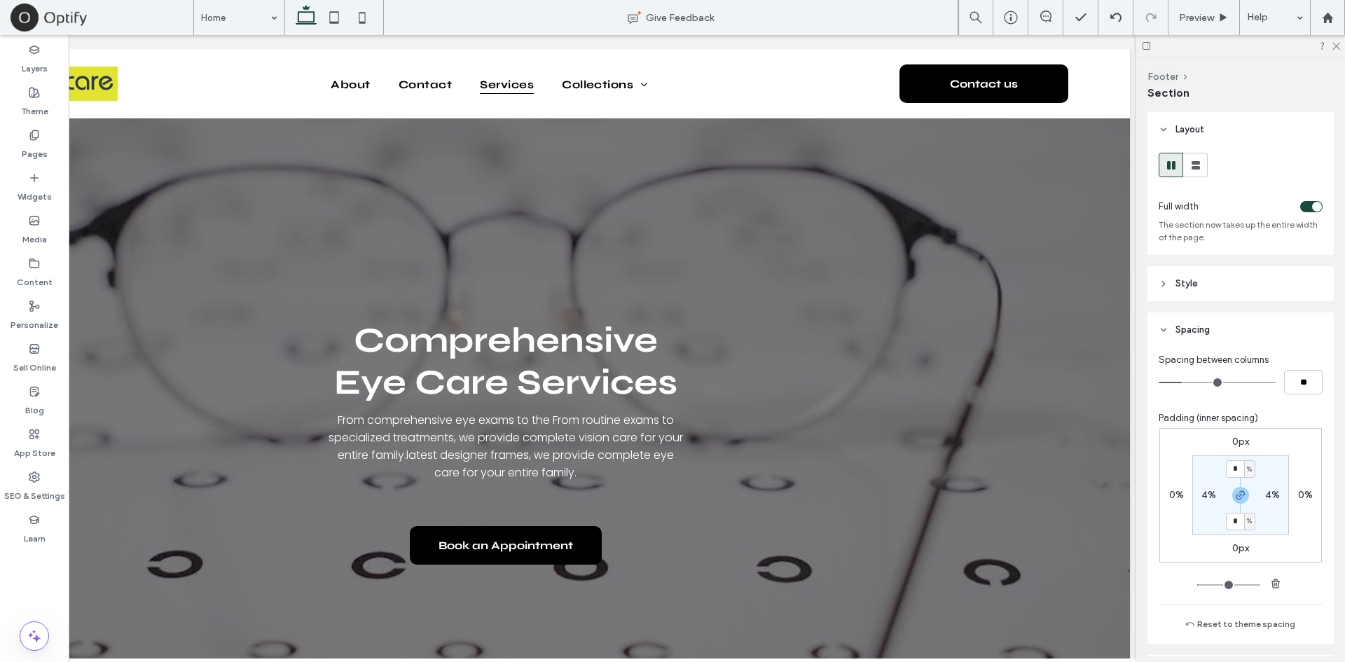
type input "*"
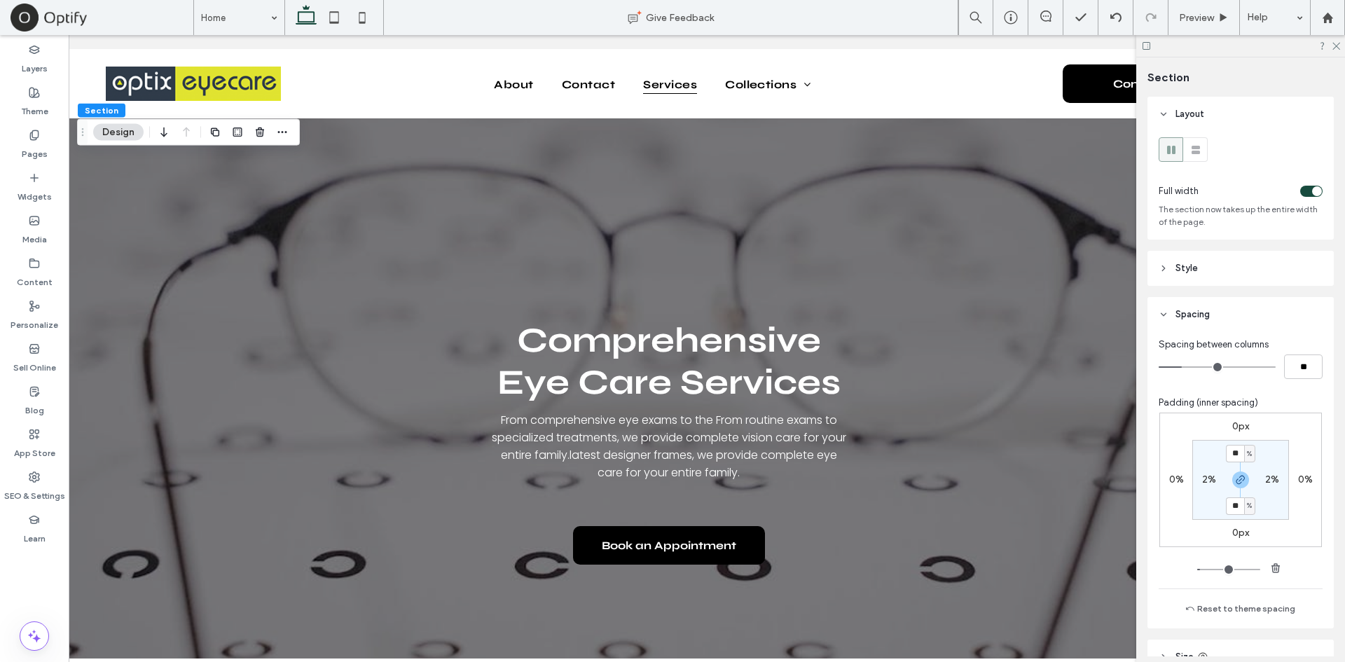
scroll to position [120, 0]
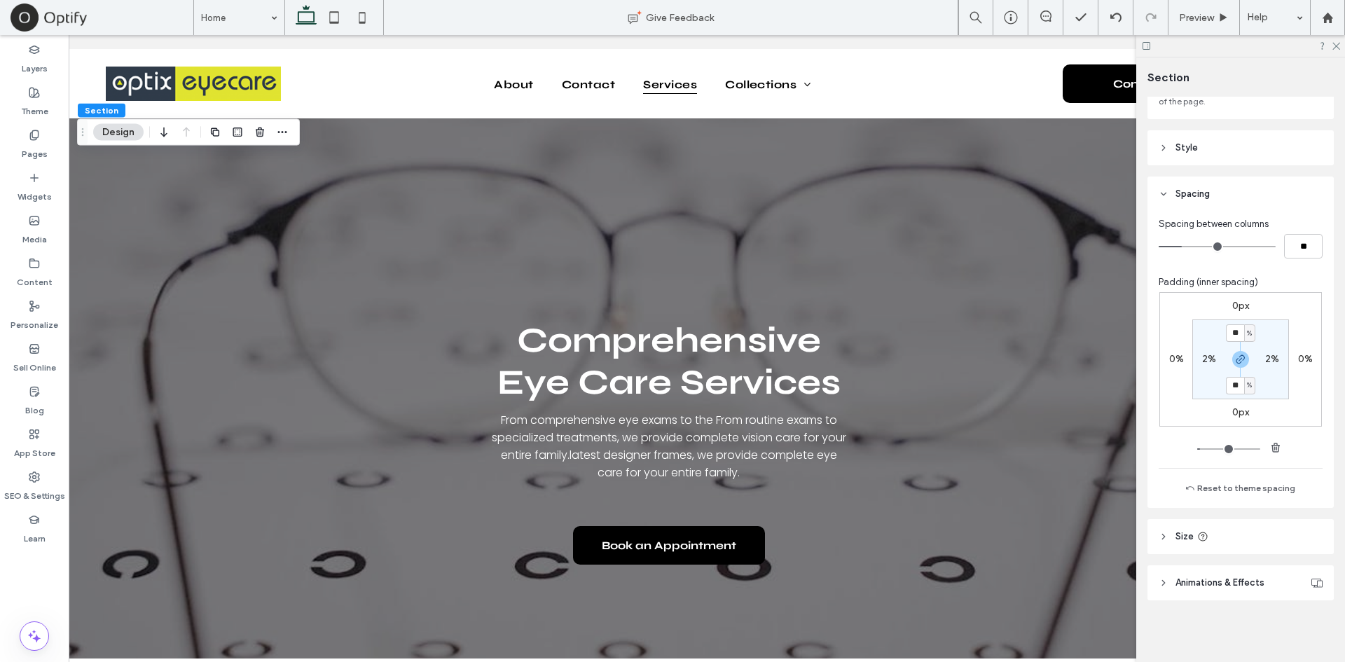
click at [1203, 540] on icon at bounding box center [1202, 536] width 11 height 11
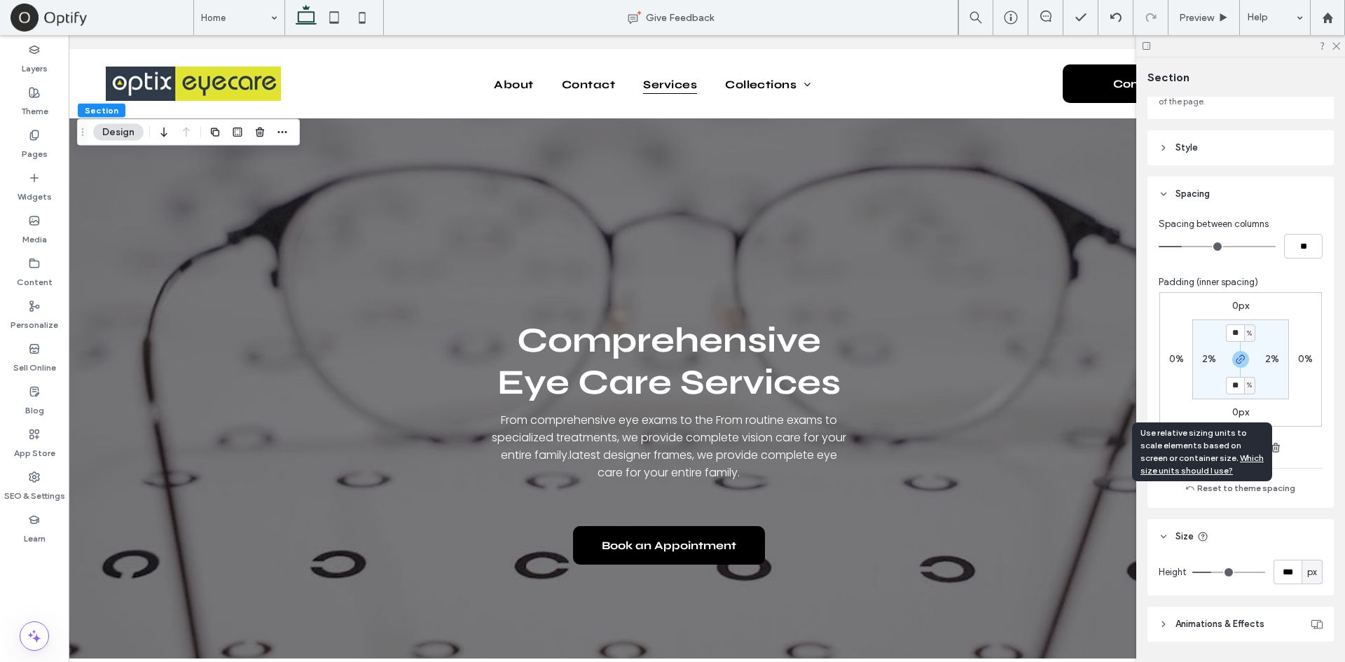
scroll to position [162, 0]
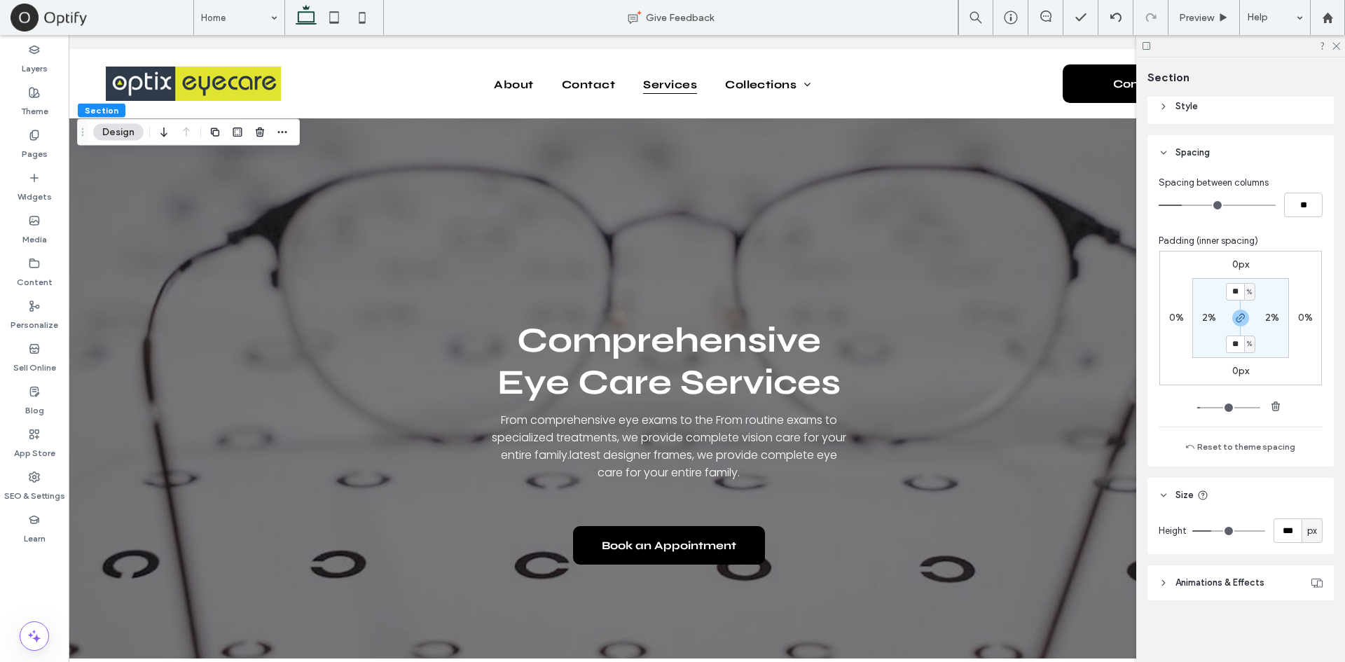
click at [1224, 580] on span "Animations & Effects" at bounding box center [1219, 583] width 89 height 14
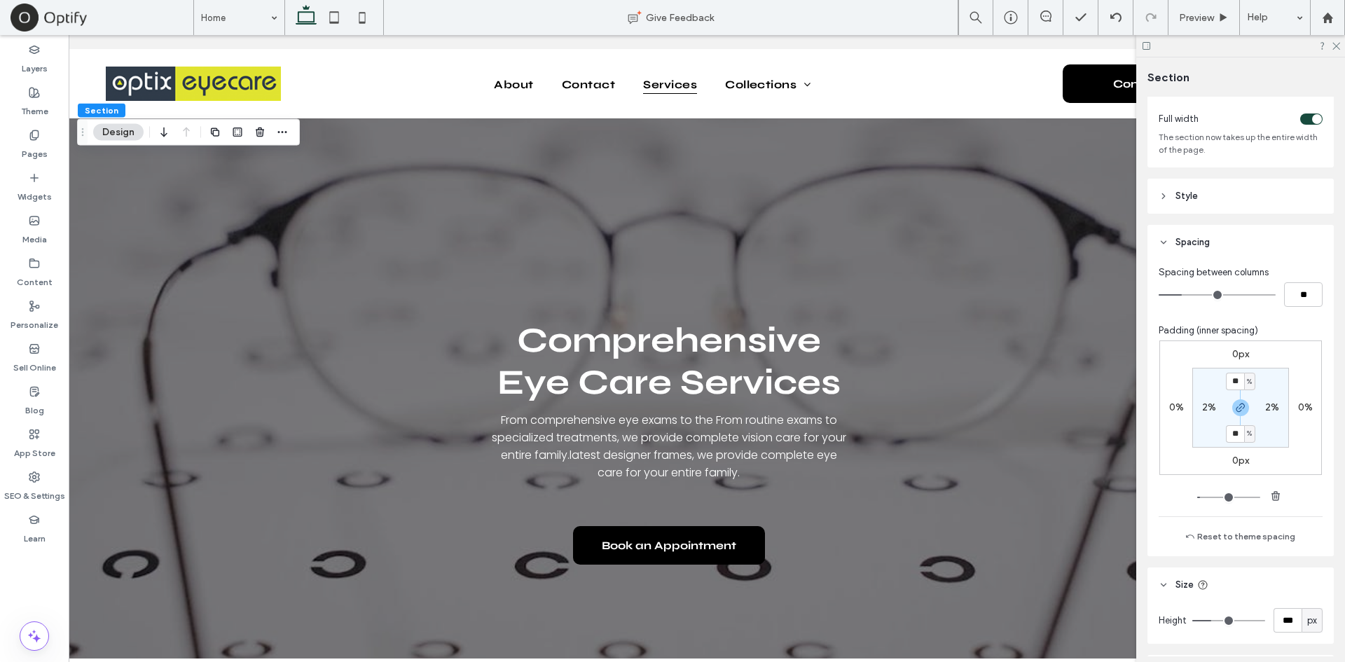
scroll to position [0, 0]
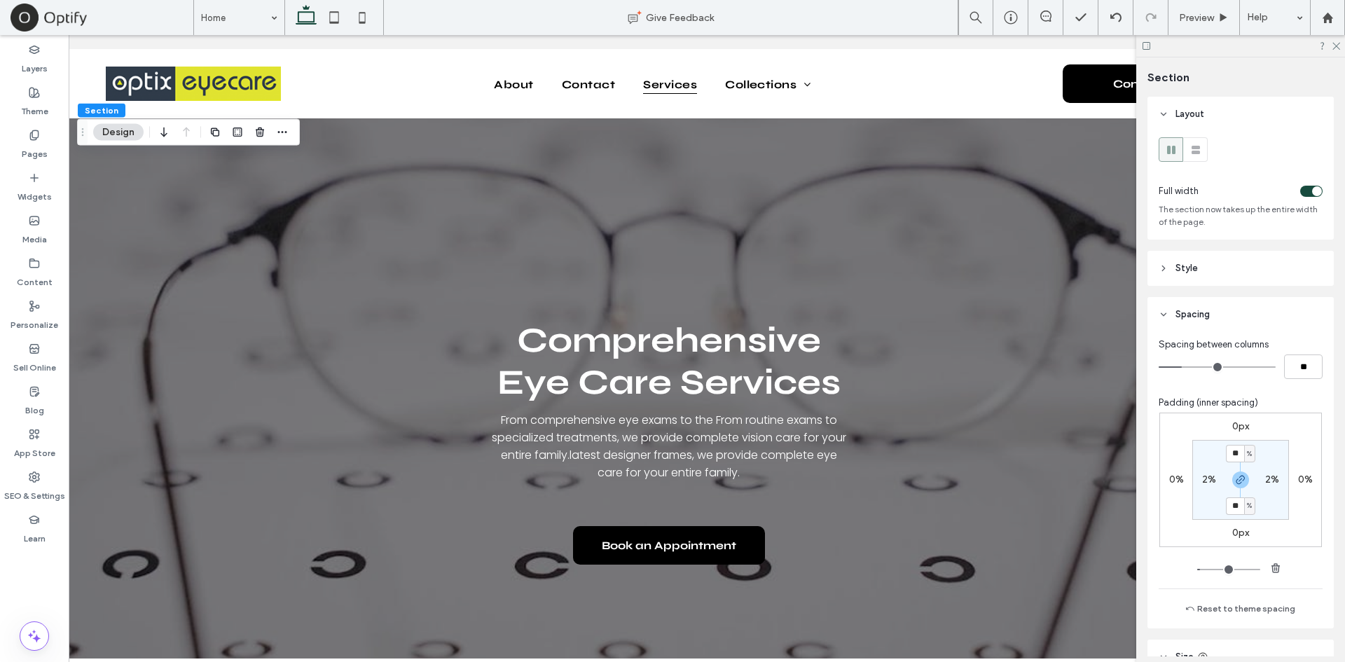
click at [1236, 270] on header "Style" at bounding box center [1240, 268] width 186 height 35
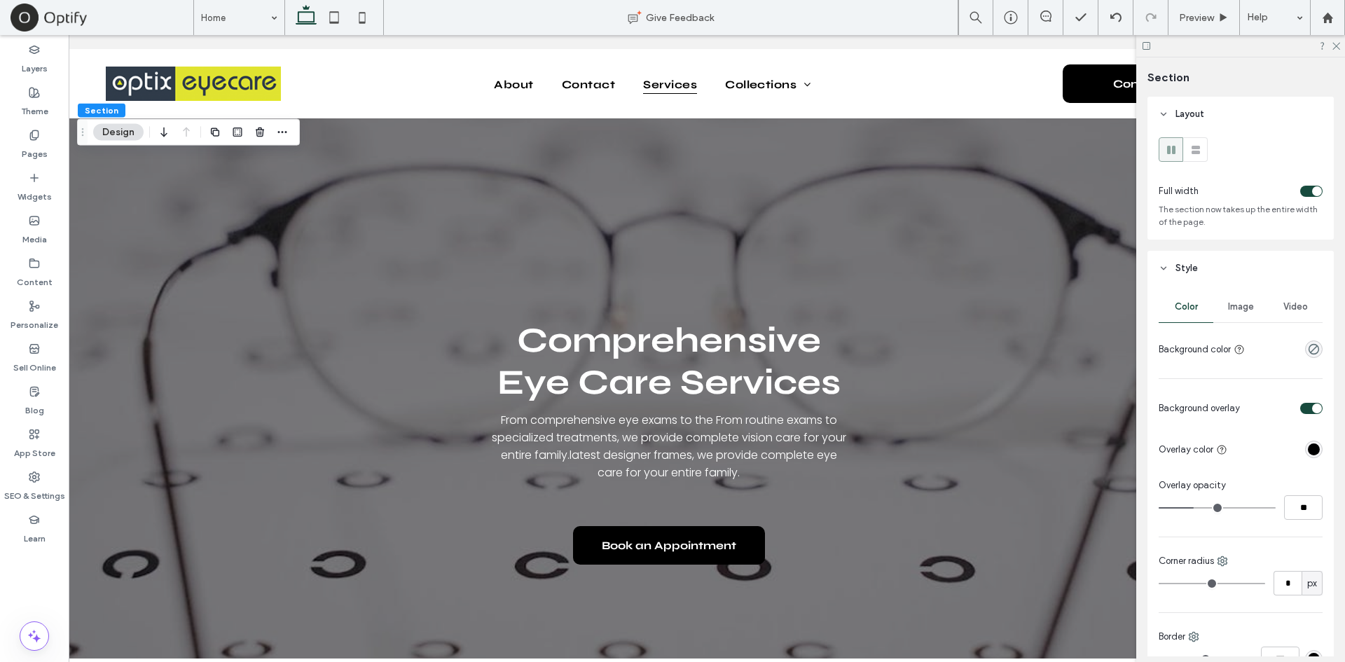
scroll to position [55, 0]
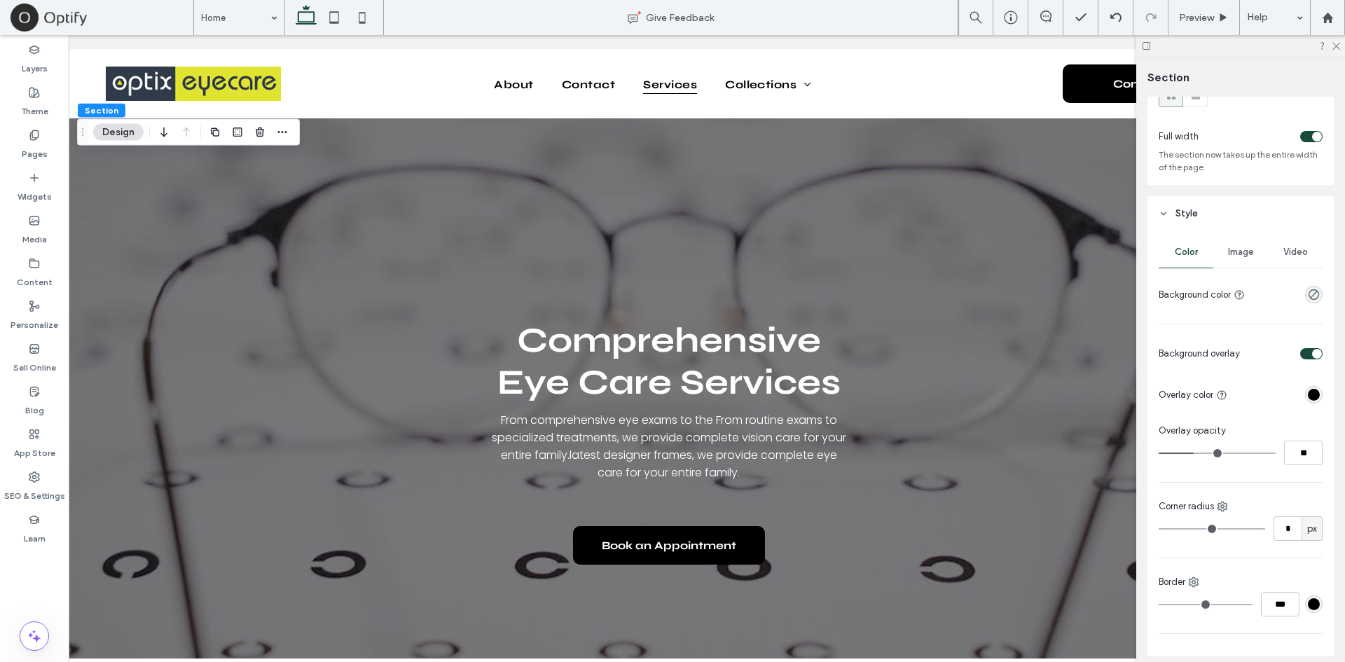
click at [1238, 254] on span "Image" at bounding box center [1241, 252] width 26 height 11
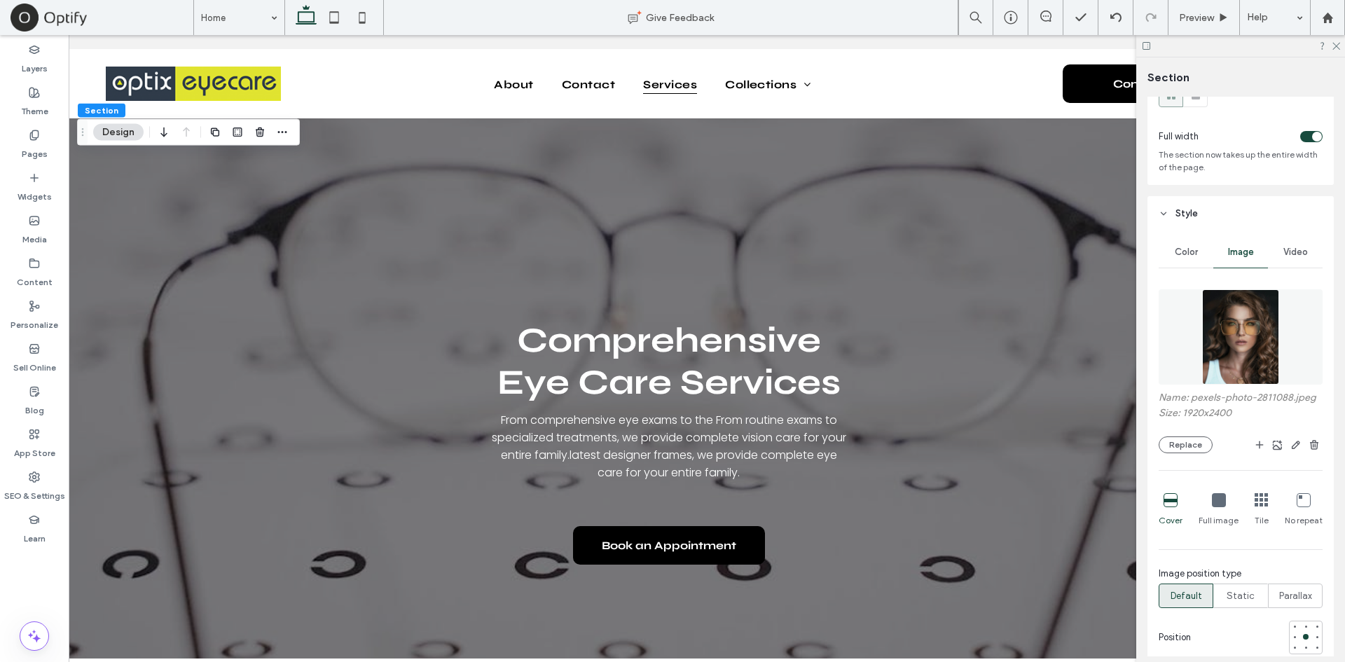
click at [1233, 326] on img at bounding box center [1240, 336] width 76 height 95
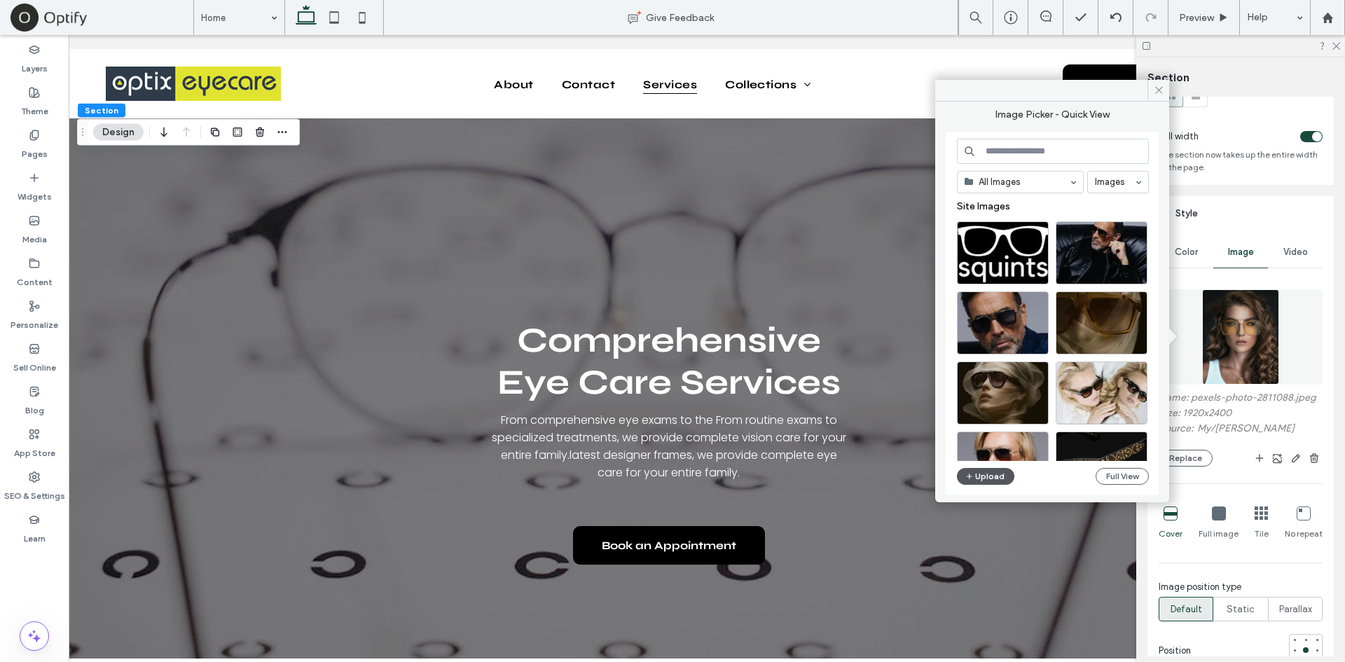
click at [1000, 471] on div "All Images Images Site Images Upload Full View" at bounding box center [1053, 314] width 192 height 350
click at [1000, 471] on button "Upload" at bounding box center [985, 476] width 57 height 17
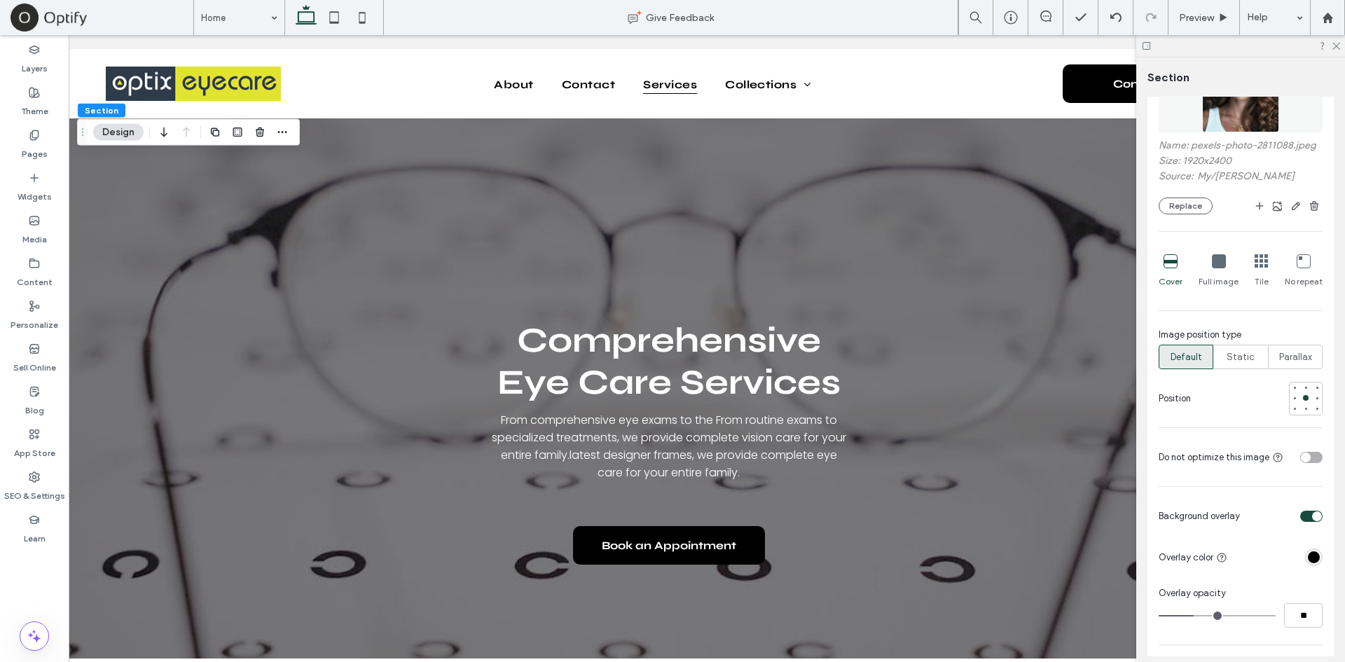
scroll to position [298, 0]
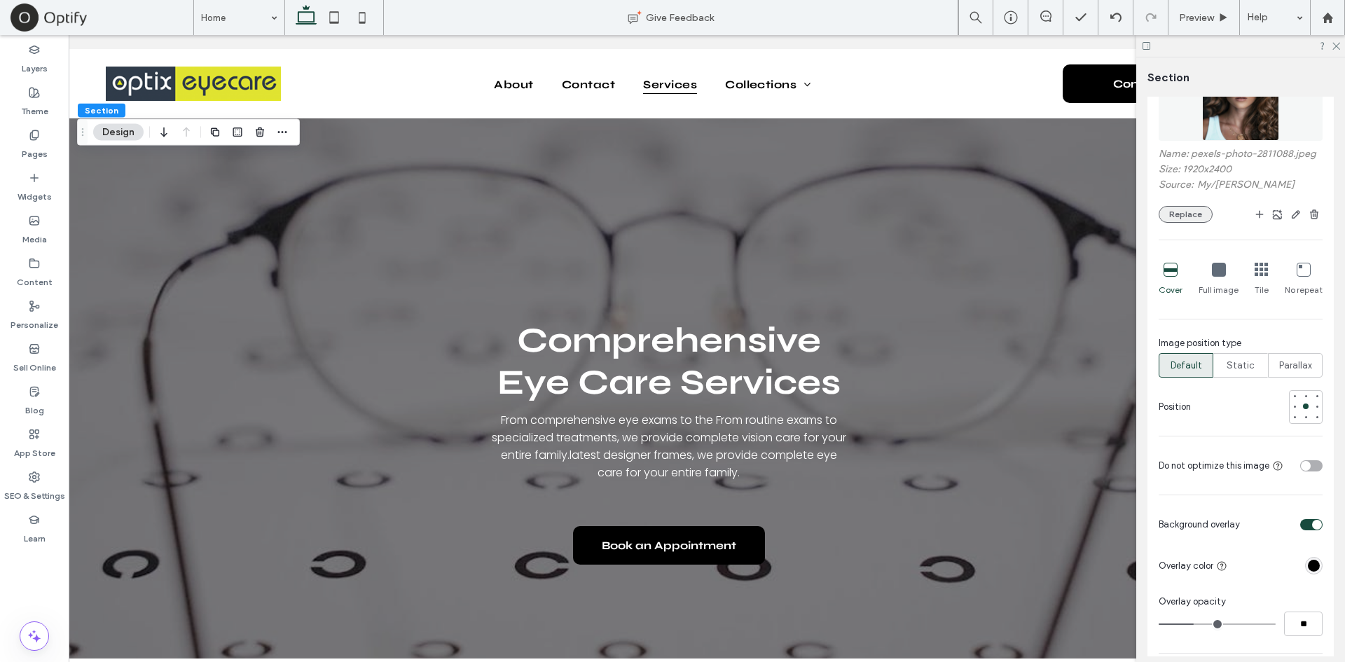
click at [1191, 213] on button "Replace" at bounding box center [1186, 214] width 54 height 17
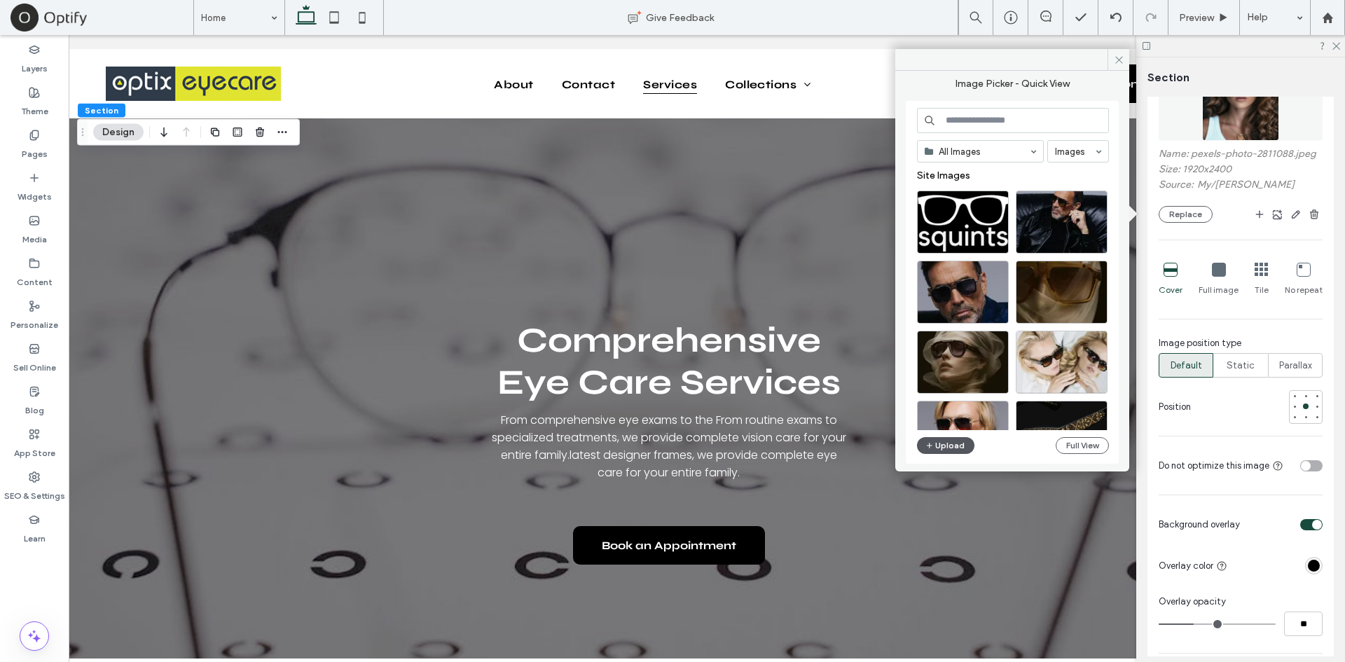
click at [953, 446] on button "Upload" at bounding box center [945, 445] width 57 height 17
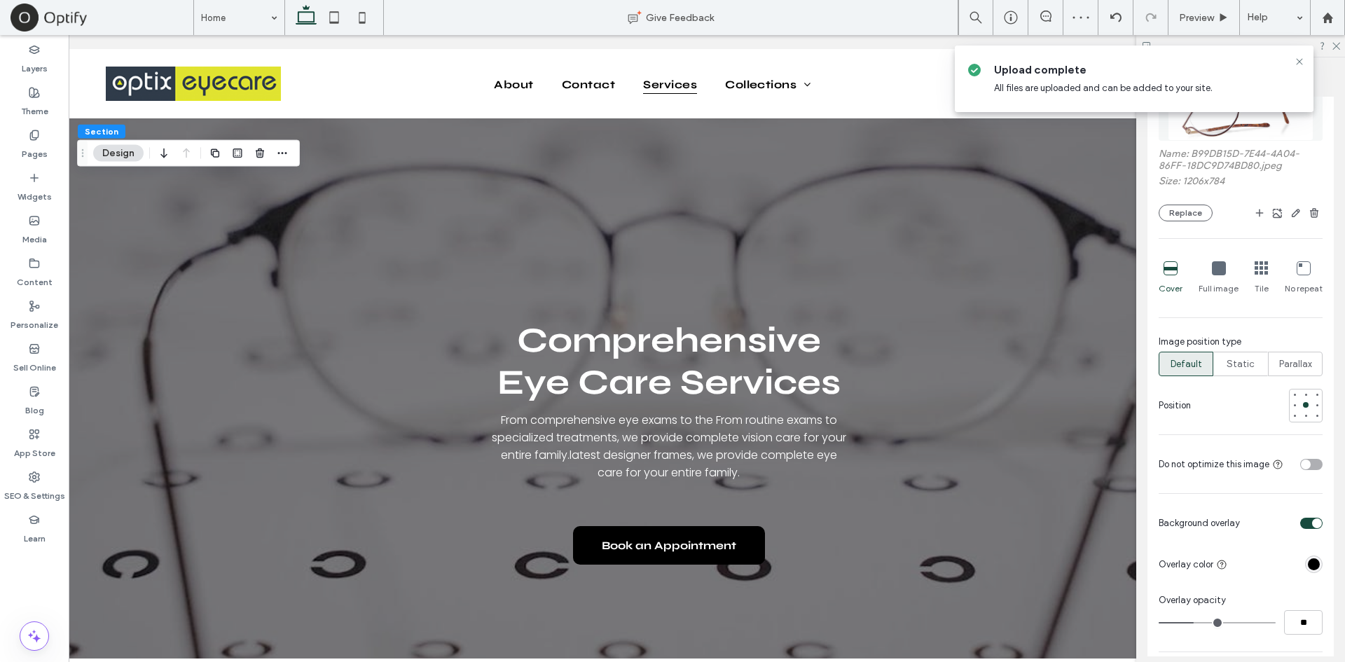
click at [1221, 268] on icon at bounding box center [1219, 268] width 14 height 14
click at [1314, 396] on div at bounding box center [1317, 395] width 6 height 6
click at [1285, 272] on div "No repeat" at bounding box center [1304, 278] width 38 height 45
drag, startPoint x: 1201, startPoint y: 268, endPoint x: 1215, endPoint y: 269, distance: 13.3
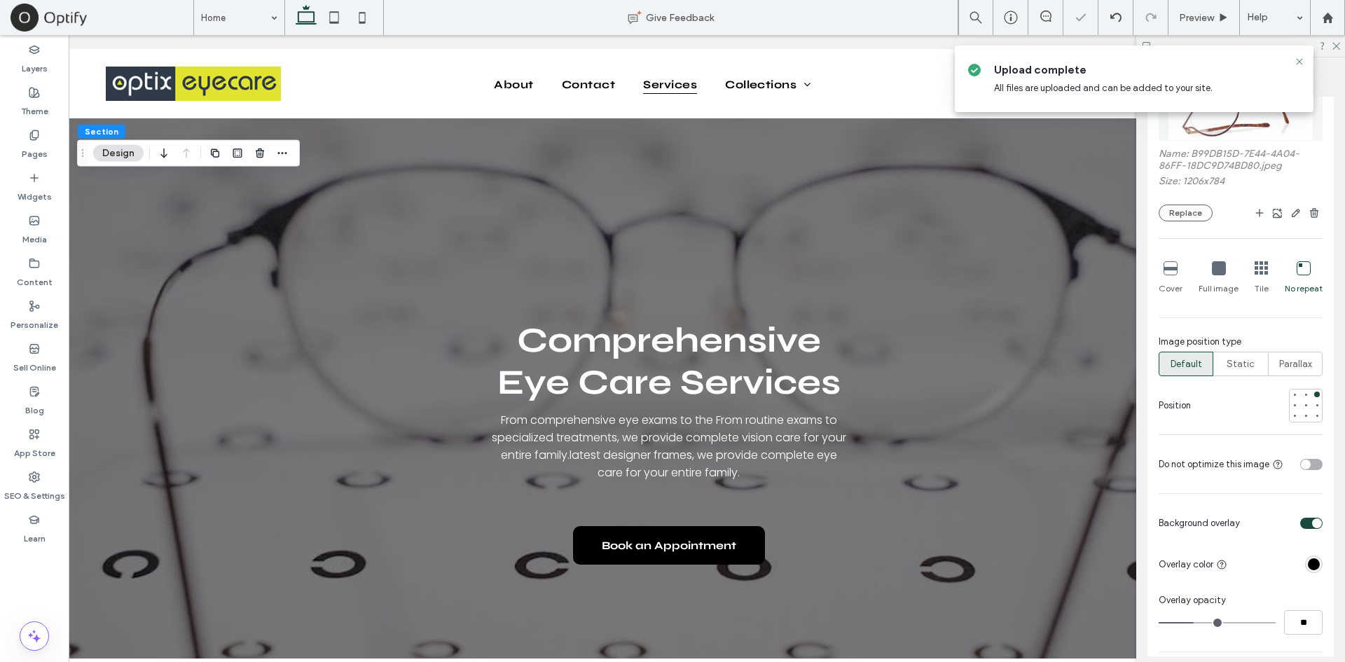
click at [1215, 269] on div "Full image" at bounding box center [1219, 278] width 40 height 45
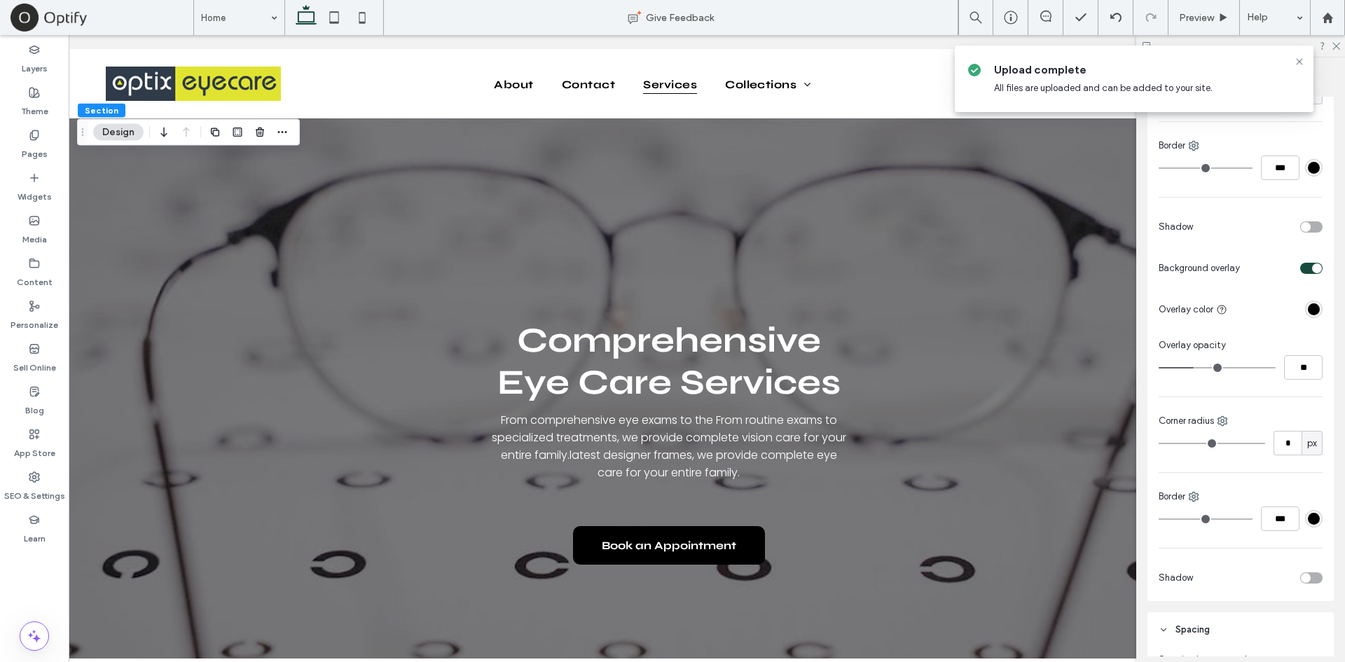
scroll to position [493, 0]
click at [1312, 268] on div "toggle" at bounding box center [1317, 266] width 10 height 10
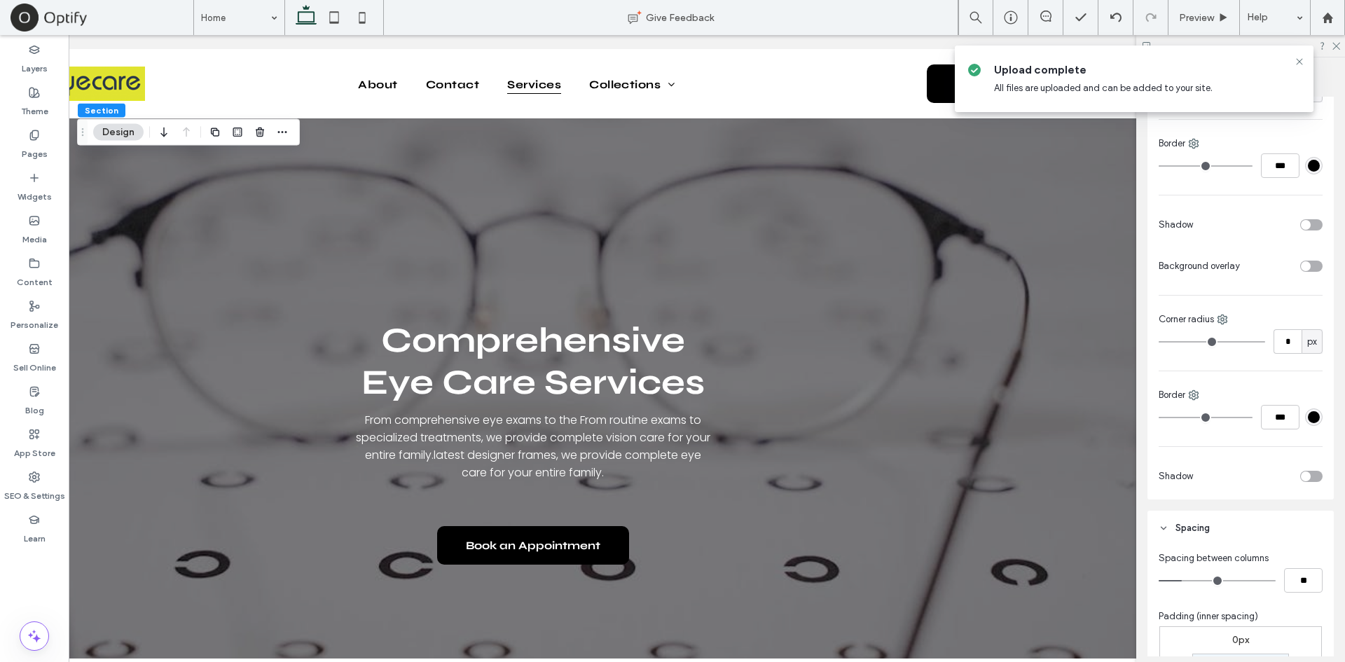
scroll to position [0, 0]
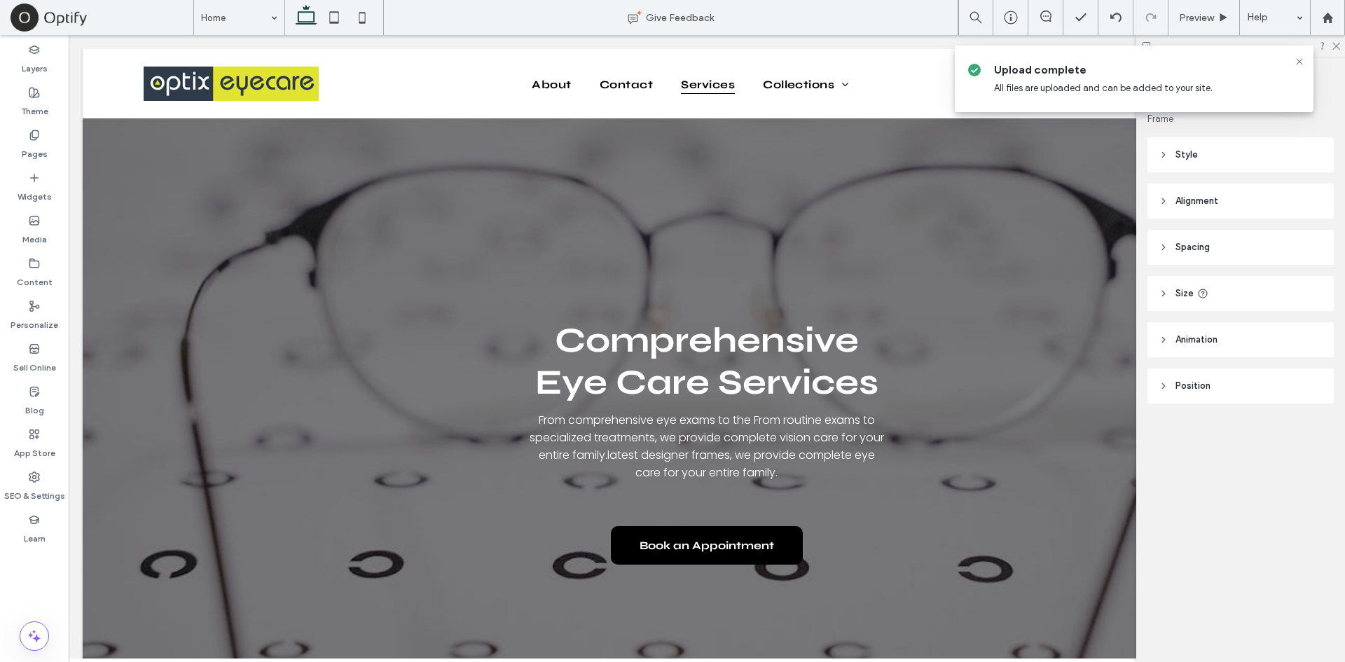
type input "****"
type input "**"
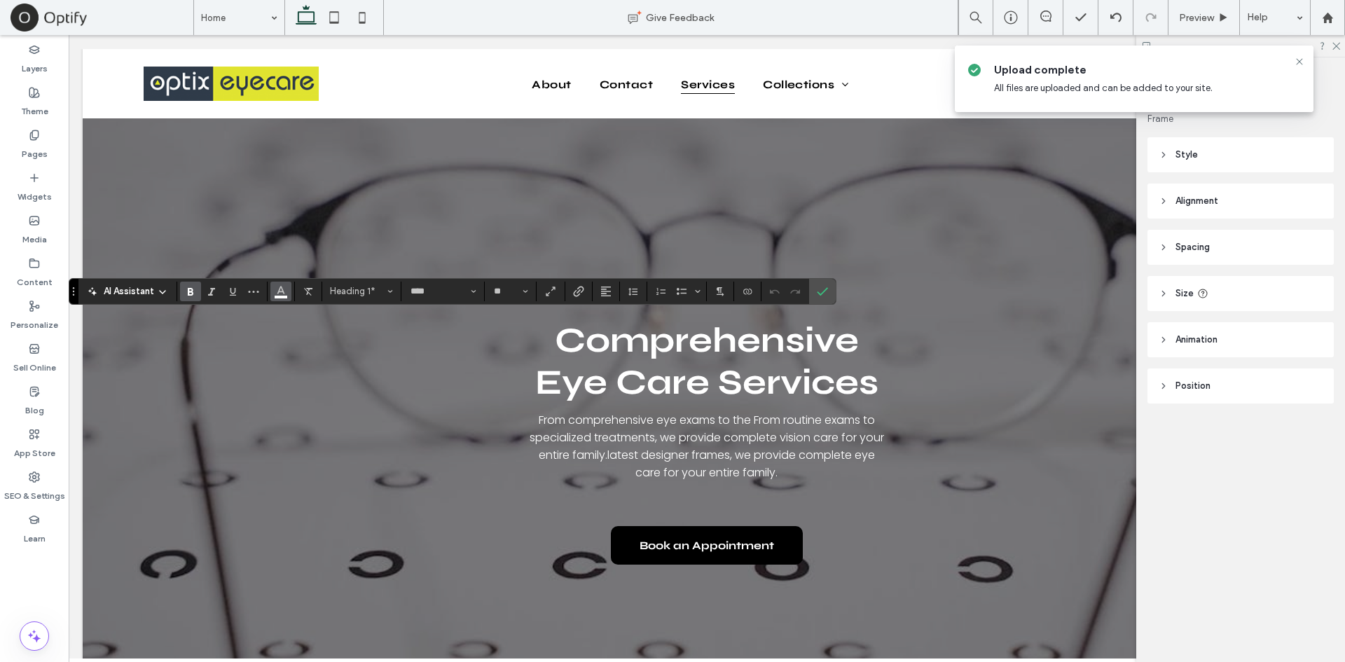
drag, startPoint x: 269, startPoint y: 294, endPoint x: 281, endPoint y: 293, distance: 11.9
click at [281, 293] on section at bounding box center [281, 292] width 27 height 20
click at [281, 293] on icon "Color" at bounding box center [280, 289] width 11 height 11
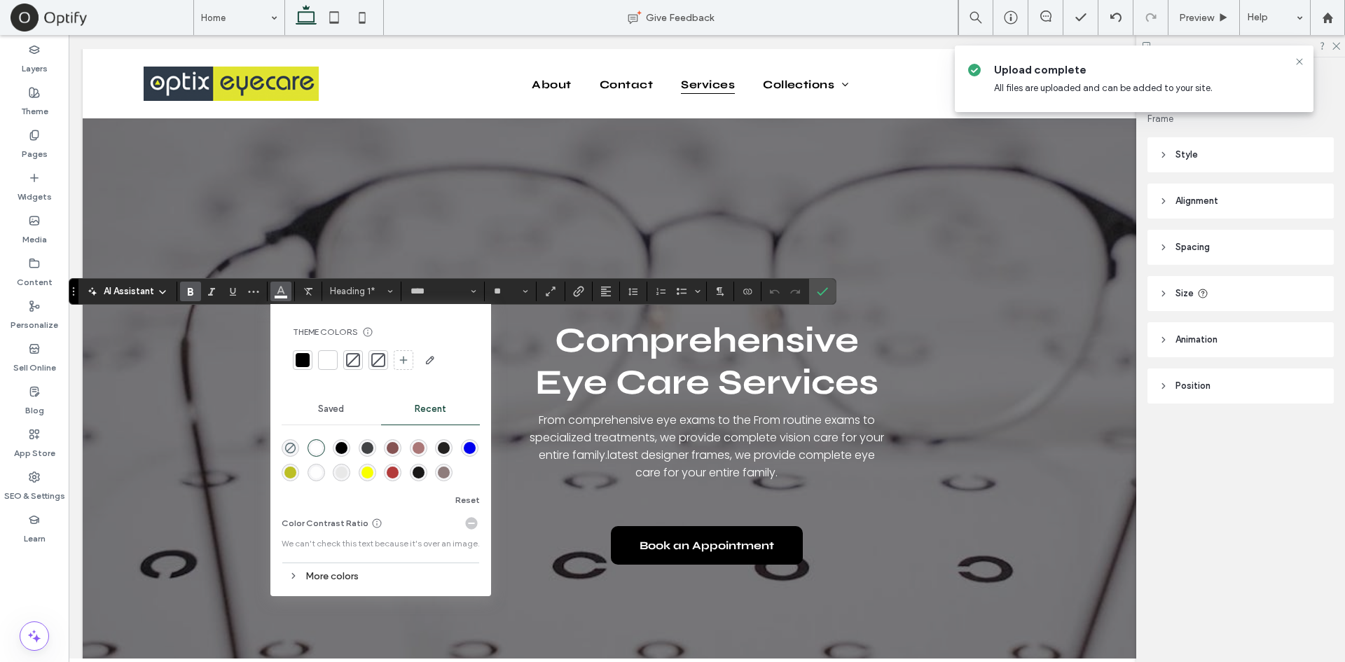
click at [343, 447] on div "rgba(0, 0, 0, 1)" at bounding box center [342, 448] width 12 height 12
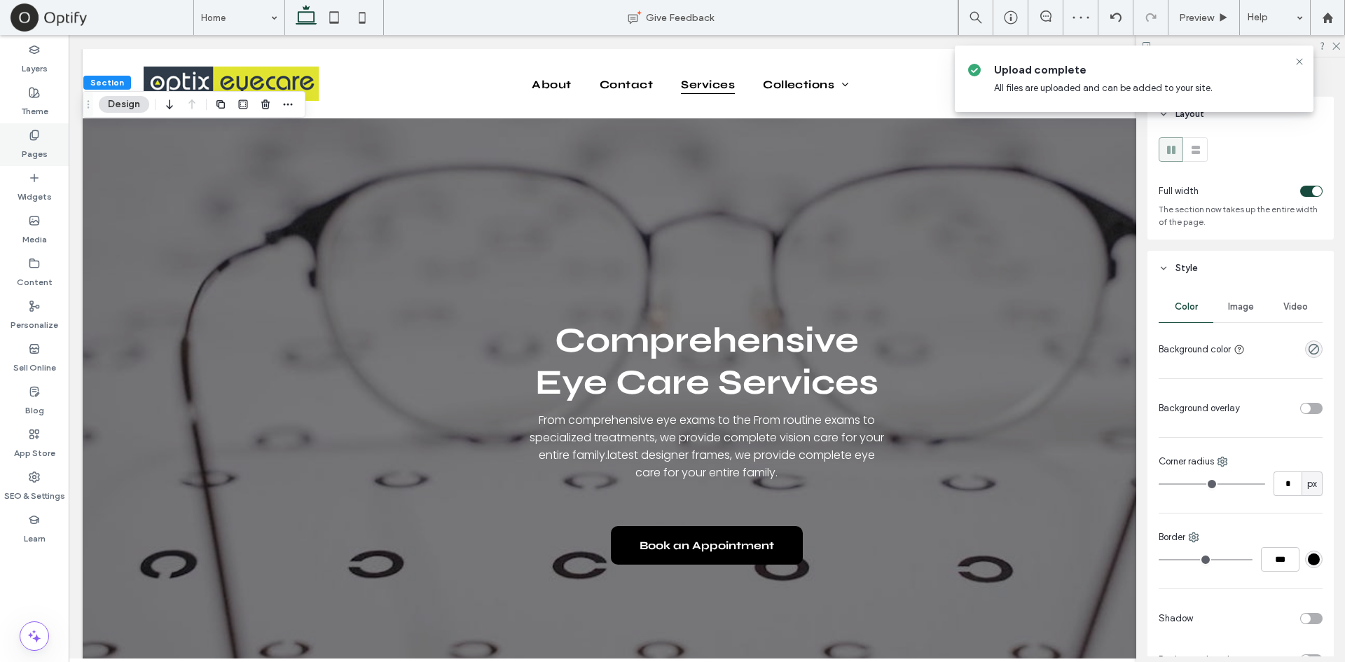
click at [40, 142] on label "Pages" at bounding box center [35, 151] width 26 height 20
